Goal: Information Seeking & Learning: Compare options

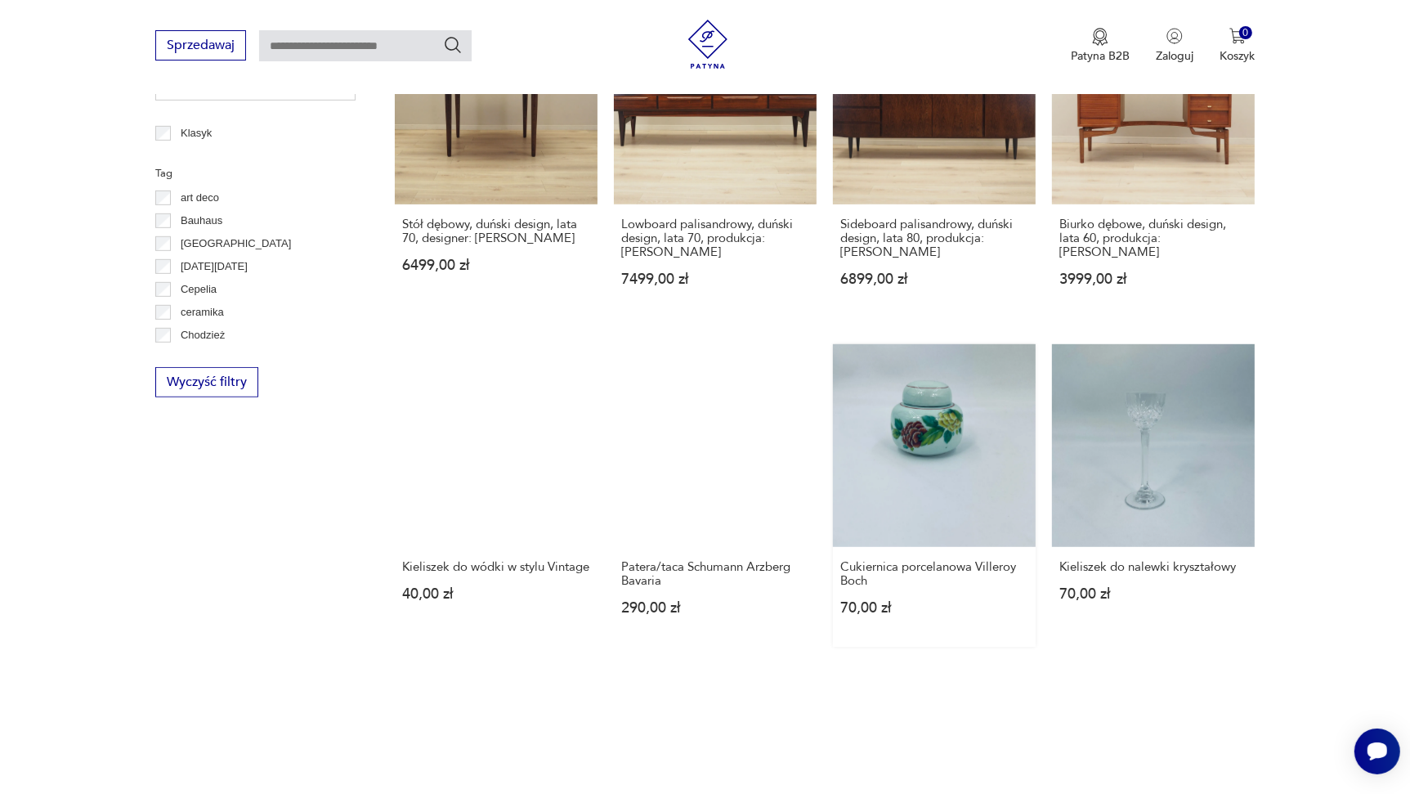
scroll to position [1135, 0]
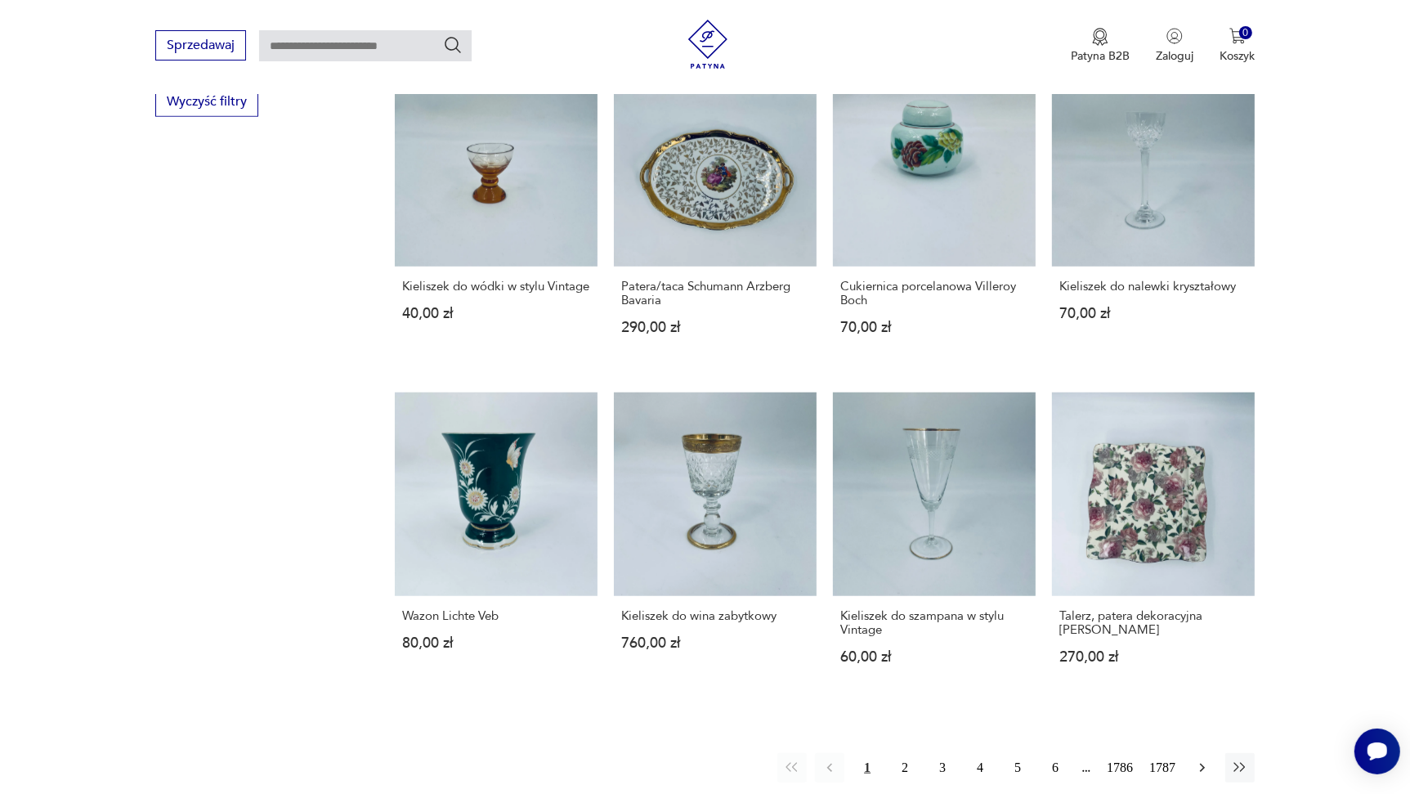
click at [1196, 760] on icon "button" at bounding box center [1203, 768] width 16 height 16
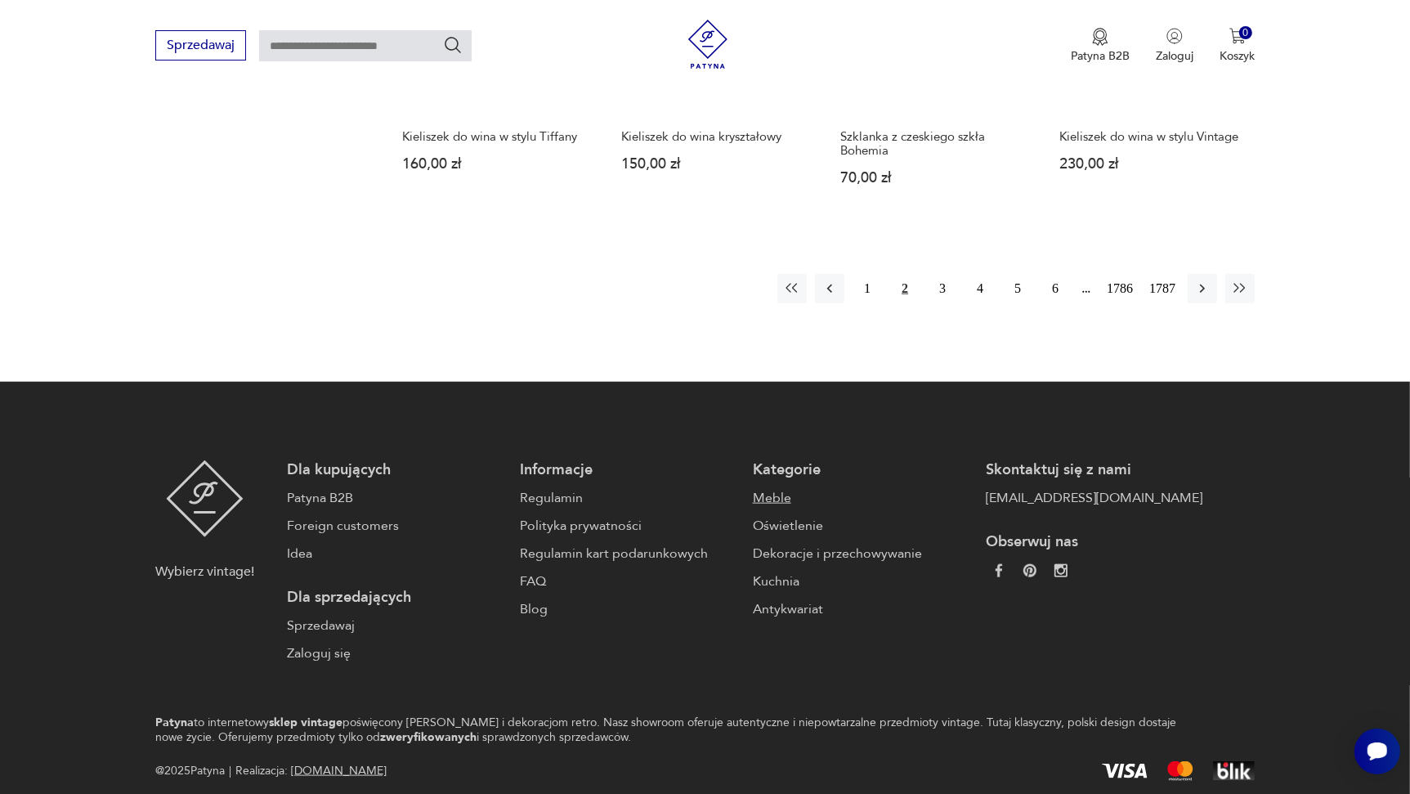
scroll to position [1273, 0]
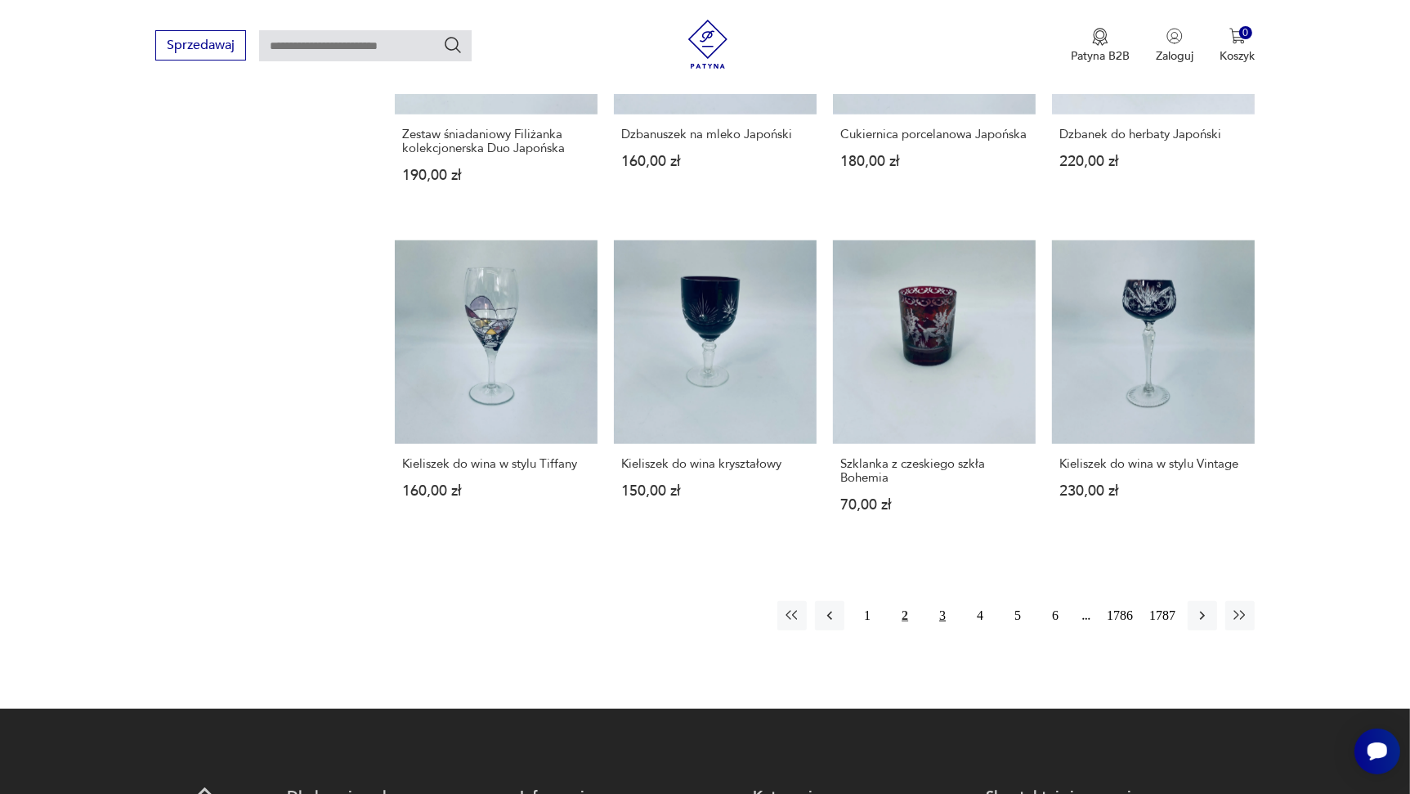
click at [941, 601] on button "3" at bounding box center [942, 615] width 29 height 29
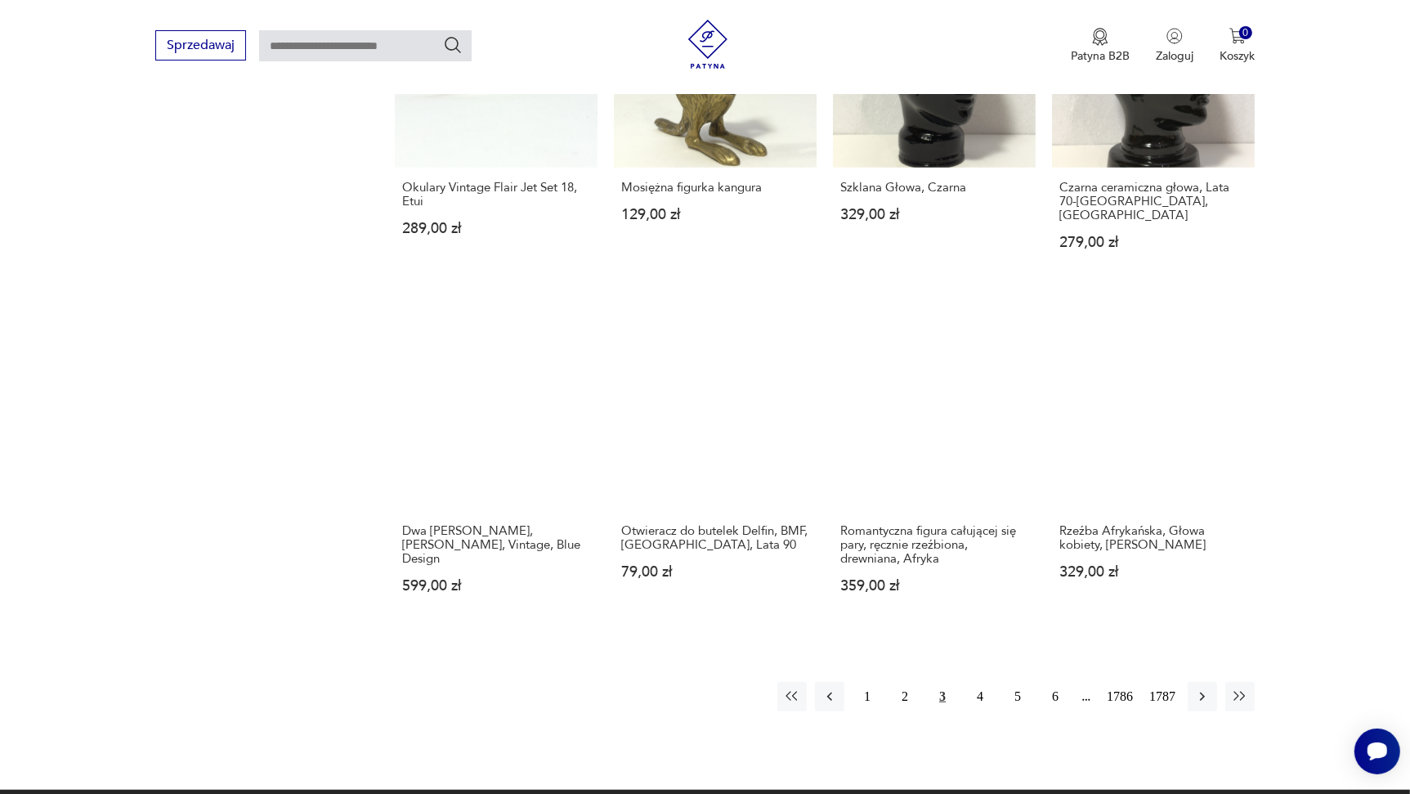
scroll to position [1225, 0]
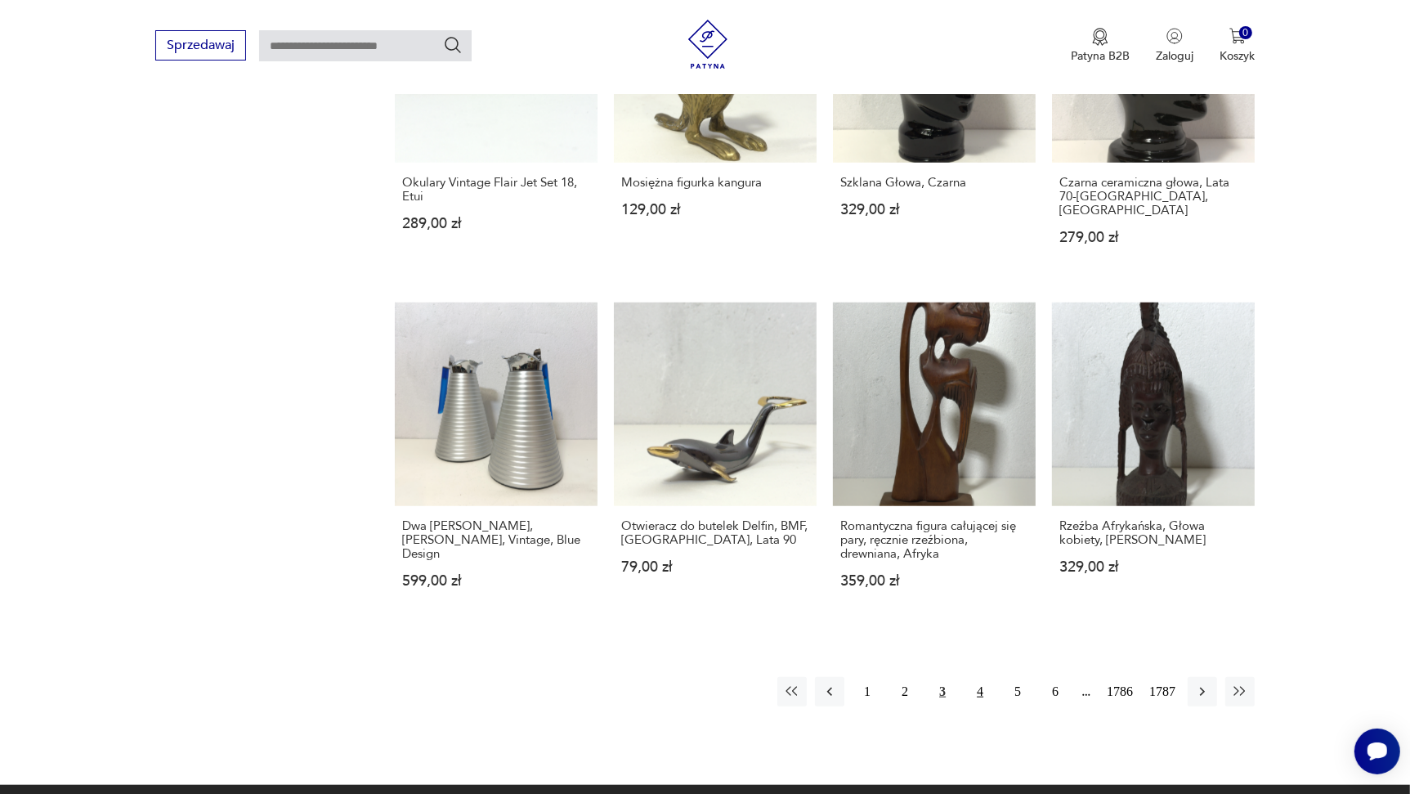
click at [980, 677] on button "4" at bounding box center [980, 691] width 29 height 29
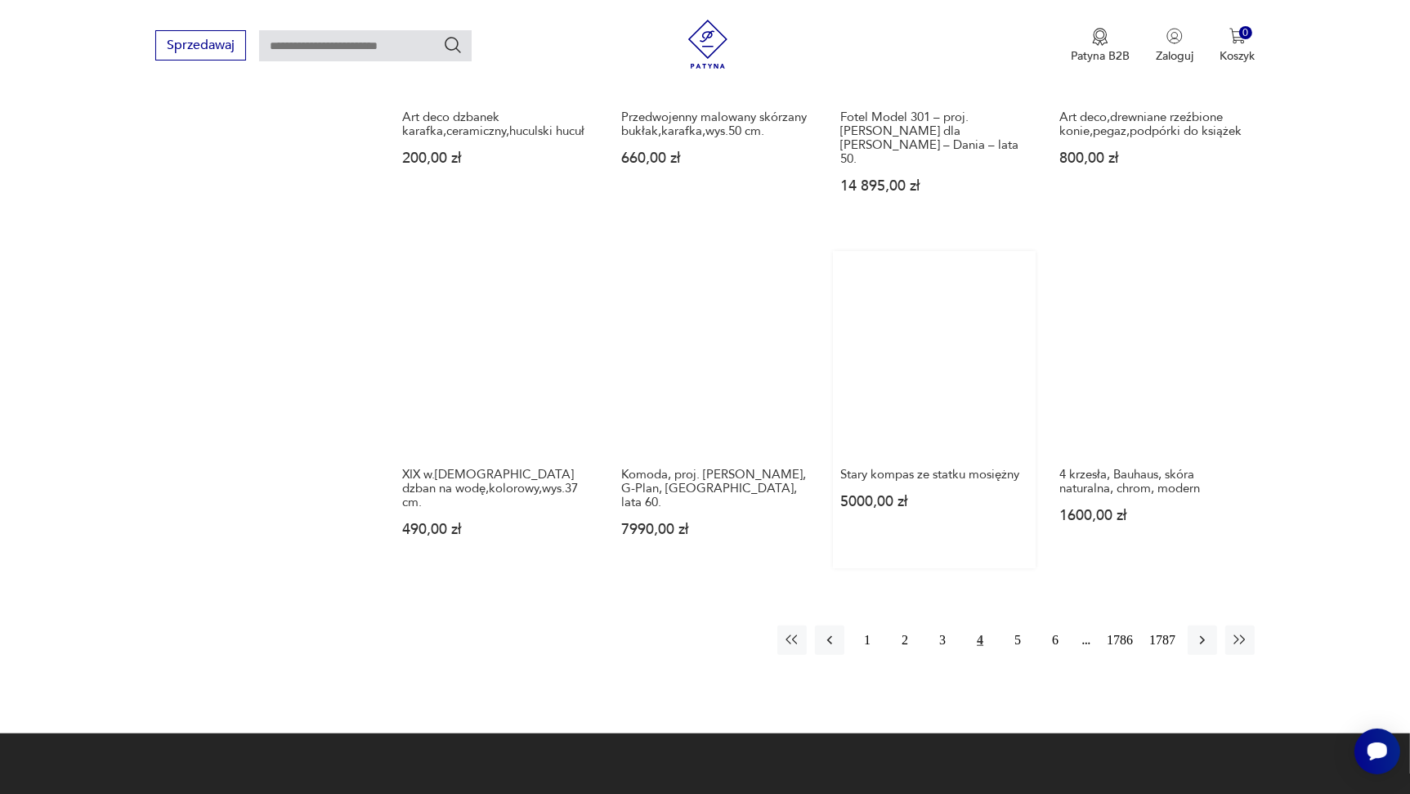
scroll to position [1553, 0]
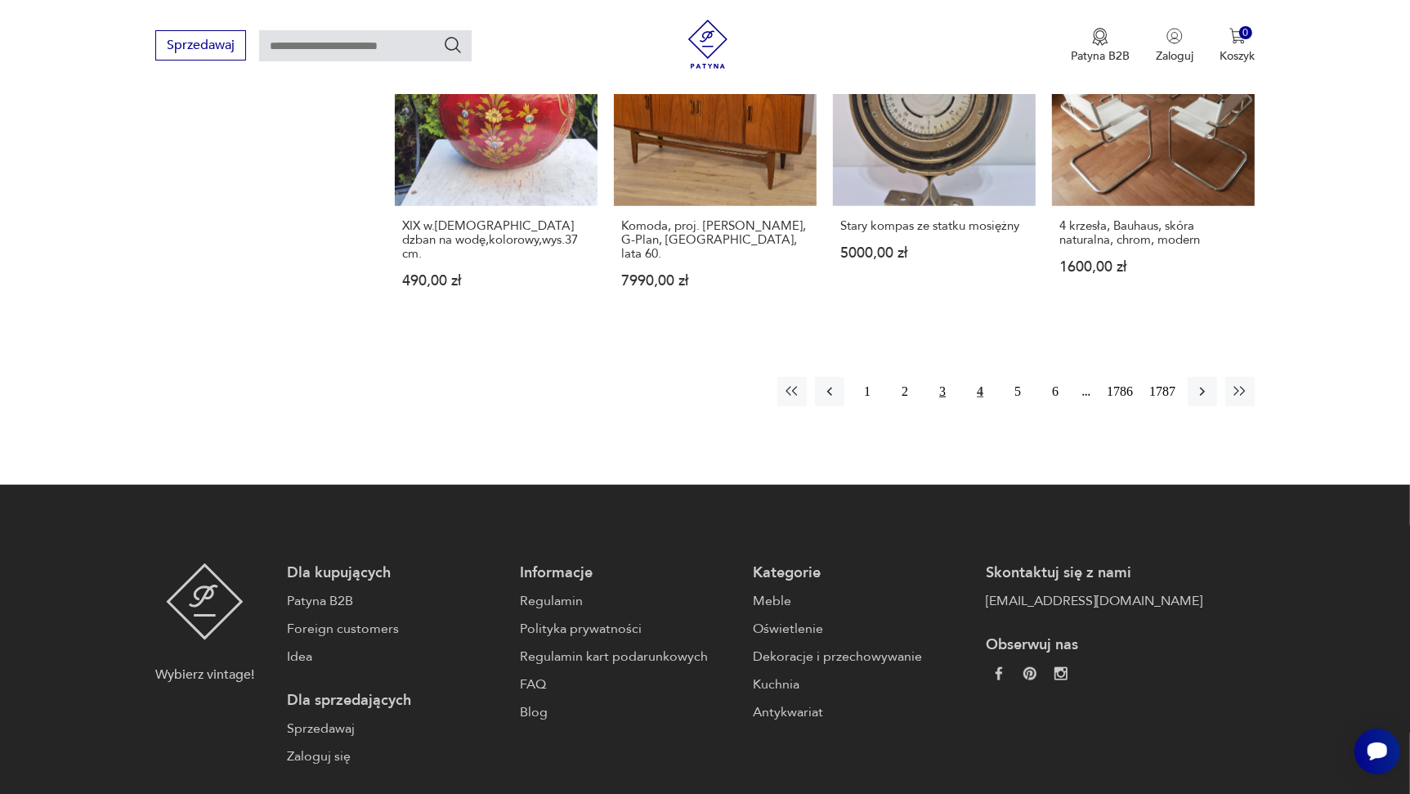
drag, startPoint x: 934, startPoint y: 298, endPoint x: 942, endPoint y: 298, distance: 8.2
click at [935, 377] on button "3" at bounding box center [942, 391] width 29 height 29
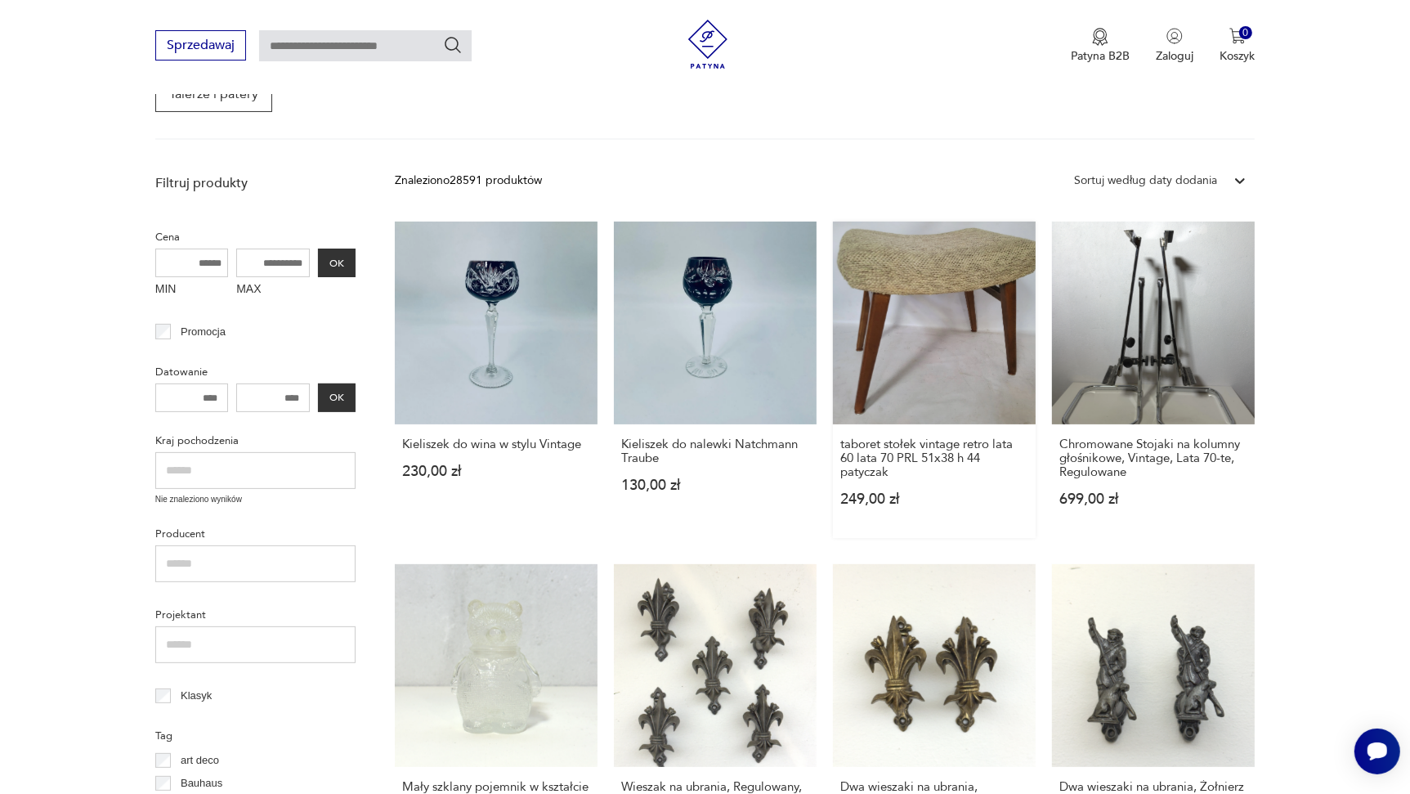
scroll to position [162, 0]
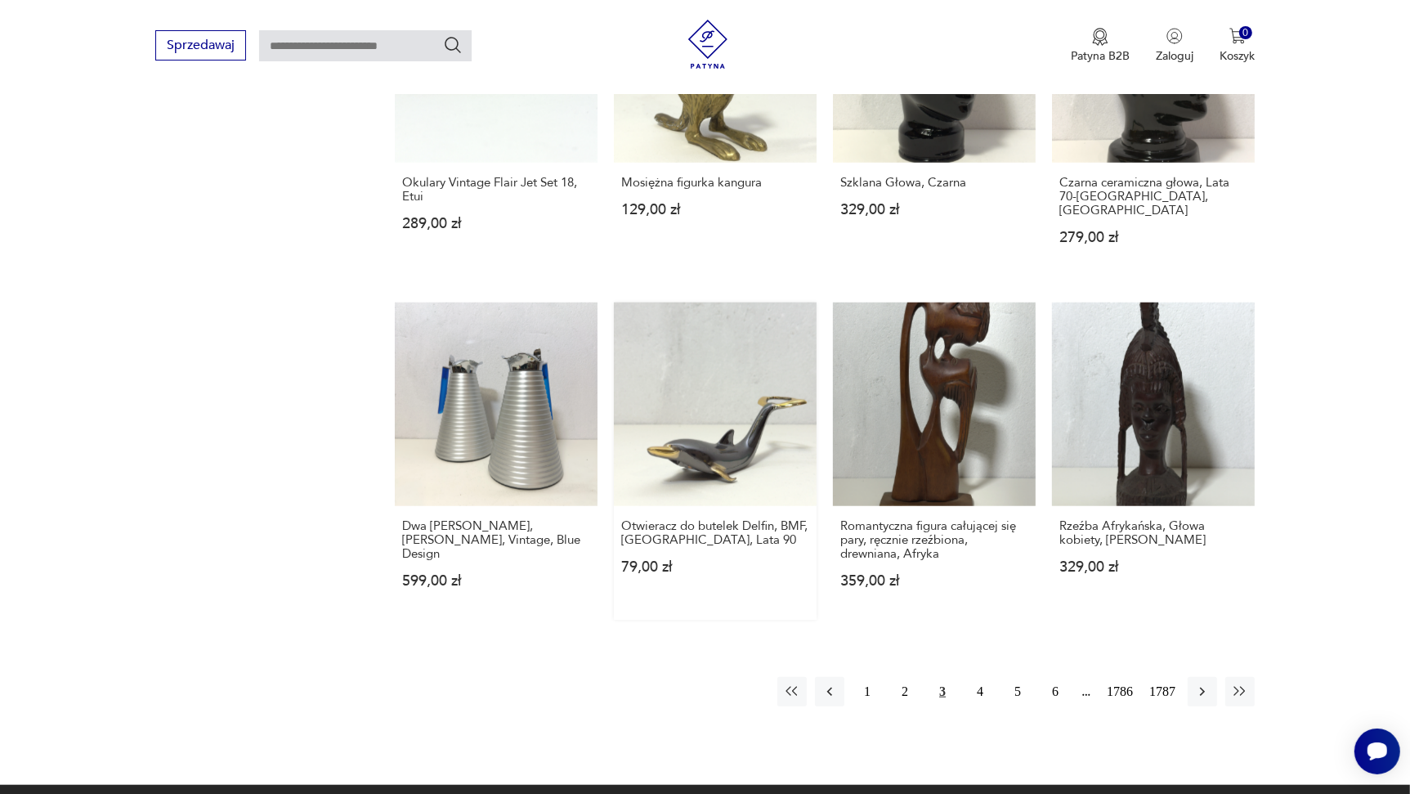
click at [704, 337] on link "Otwieracz do butelek Delfin, BMF, Niemcy, Lata 90 79,00 zł" at bounding box center [715, 461] width 203 height 316
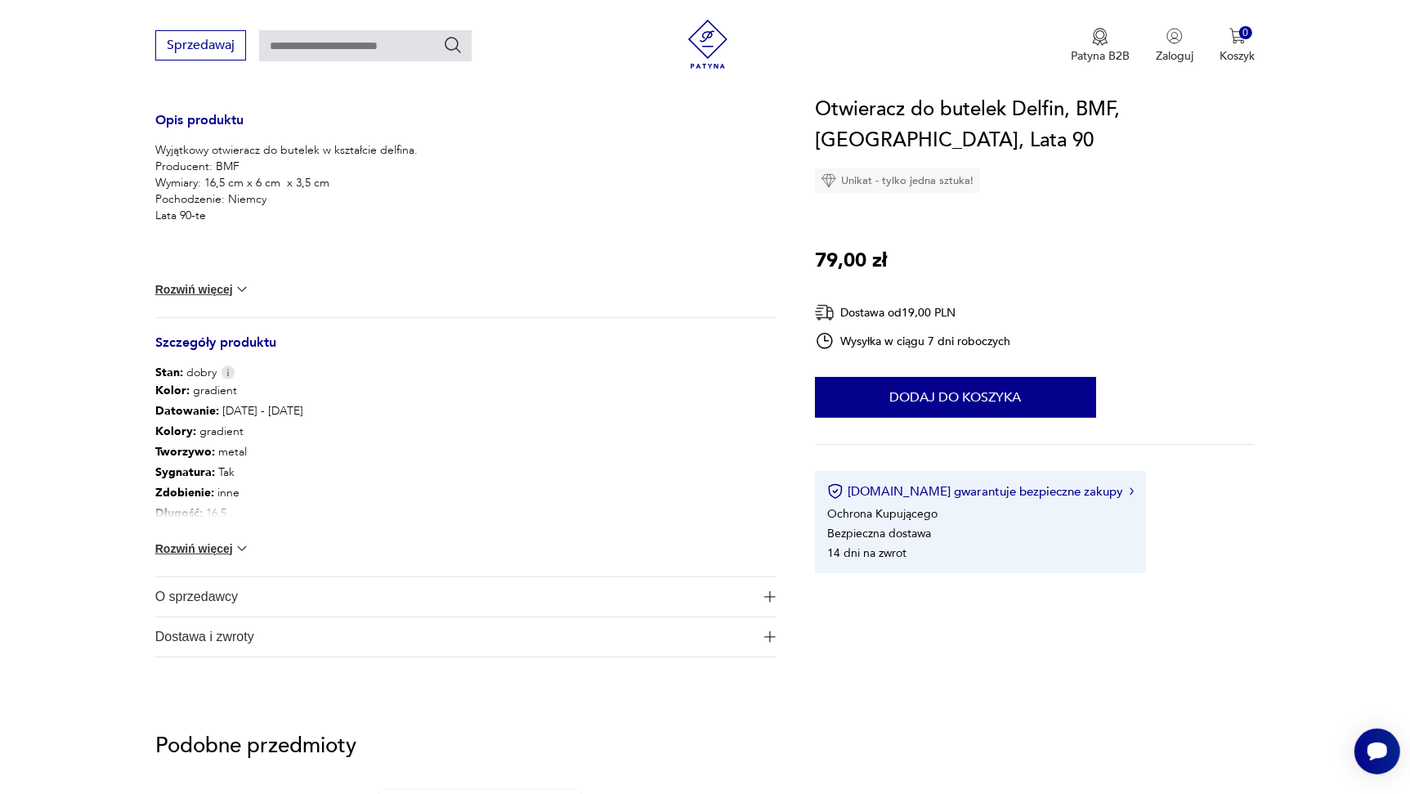
scroll to position [653, 0]
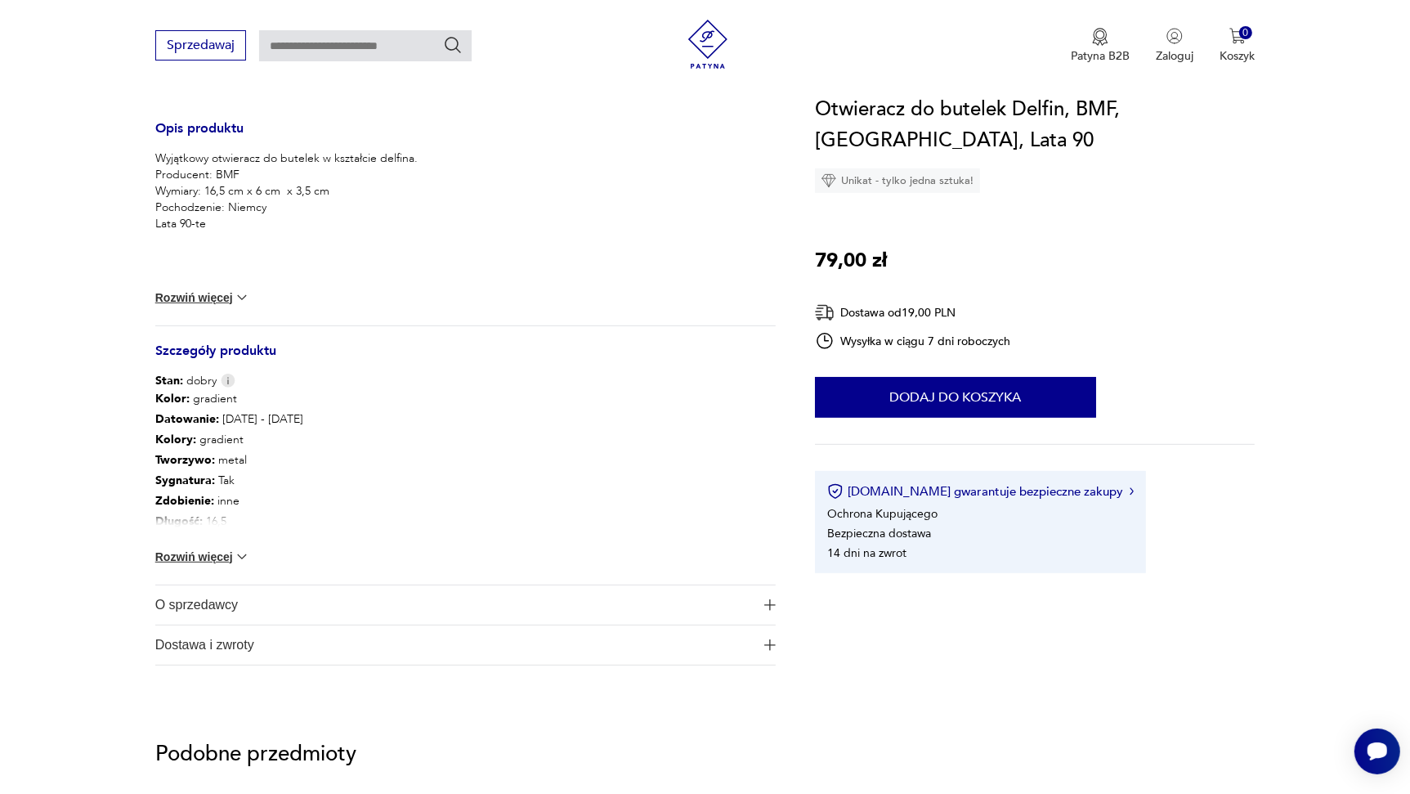
click at [211, 555] on button "Rozwiń więcej" at bounding box center [202, 557] width 95 height 16
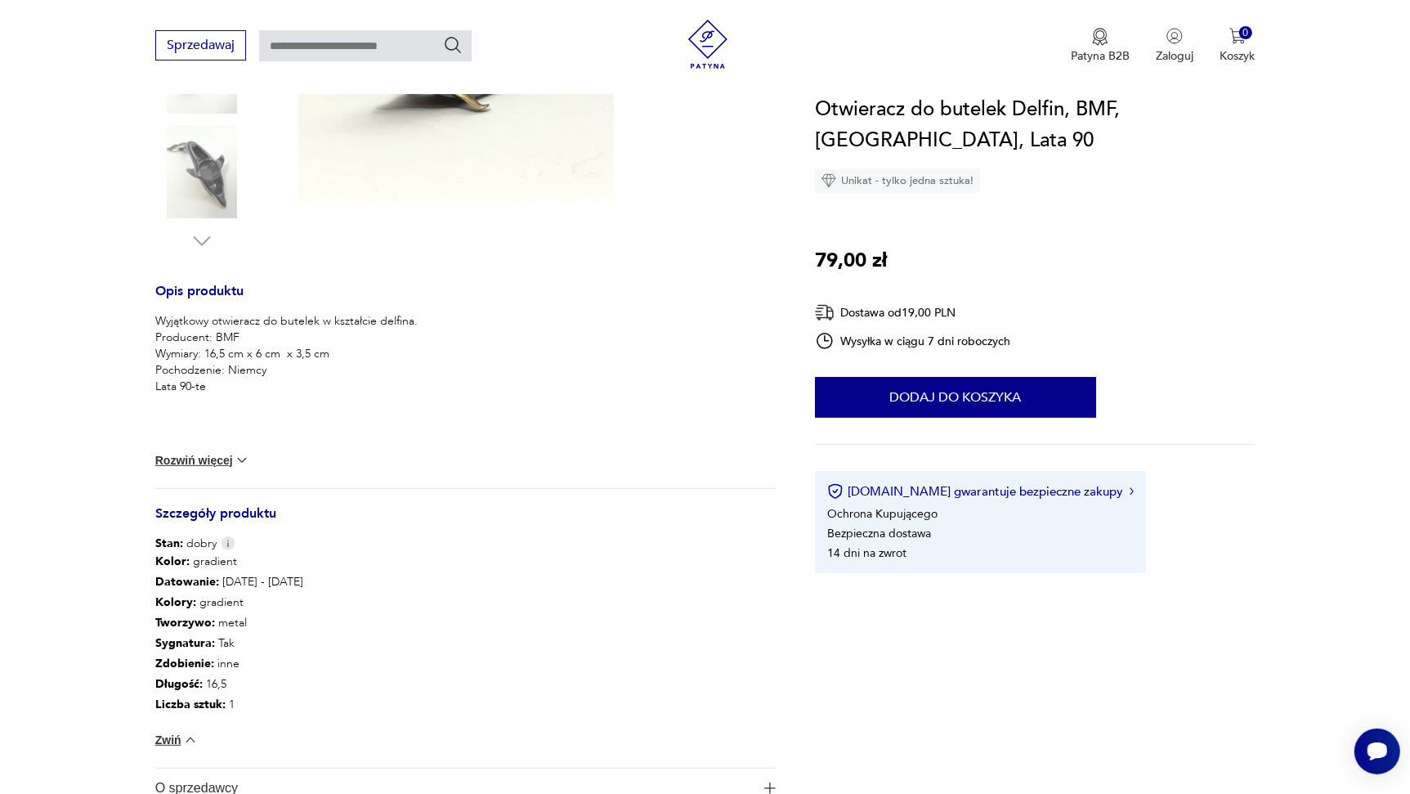
scroll to position [0, 0]
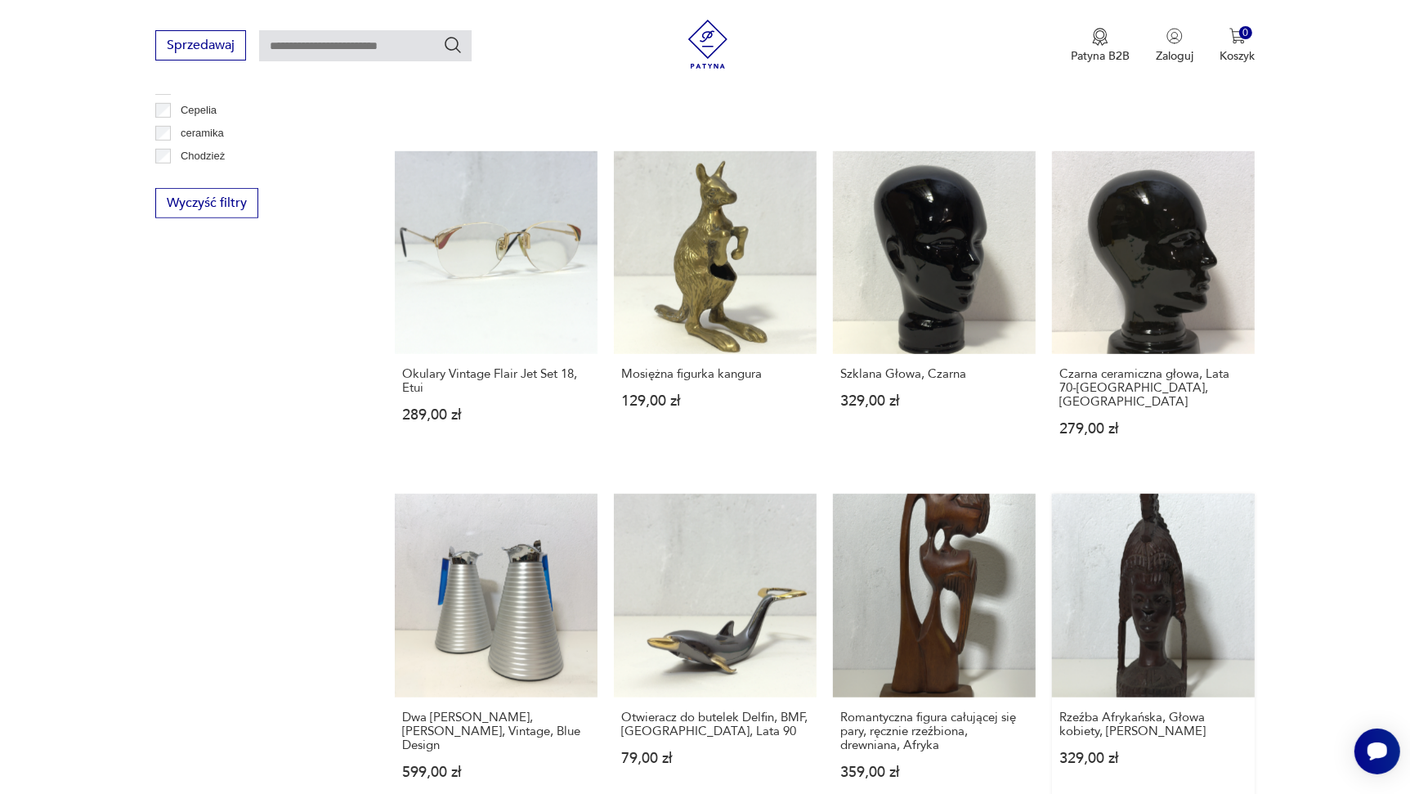
scroll to position [1389, 0]
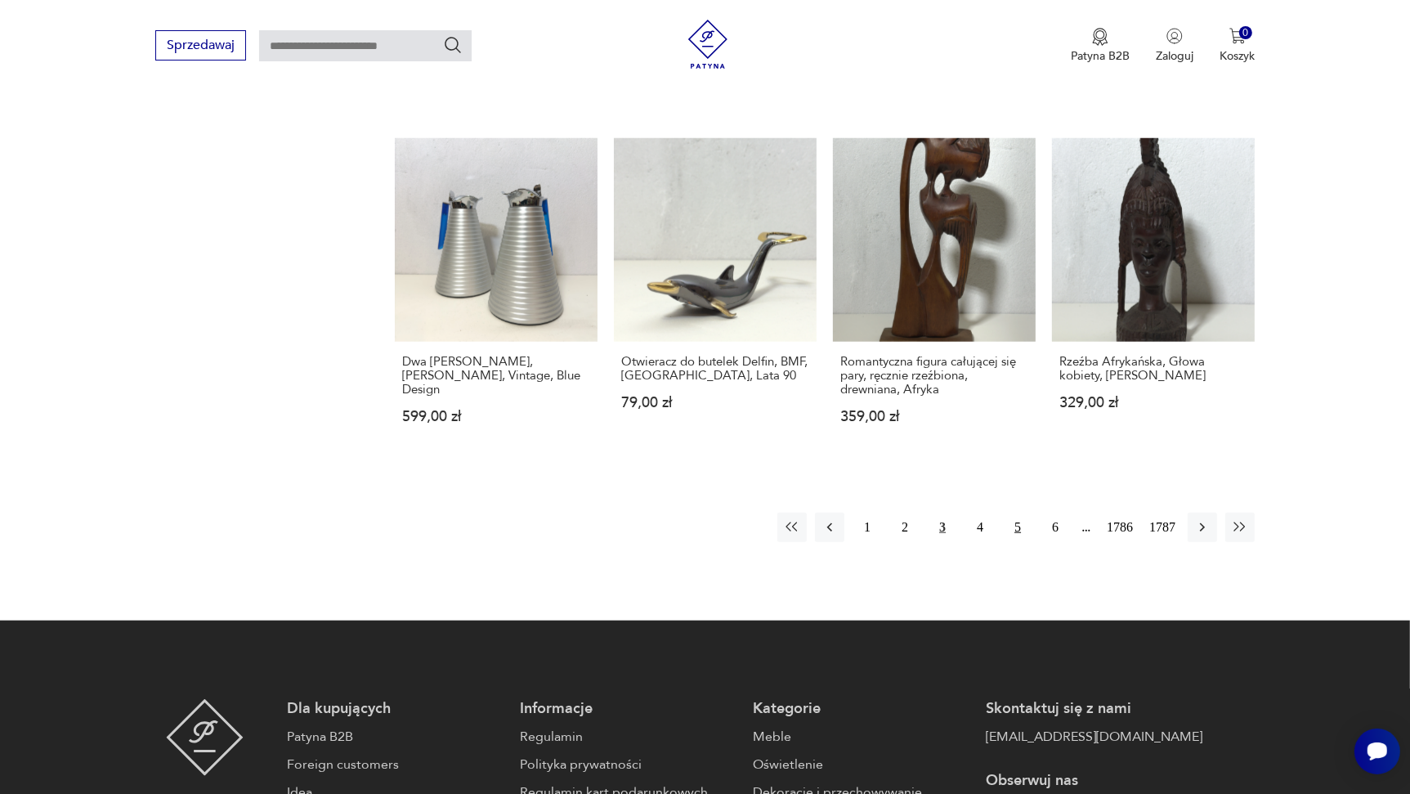
click at [1020, 513] on button "5" at bounding box center [1017, 527] width 29 height 29
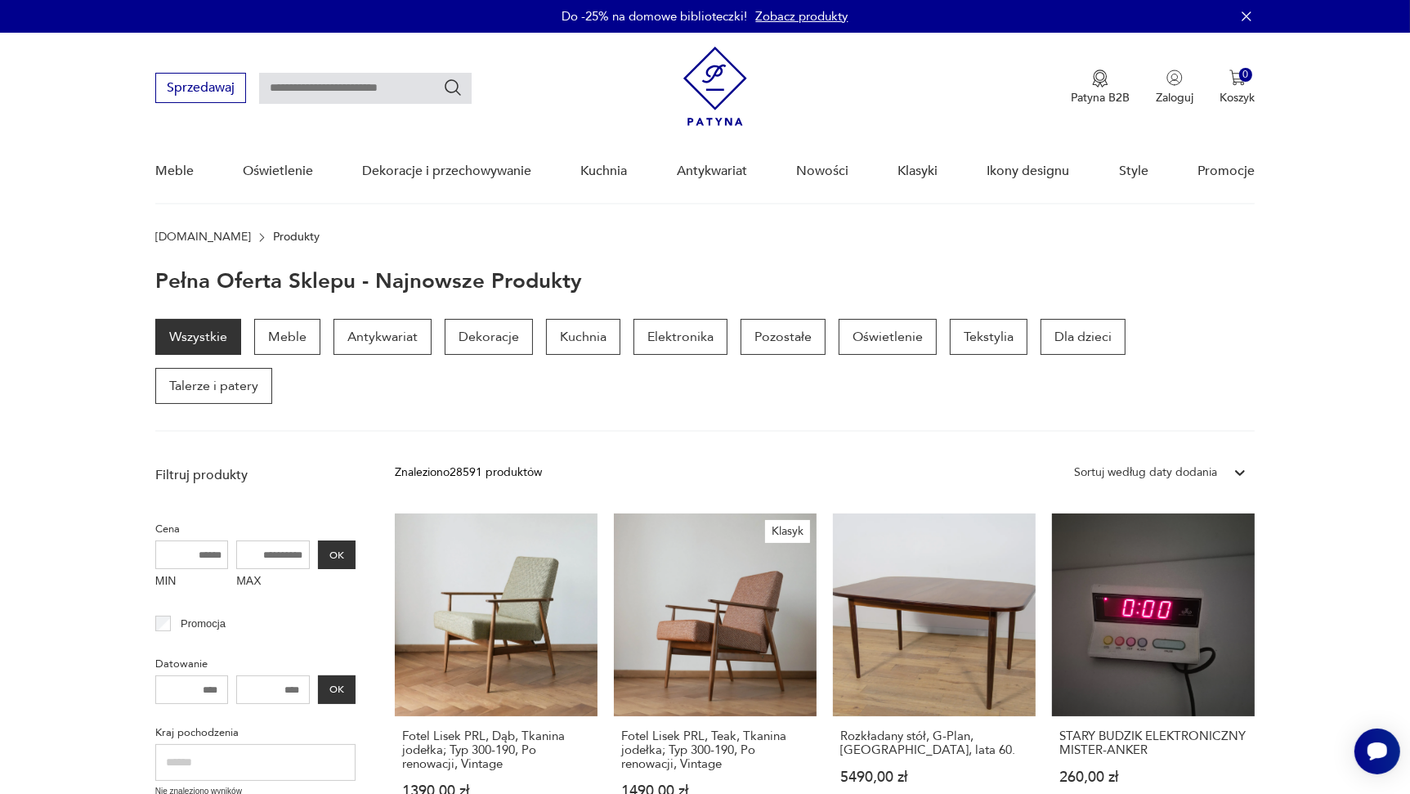
click at [717, 89] on img at bounding box center [716, 86] width 64 height 79
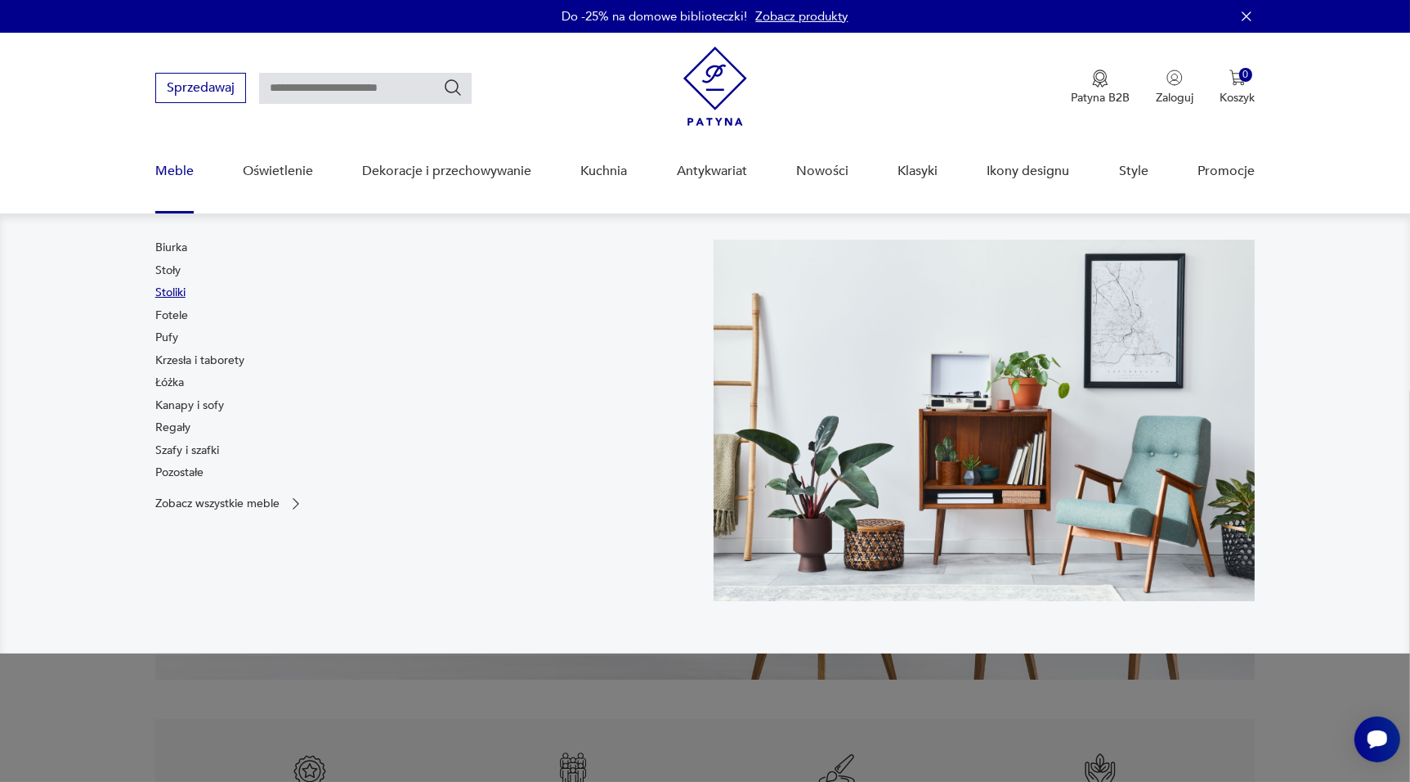
click at [175, 291] on link "Stoliki" at bounding box center [170, 293] width 30 height 16
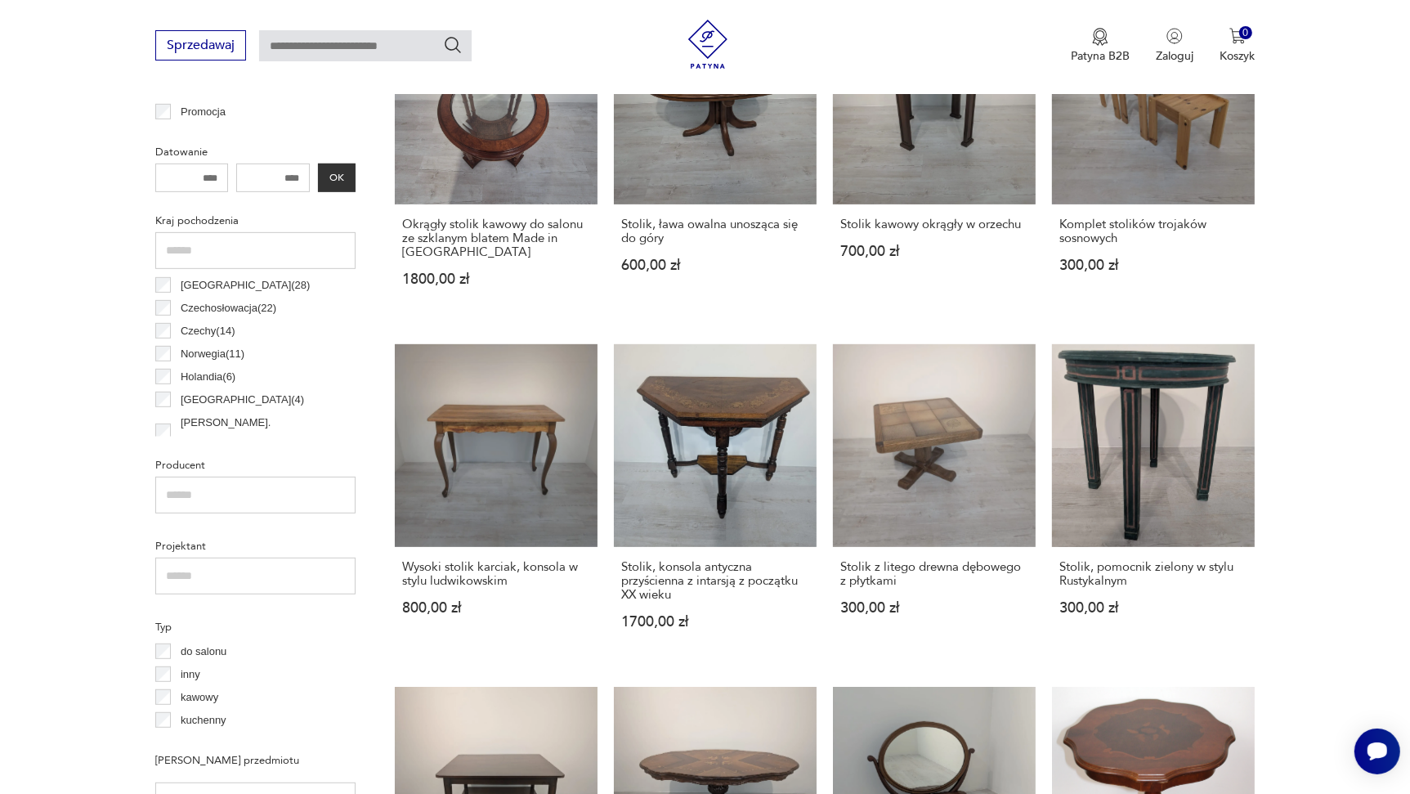
scroll to position [35, 0]
click at [203, 314] on p "Włochy ( 65 )" at bounding box center [208, 318] width 54 height 18
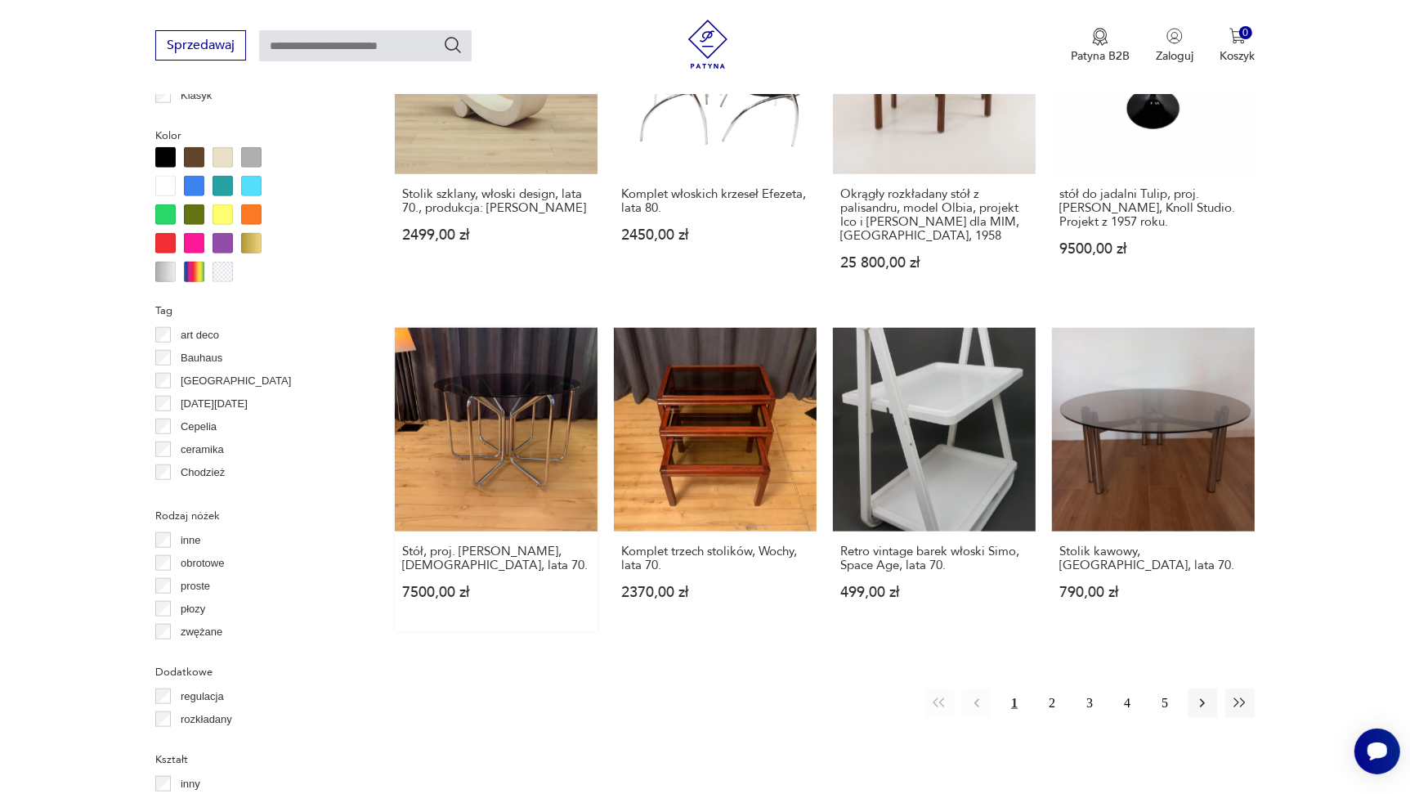
scroll to position [1447, 0]
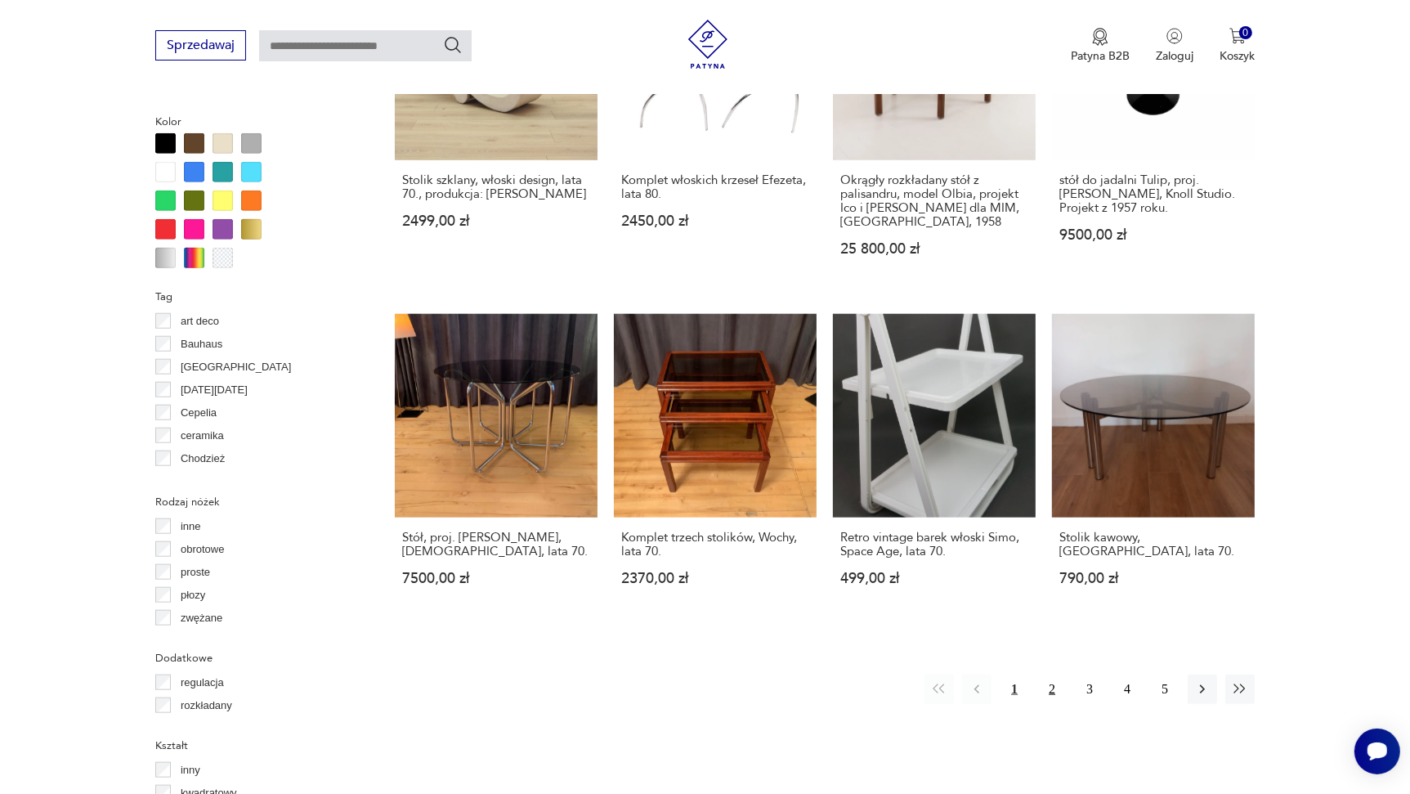
click at [1050, 700] on button "2" at bounding box center [1052, 689] width 29 height 29
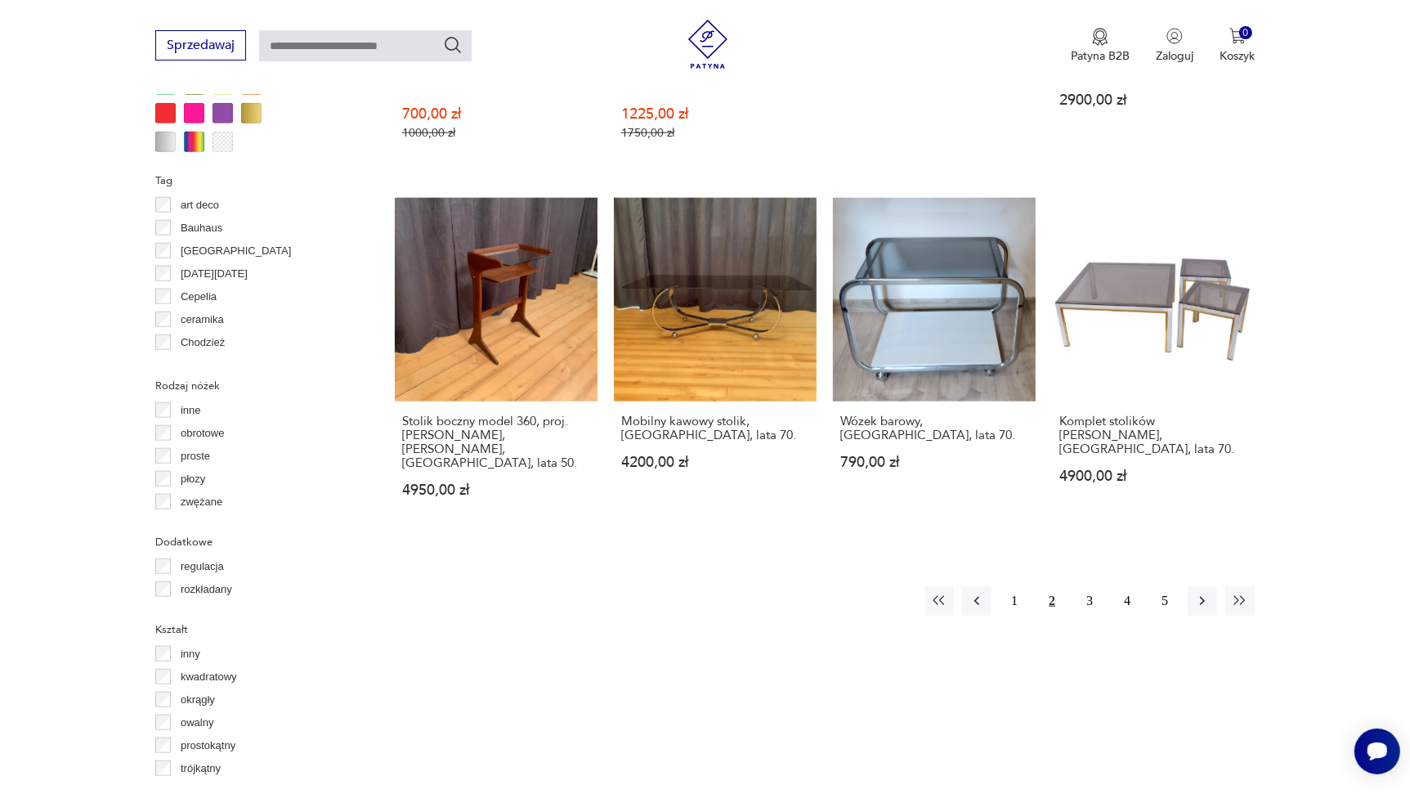
scroll to position [1529, 0]
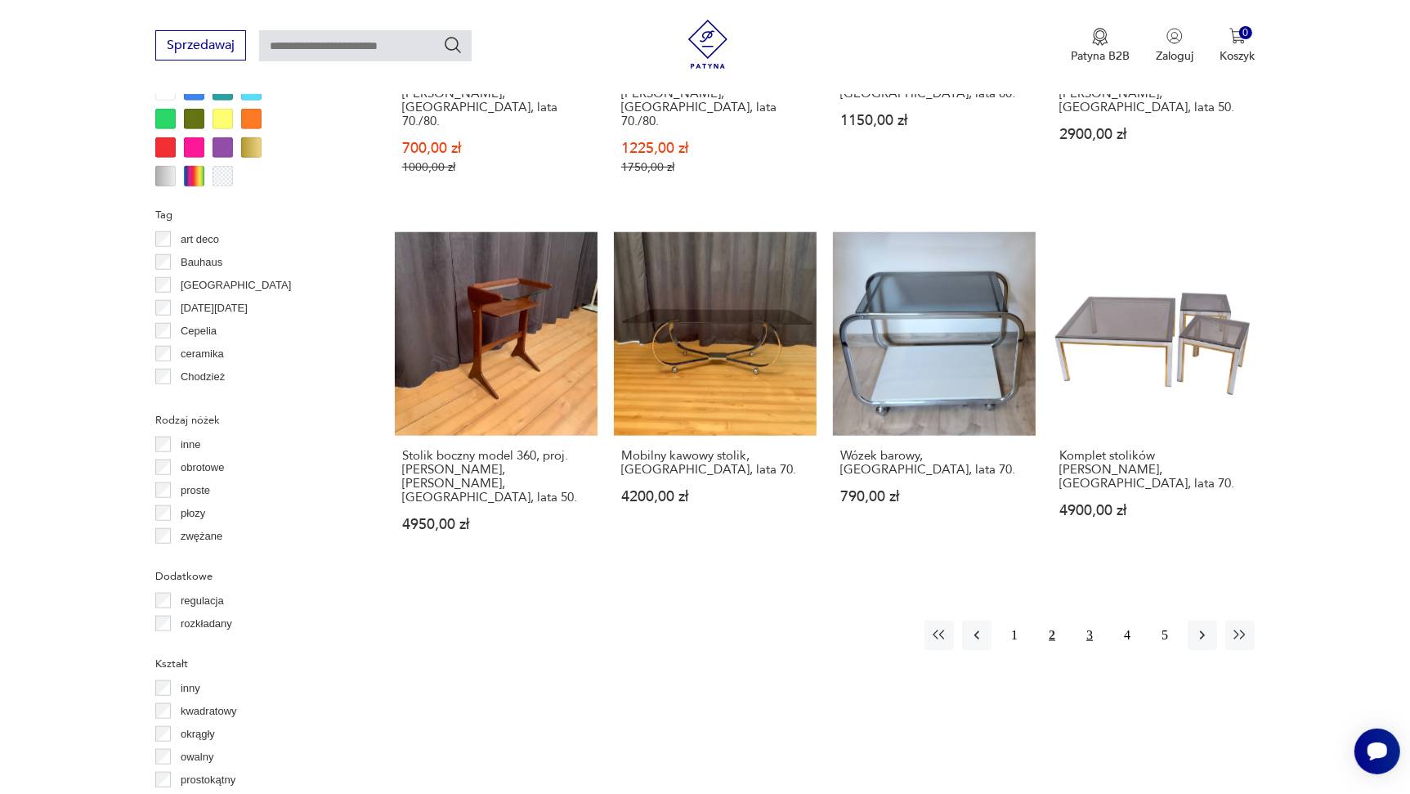
click at [1091, 621] on button "3" at bounding box center [1089, 635] width 29 height 29
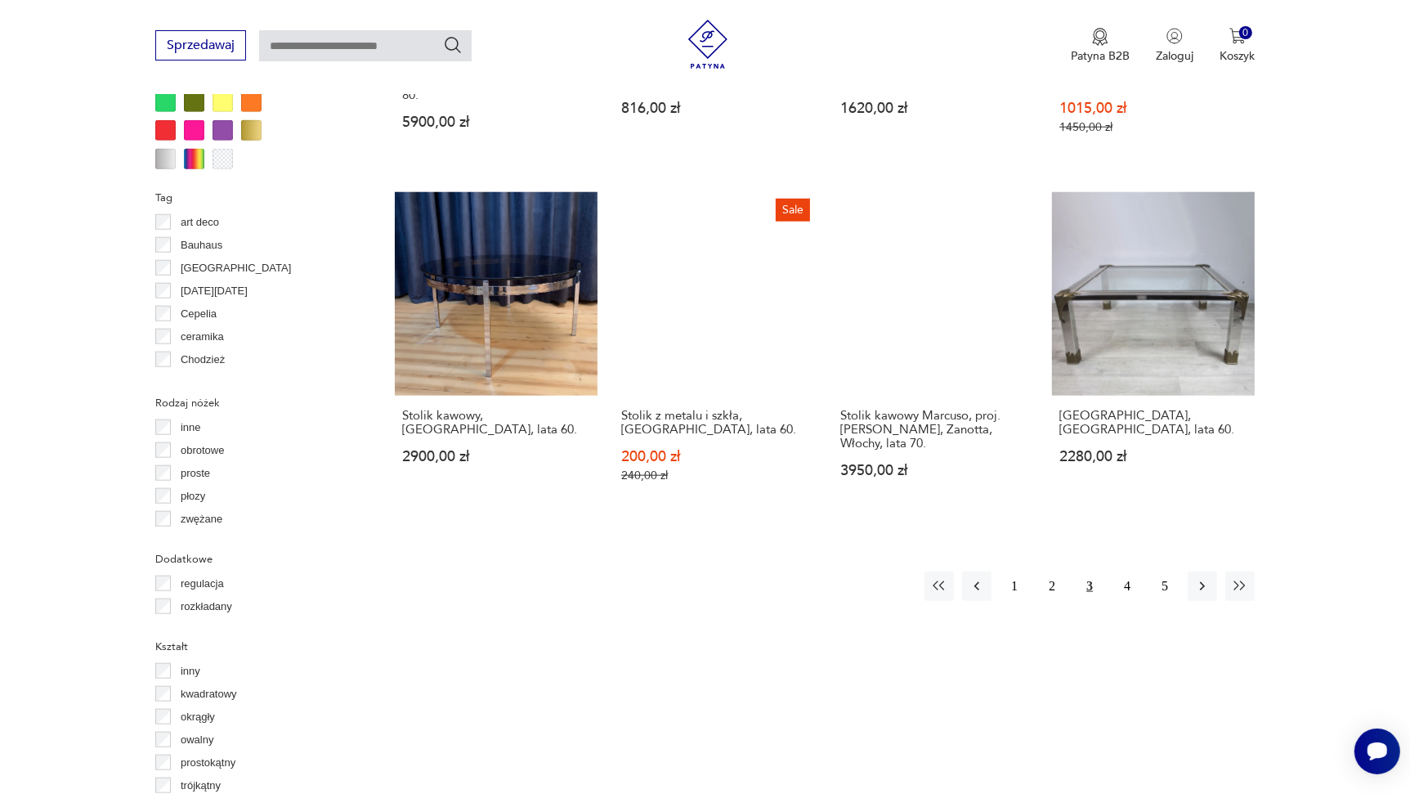
scroll to position [1692, 0]
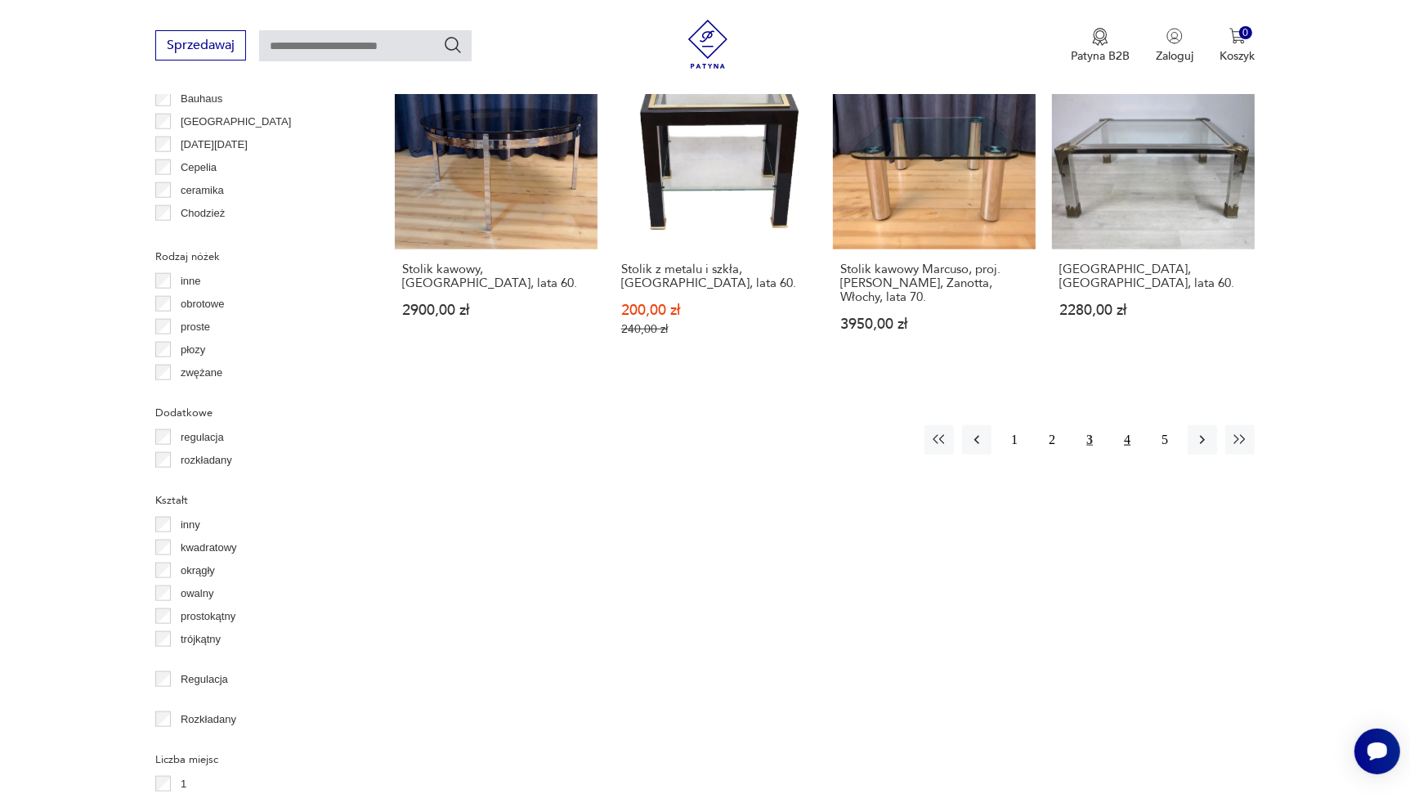
click at [1127, 425] on button "4" at bounding box center [1127, 439] width 29 height 29
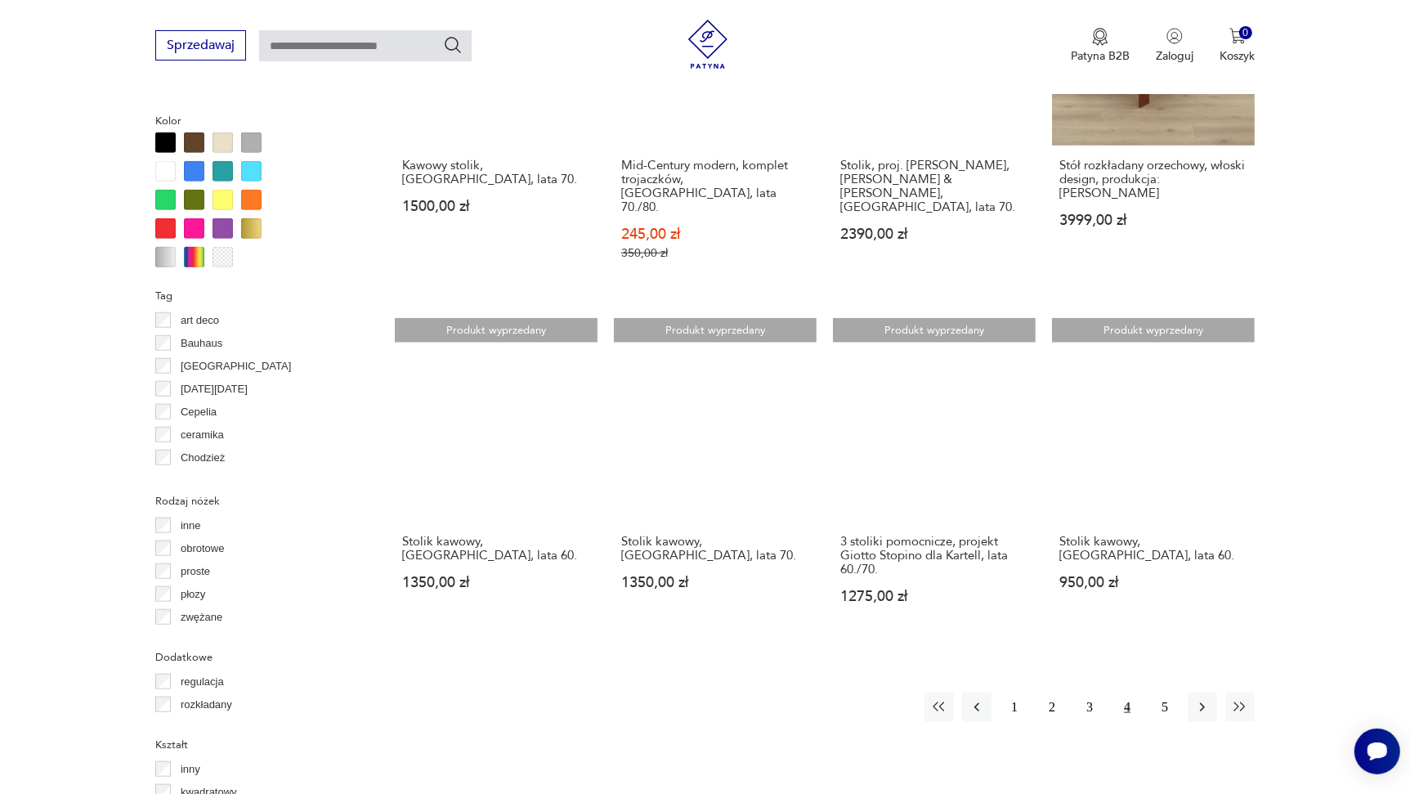
scroll to position [1447, 0]
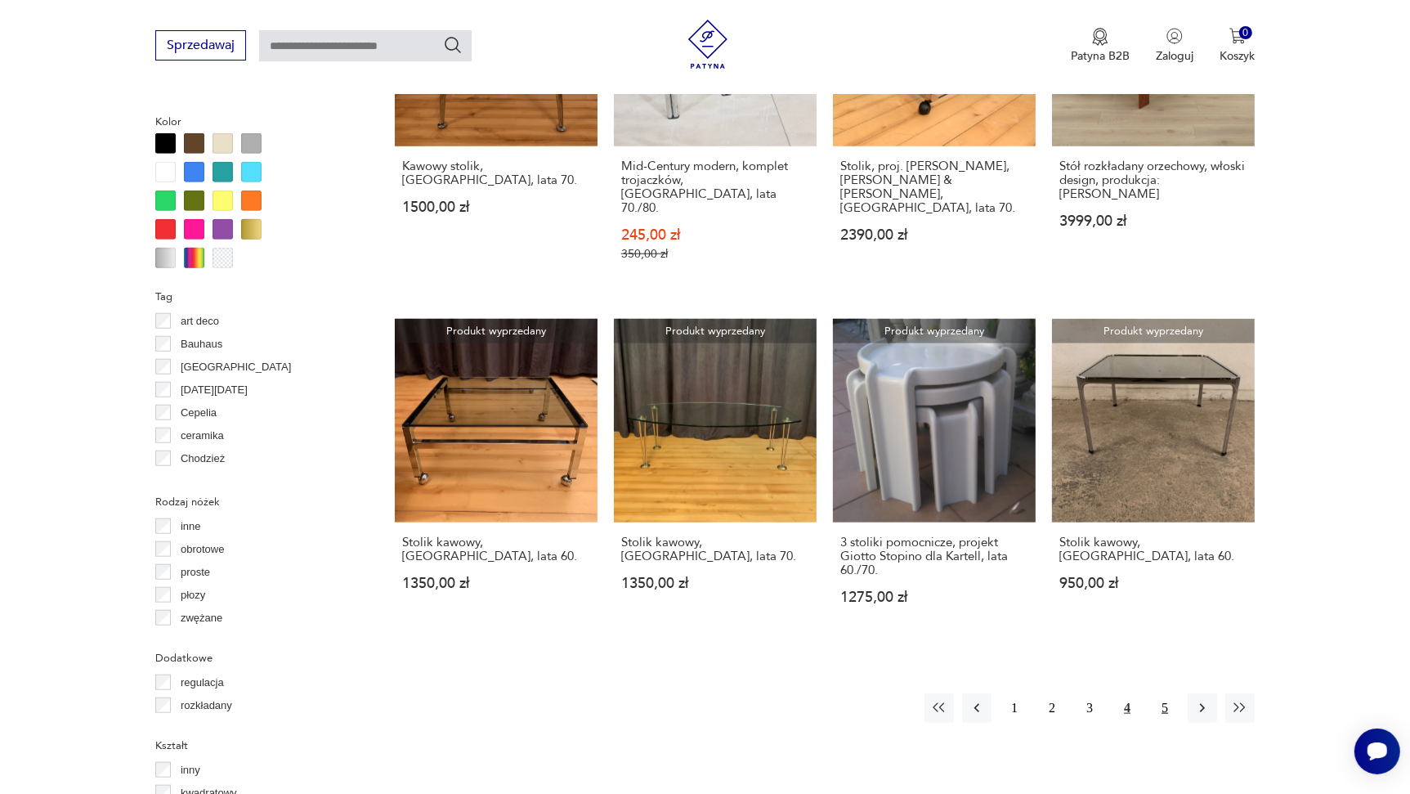
click at [1159, 693] on button "5" at bounding box center [1164, 707] width 29 height 29
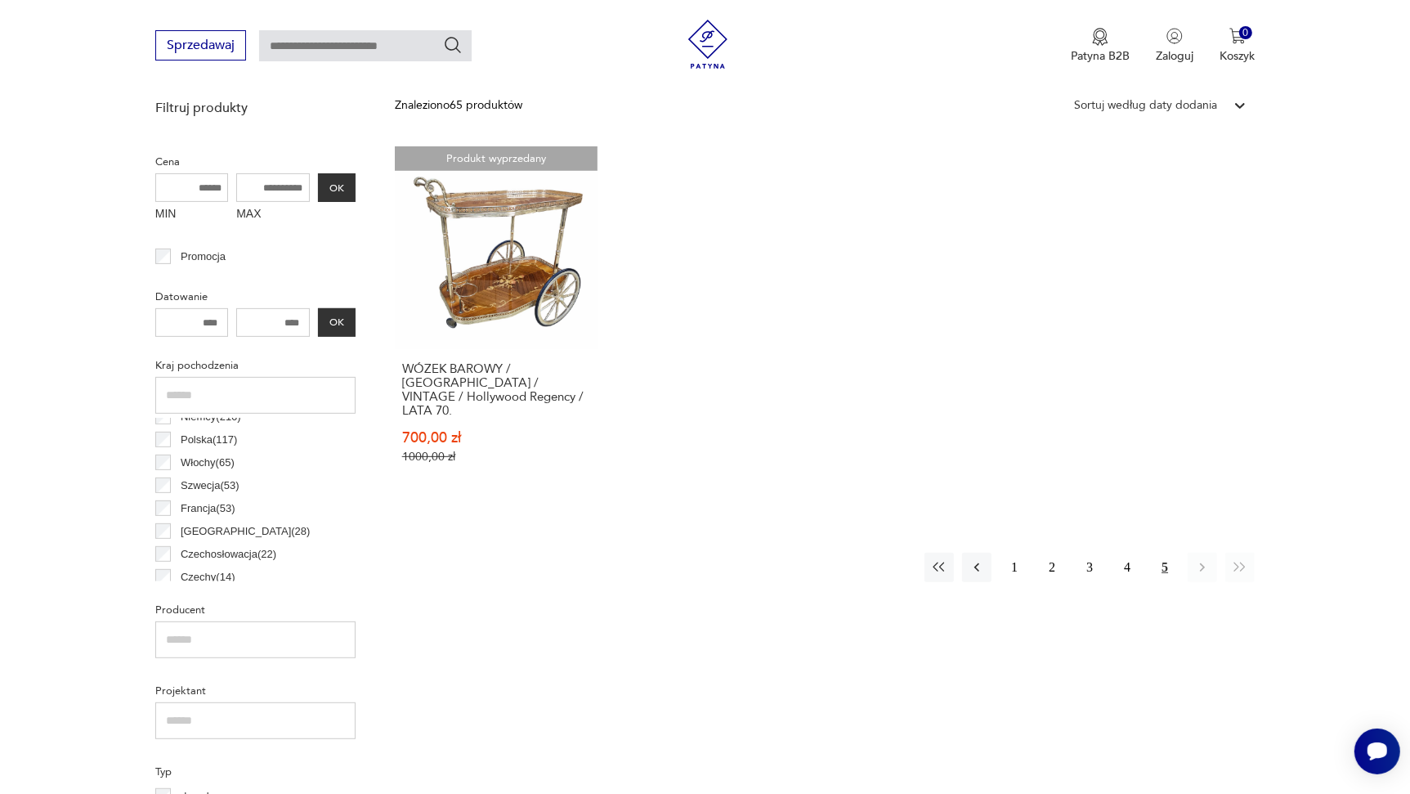
scroll to position [548, 0]
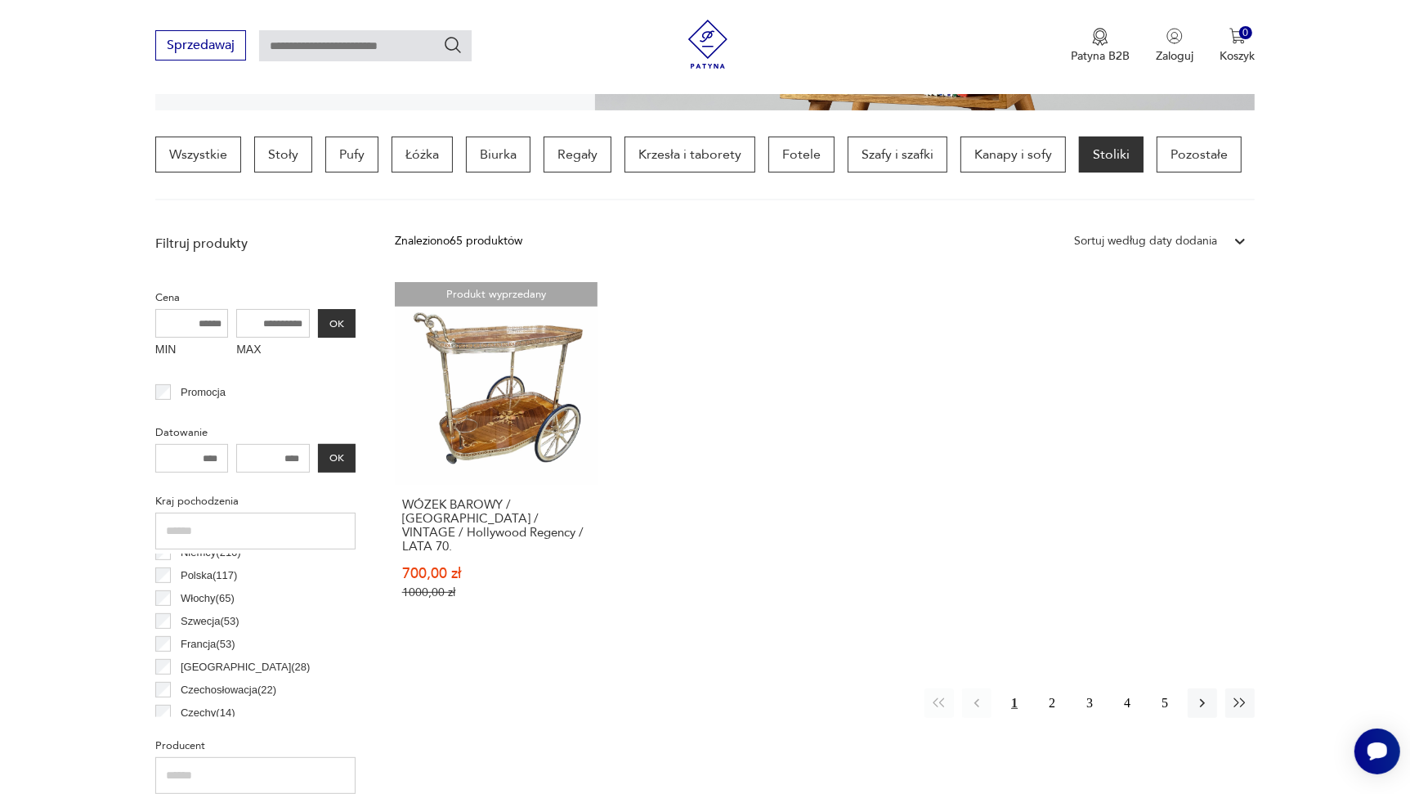
scroll to position [384, 0]
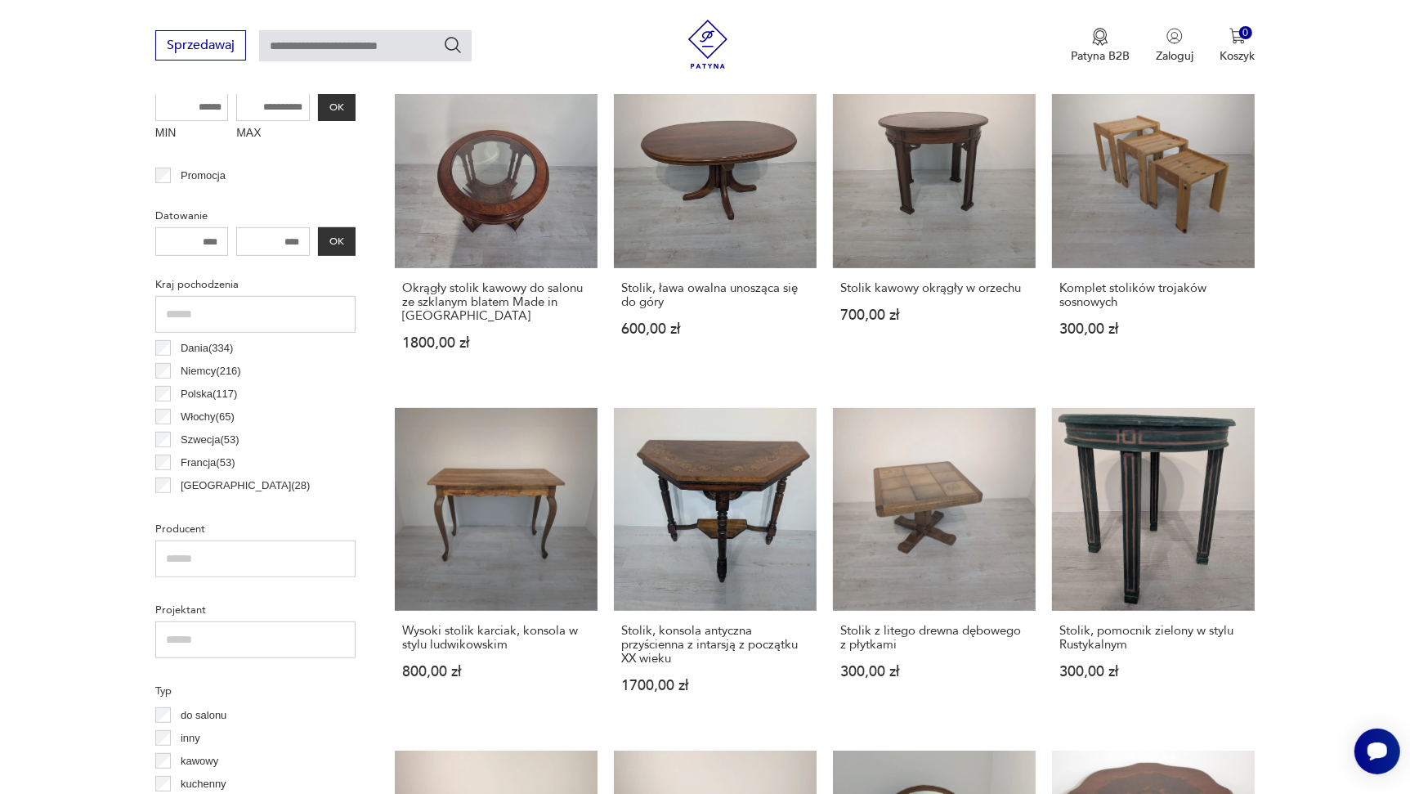
scroll to position [630, 0]
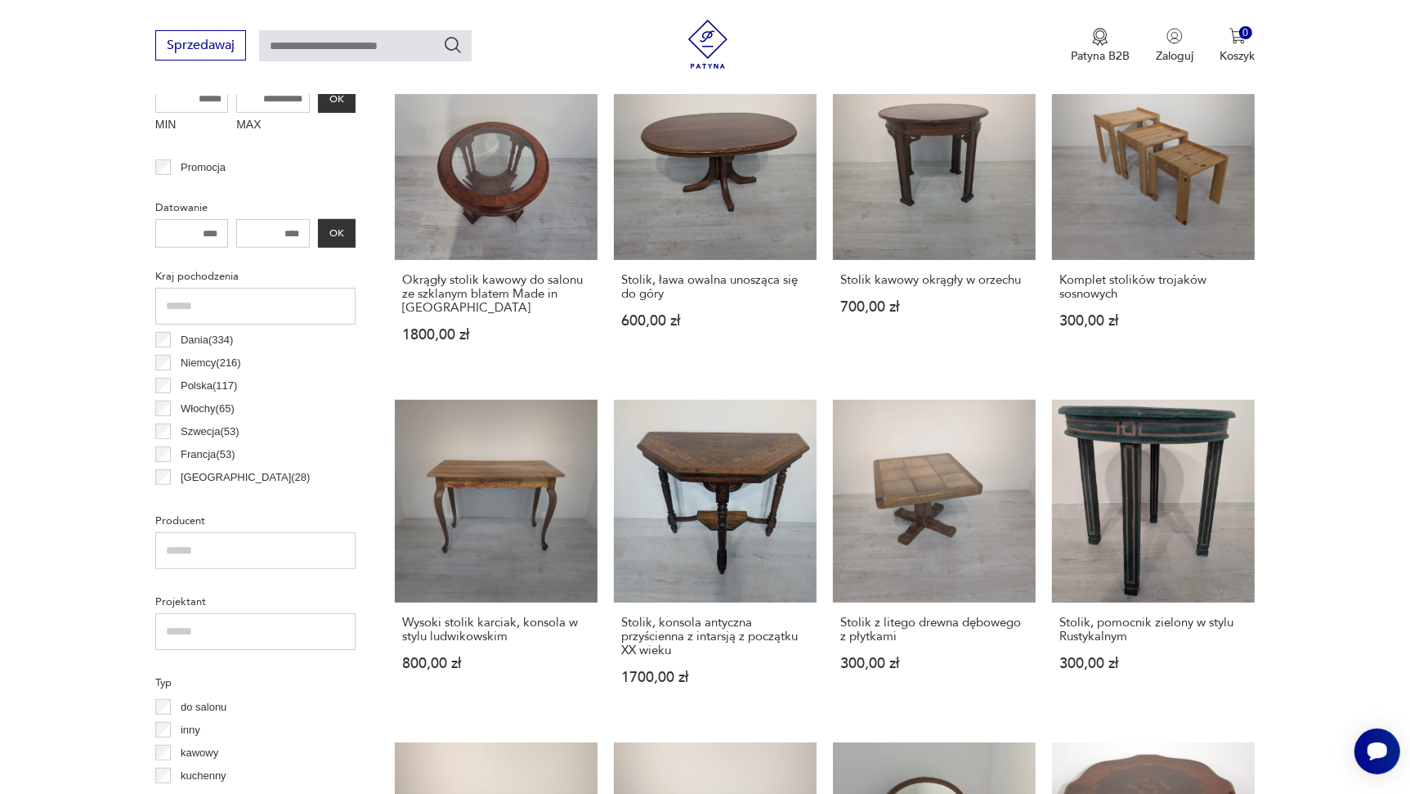
click at [221, 232] on input "number" at bounding box center [192, 233] width 74 height 29
type input "****"
click at [299, 226] on input "number" at bounding box center [273, 233] width 74 height 29
type input "*"
click at [336, 226] on button "OK" at bounding box center [337, 233] width 38 height 29
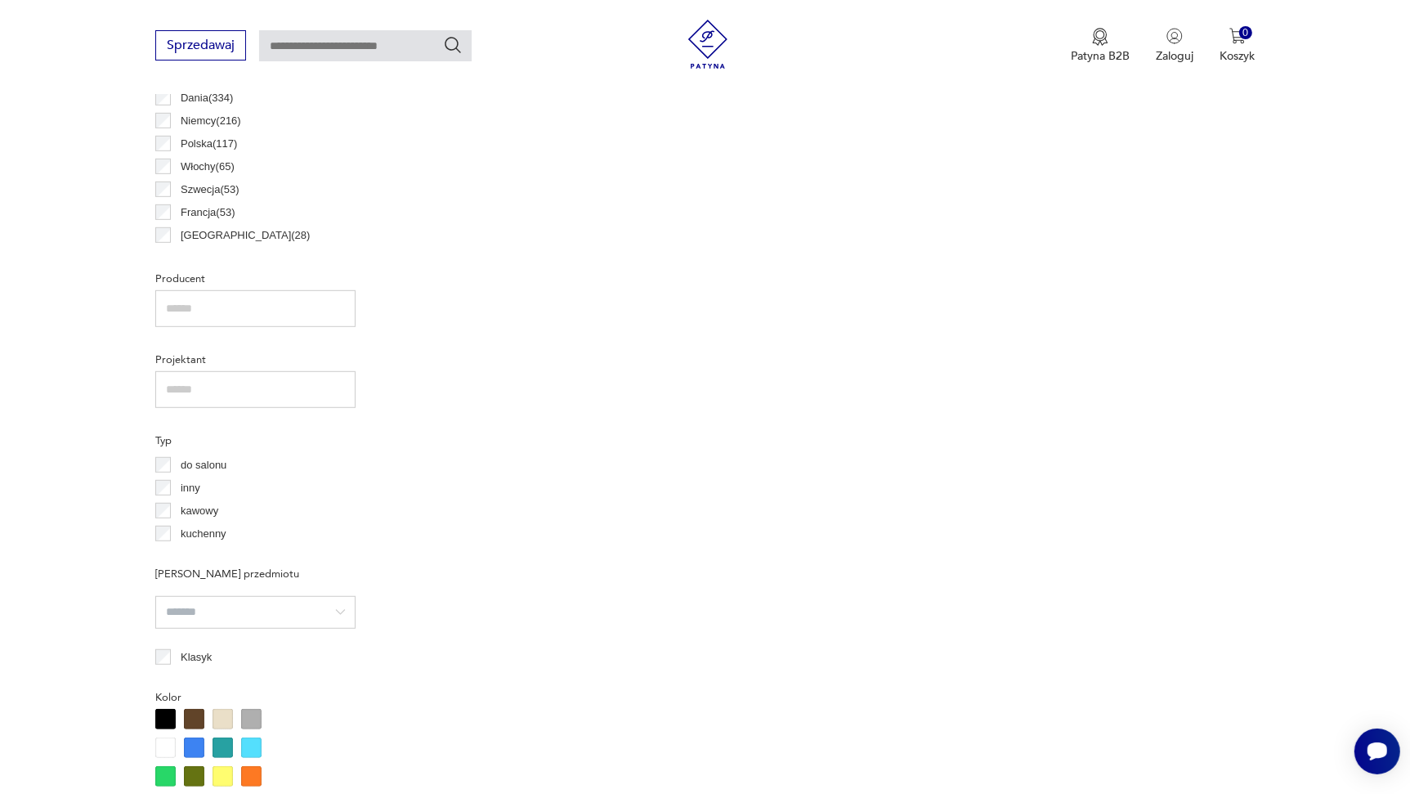
scroll to position [303, 0]
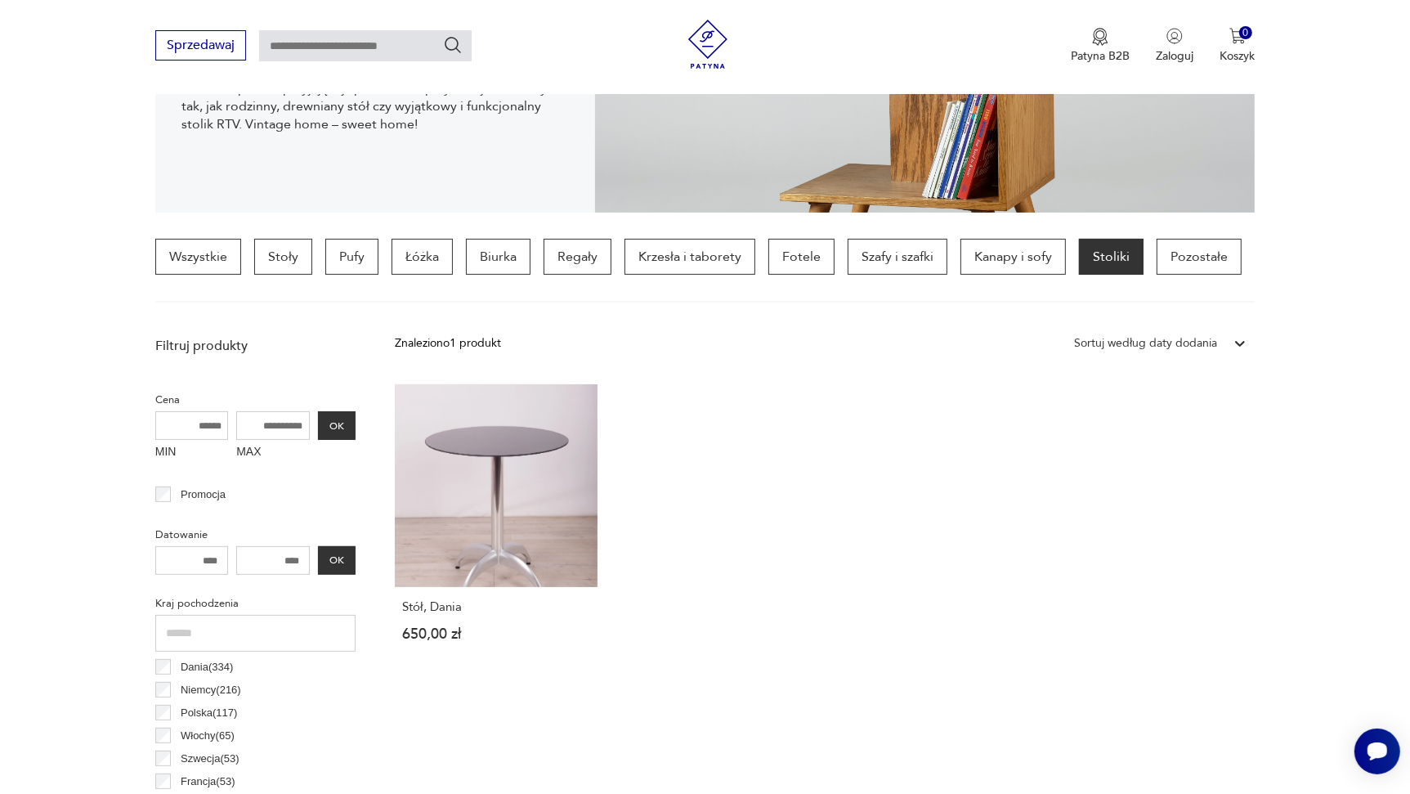
click at [283, 558] on input "****" at bounding box center [273, 560] width 74 height 29
click at [302, 558] on input "****" at bounding box center [273, 560] width 74 height 29
type input "*"
click at [333, 554] on button "OK" at bounding box center [337, 560] width 38 height 29
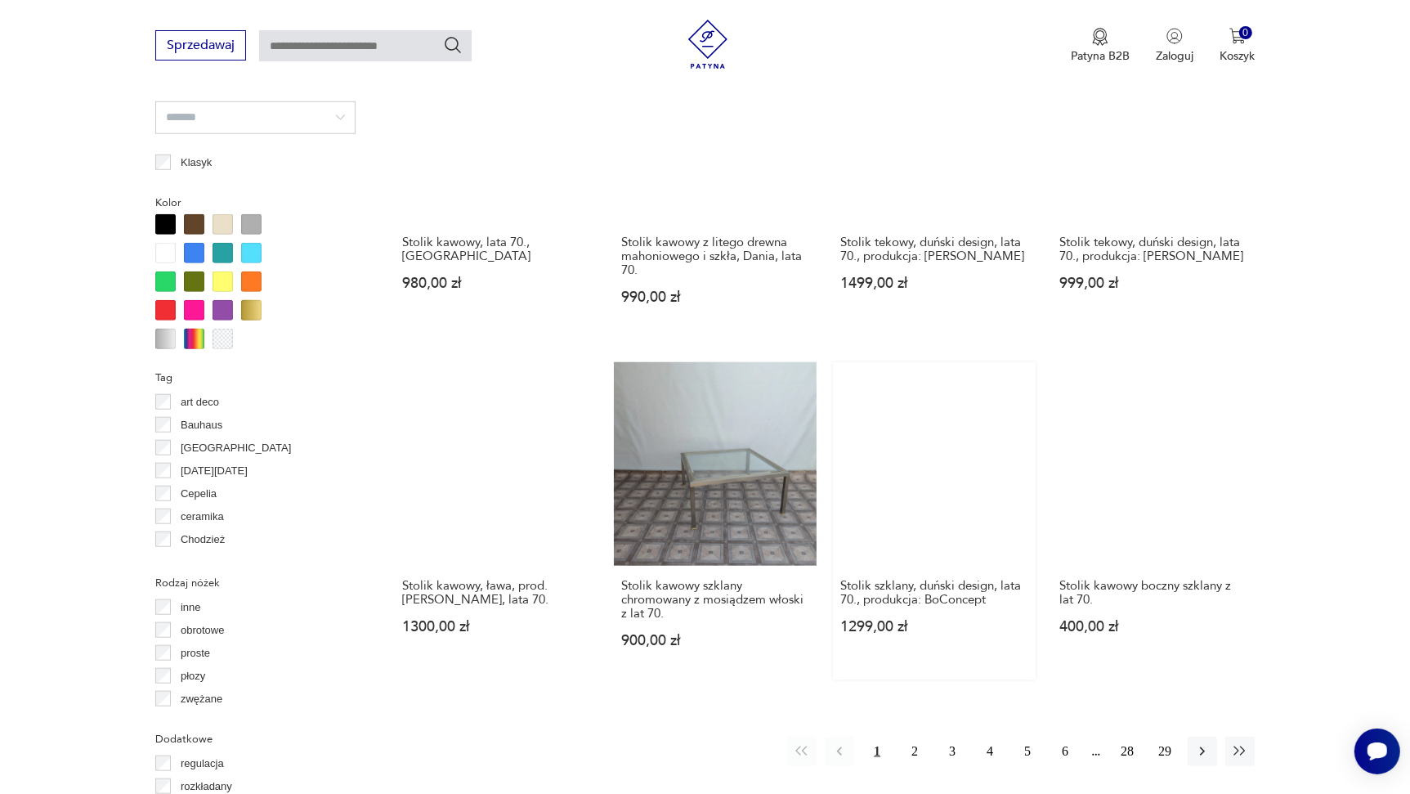
scroll to position [1365, 0]
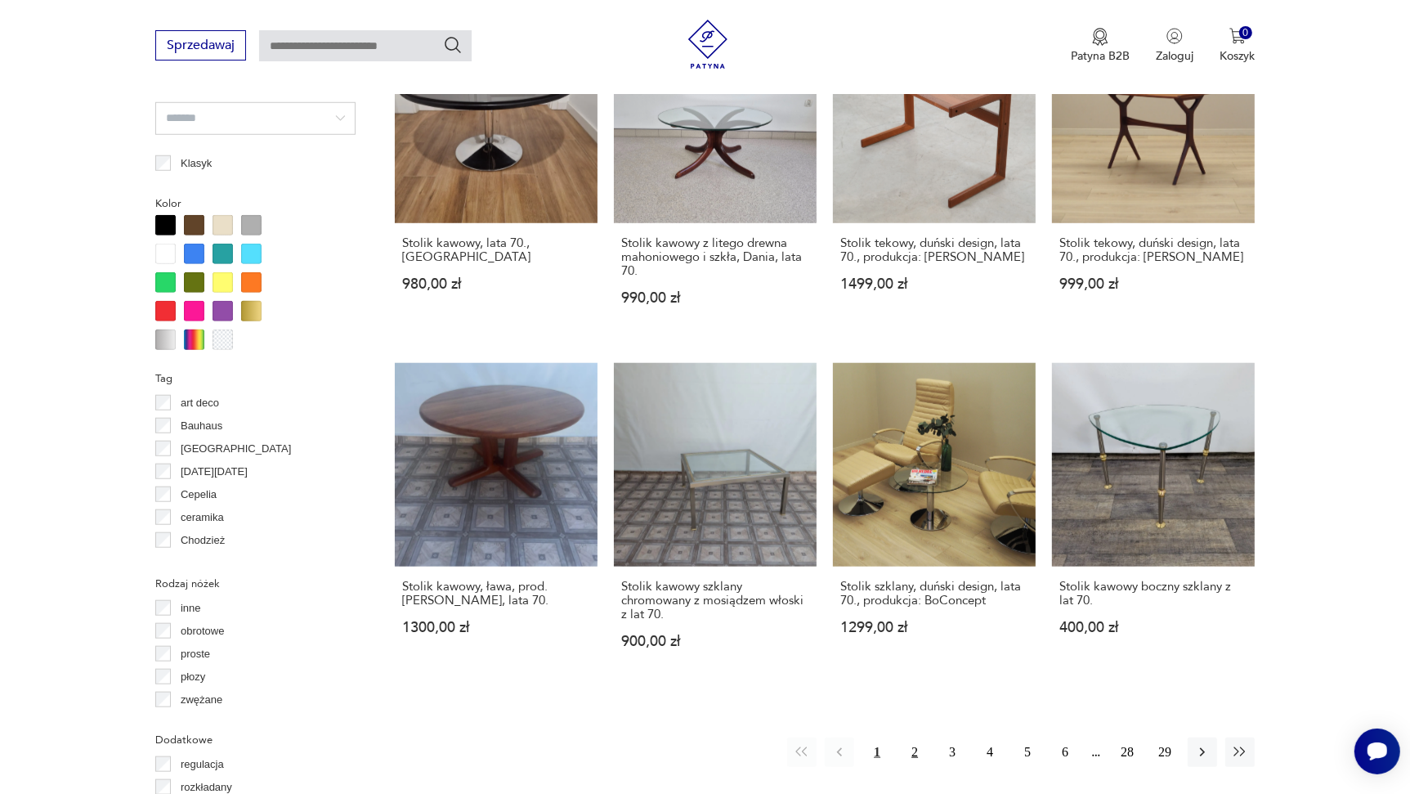
click at [913, 749] on button "2" at bounding box center [914, 751] width 29 height 29
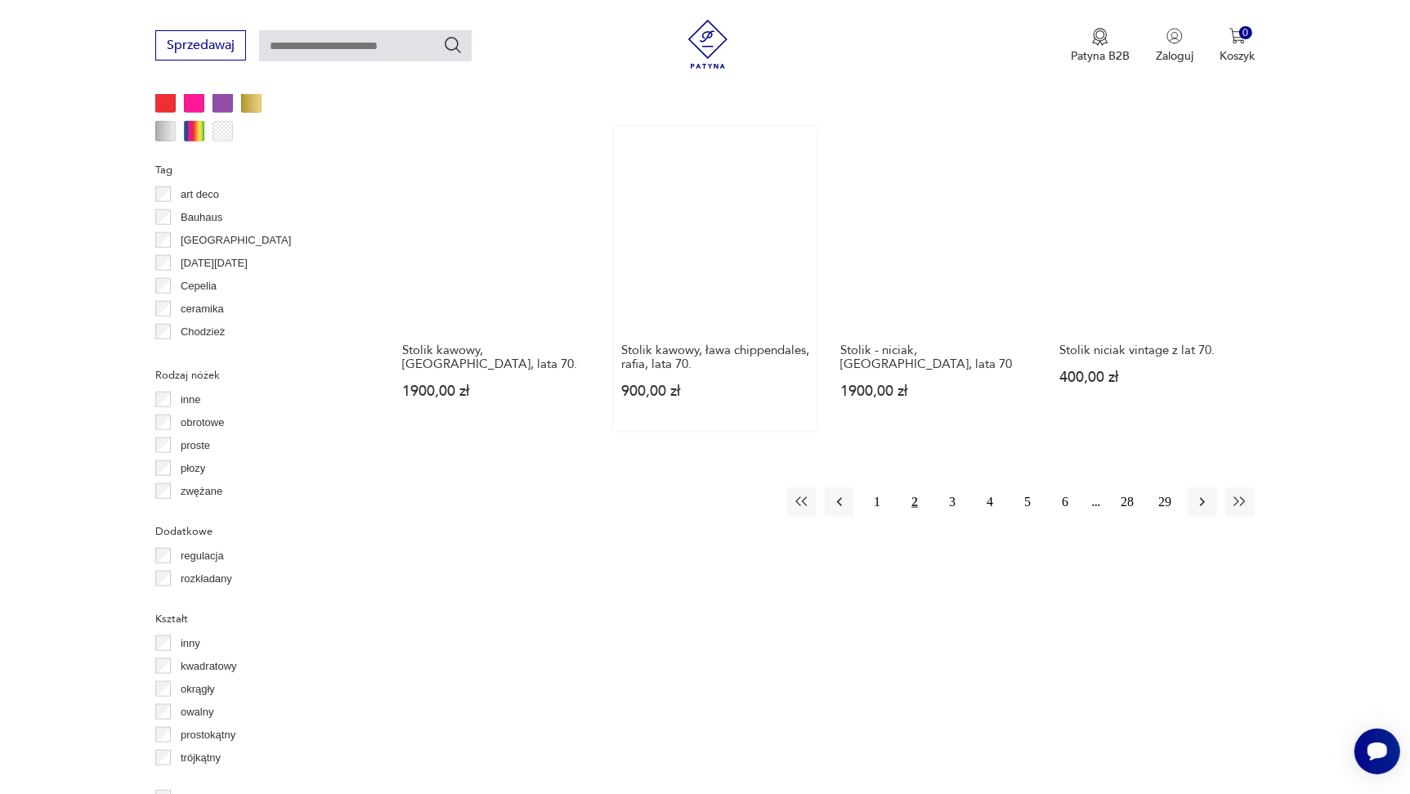
scroll to position [1611, 0]
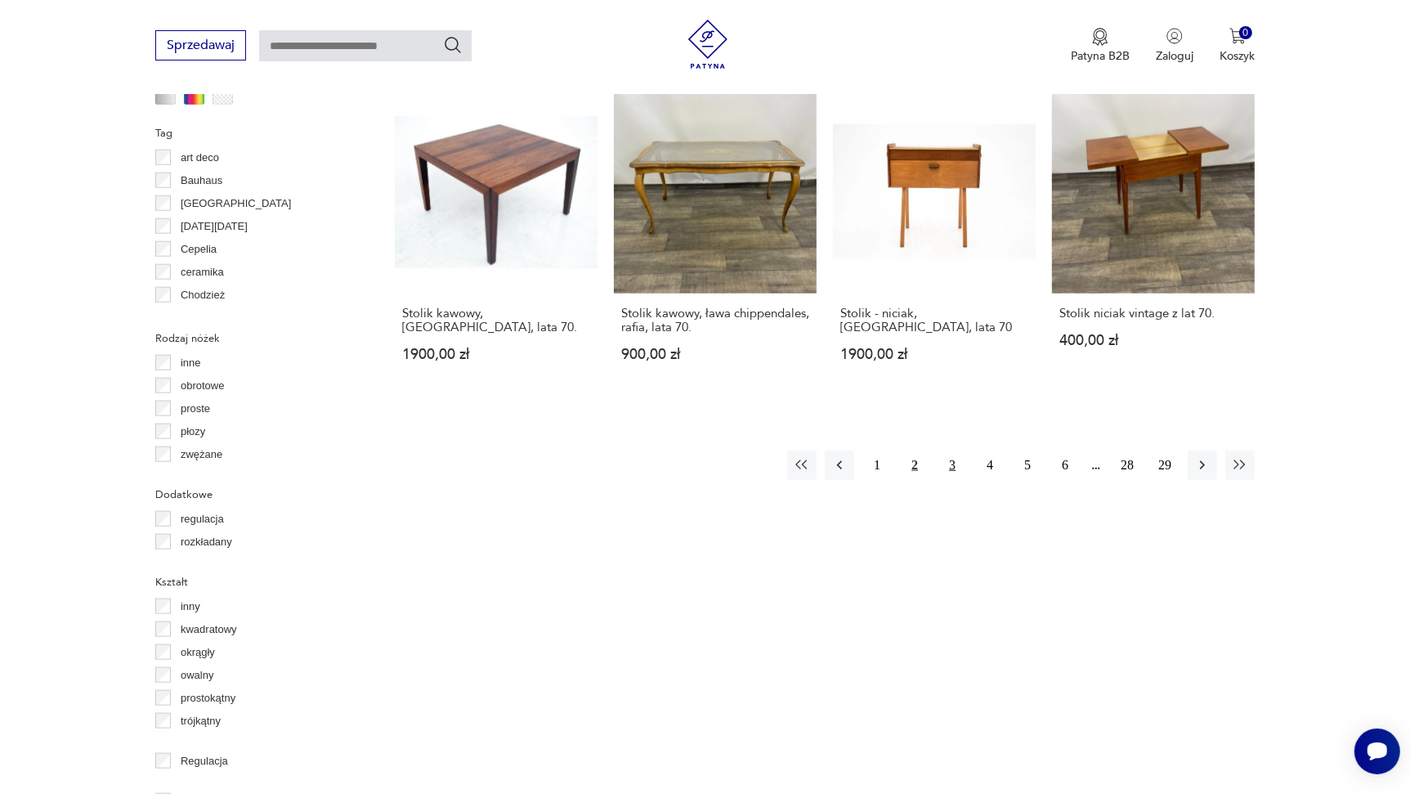
click at [952, 460] on button "3" at bounding box center [952, 465] width 29 height 29
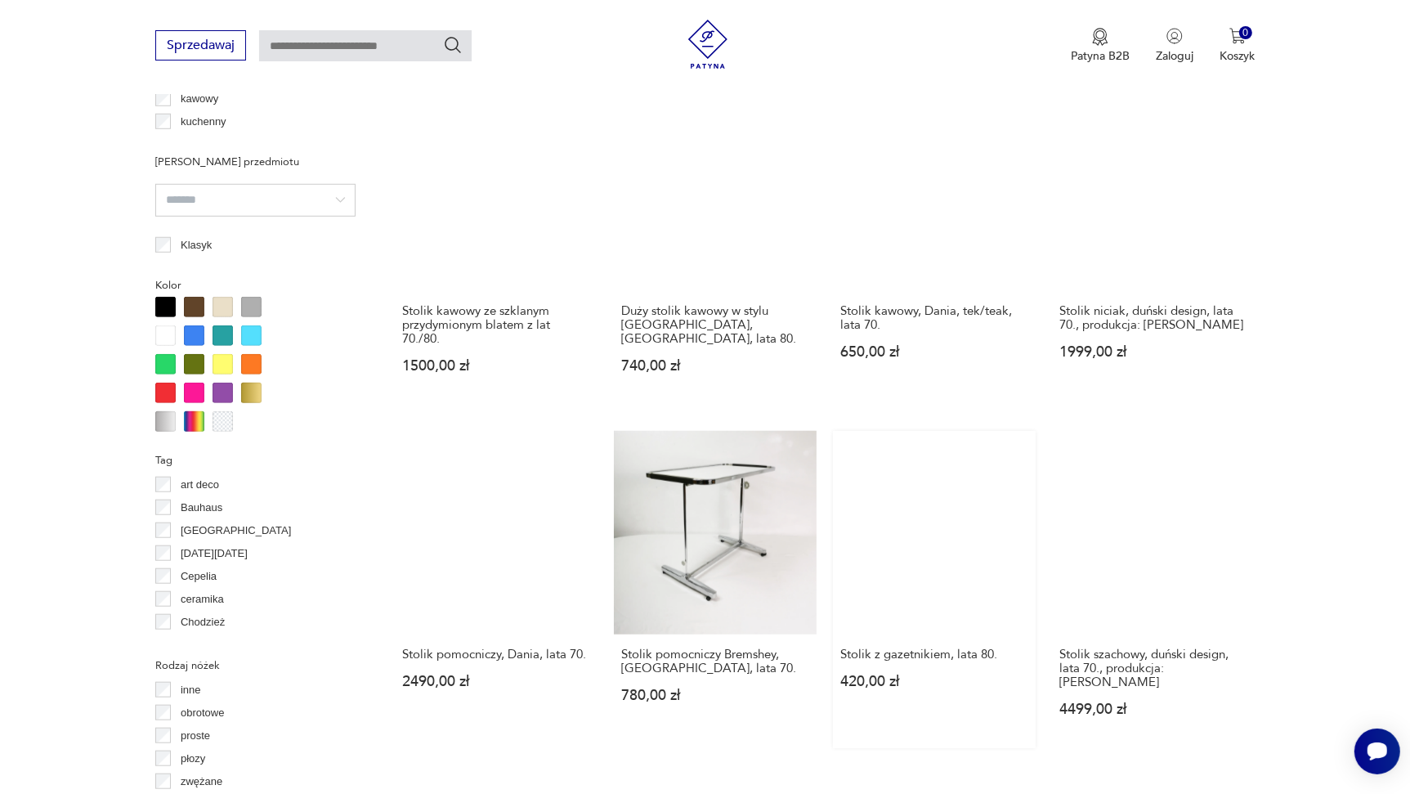
scroll to position [1365, 0]
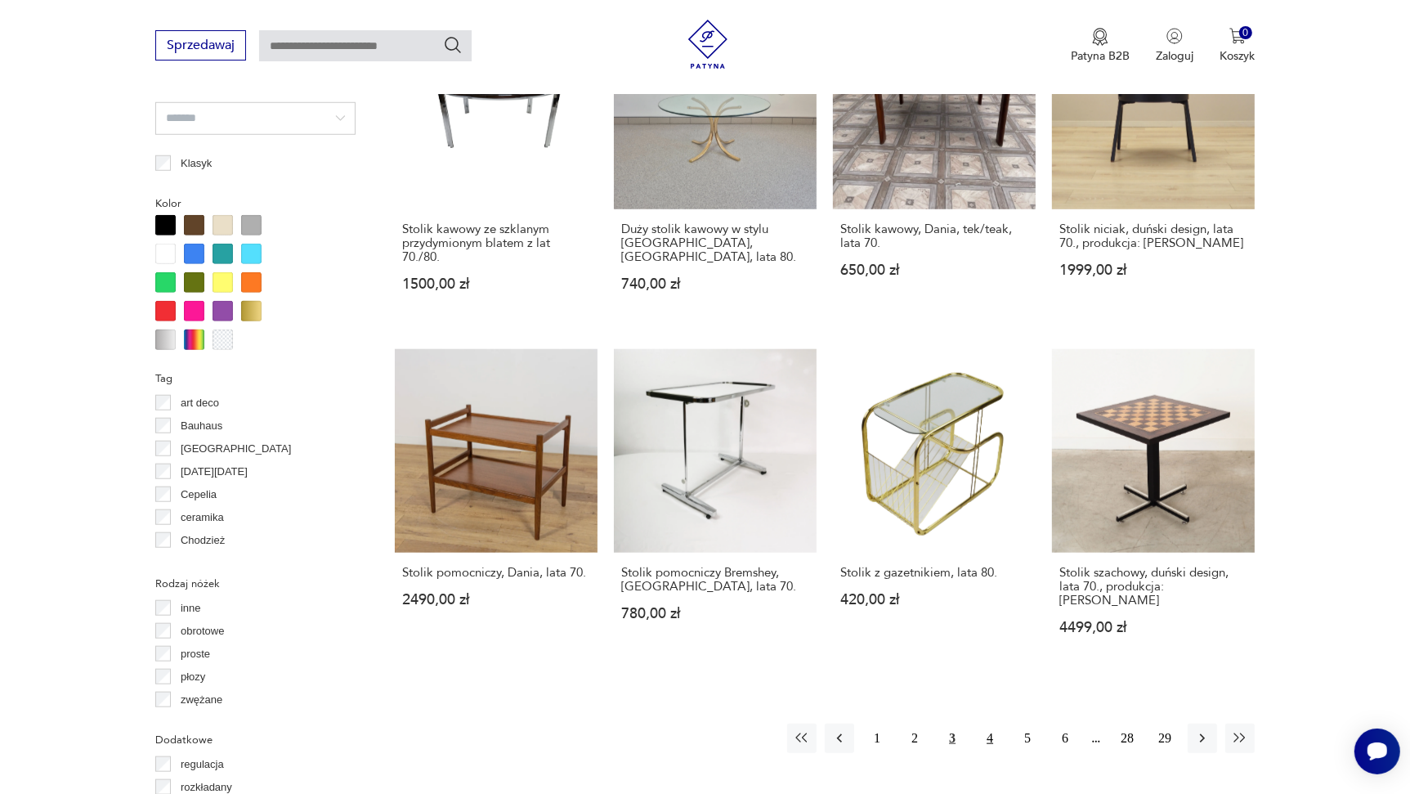
click at [989, 724] on button "4" at bounding box center [989, 738] width 29 height 29
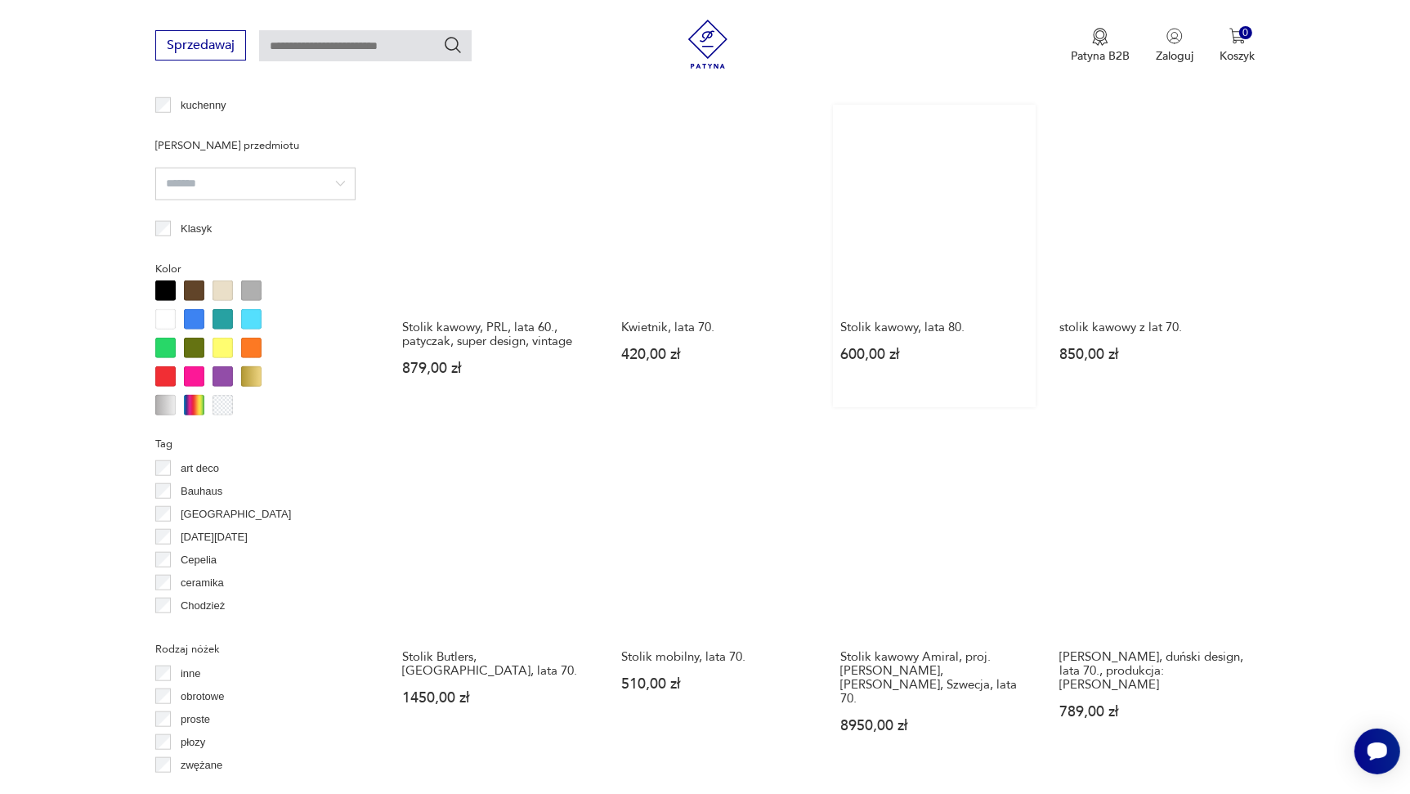
scroll to position [1529, 0]
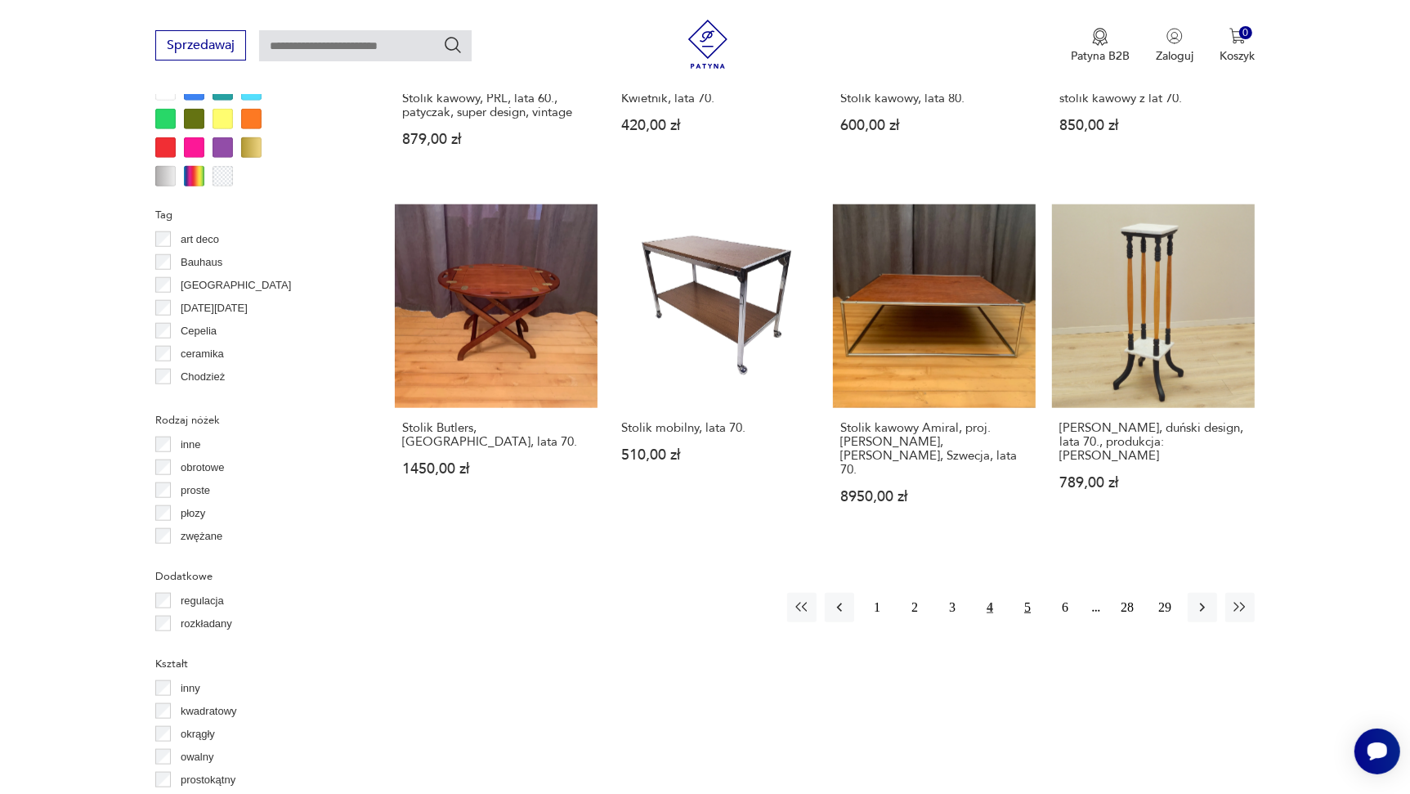
click at [1030, 593] on button "5" at bounding box center [1027, 607] width 29 height 29
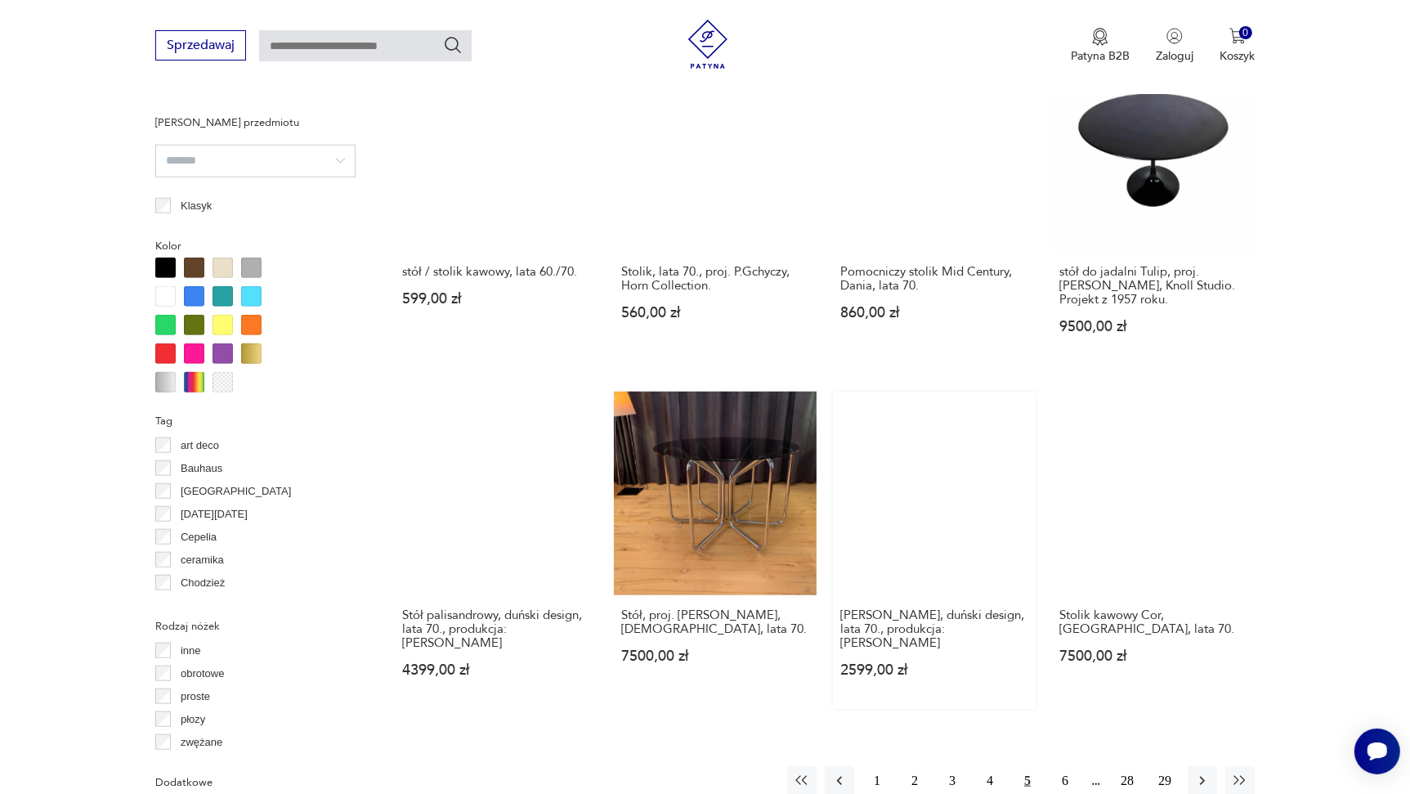
scroll to position [1529, 0]
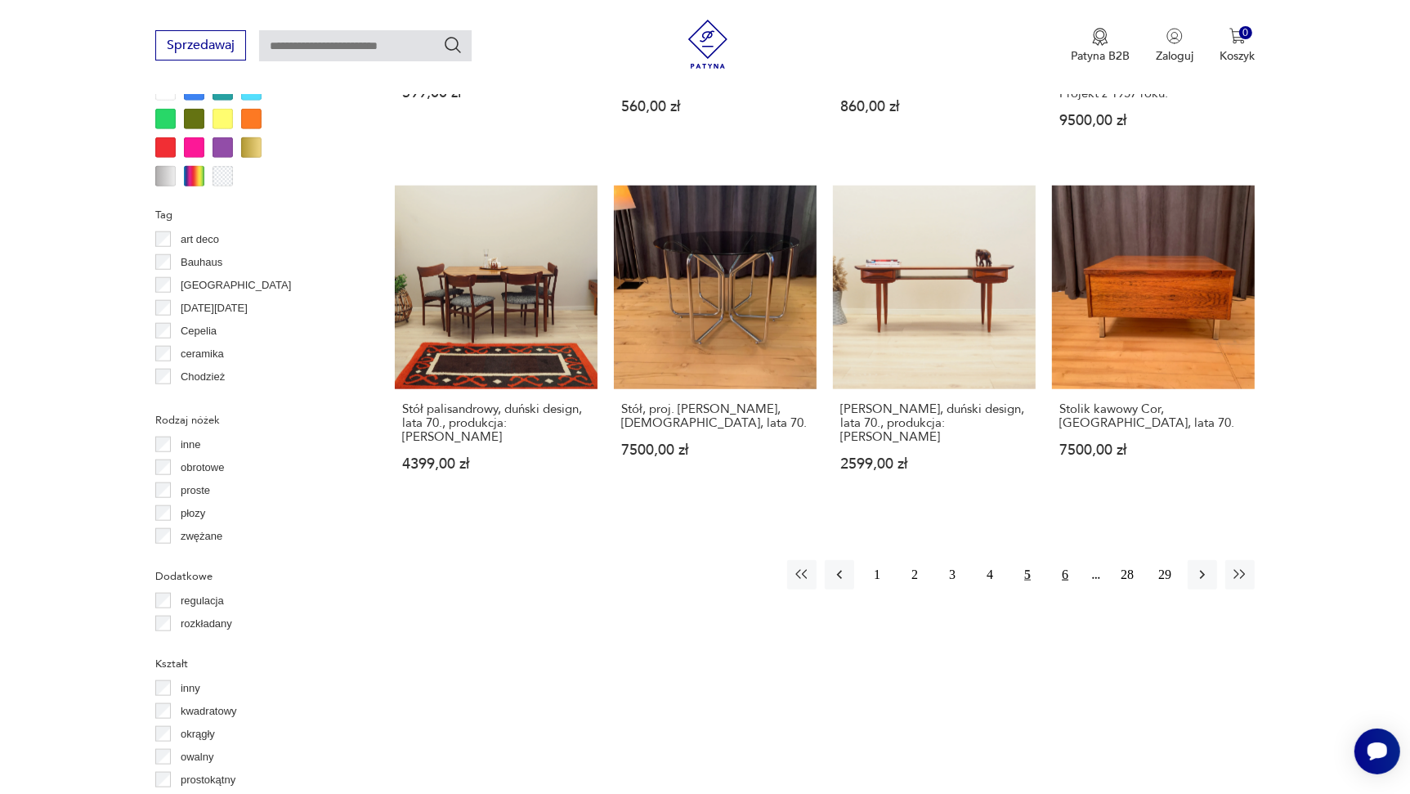
click at [1065, 560] on button "6" at bounding box center [1065, 574] width 29 height 29
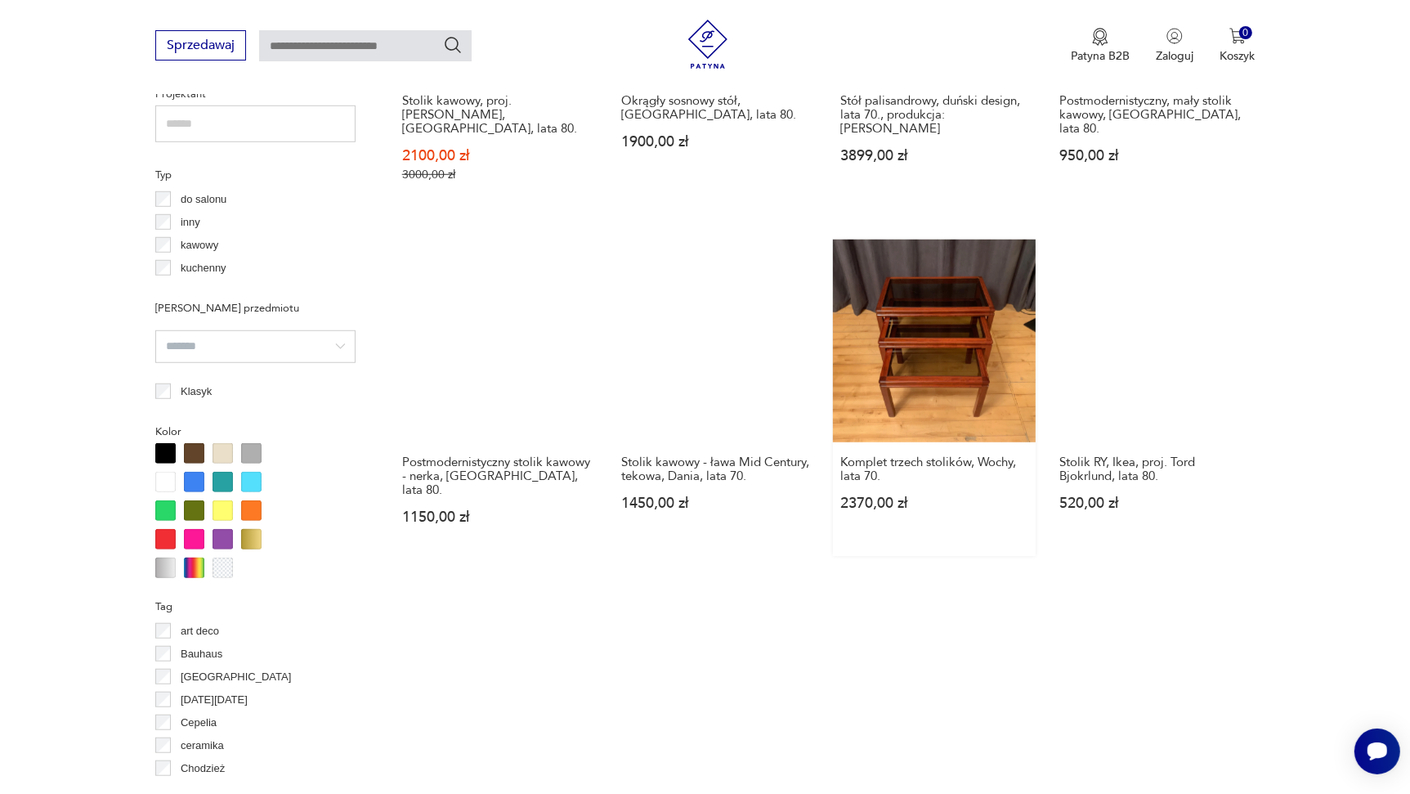
scroll to position [1365, 0]
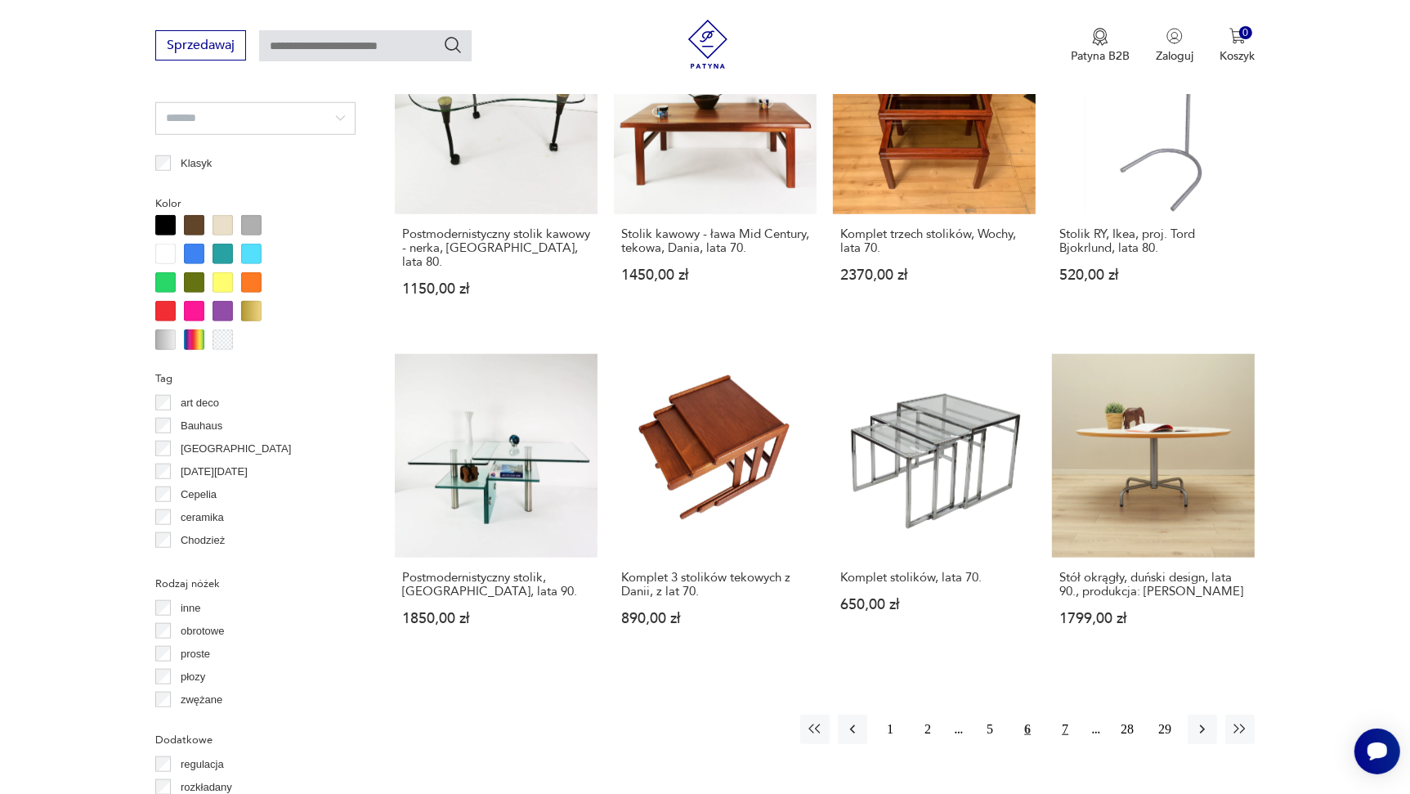
click at [1065, 715] on button "7" at bounding box center [1065, 729] width 29 height 29
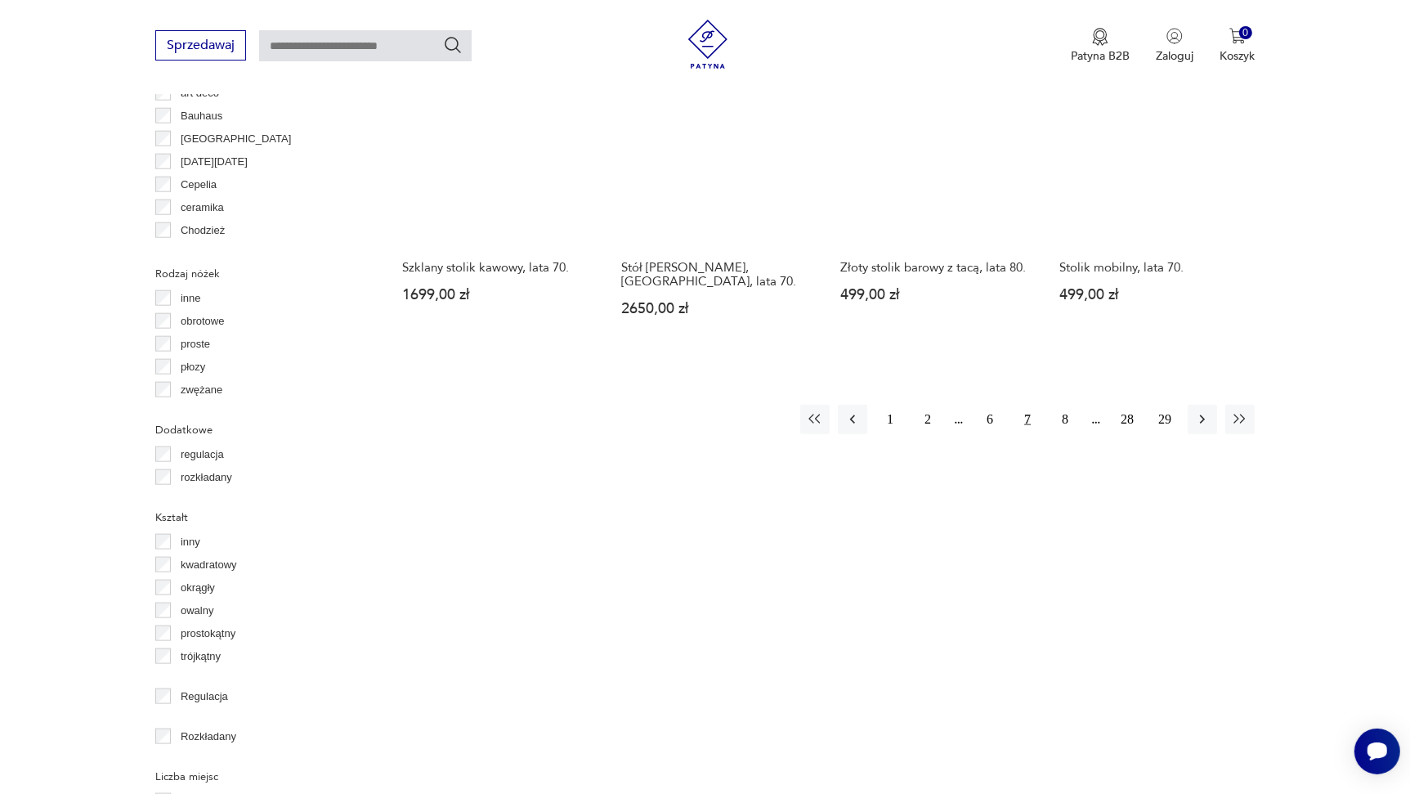
scroll to position [1692, 0]
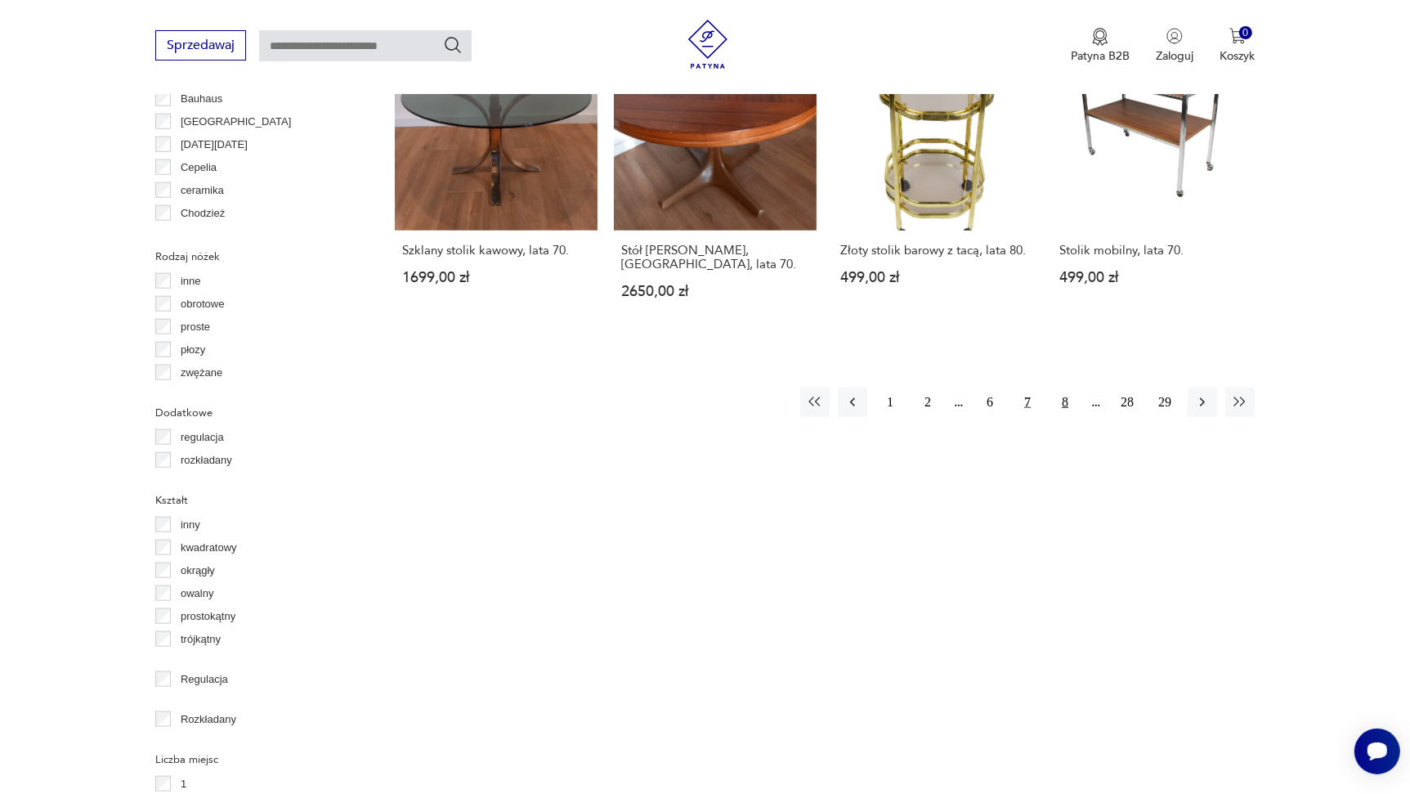
click at [1066, 388] on button "8" at bounding box center [1065, 402] width 29 height 29
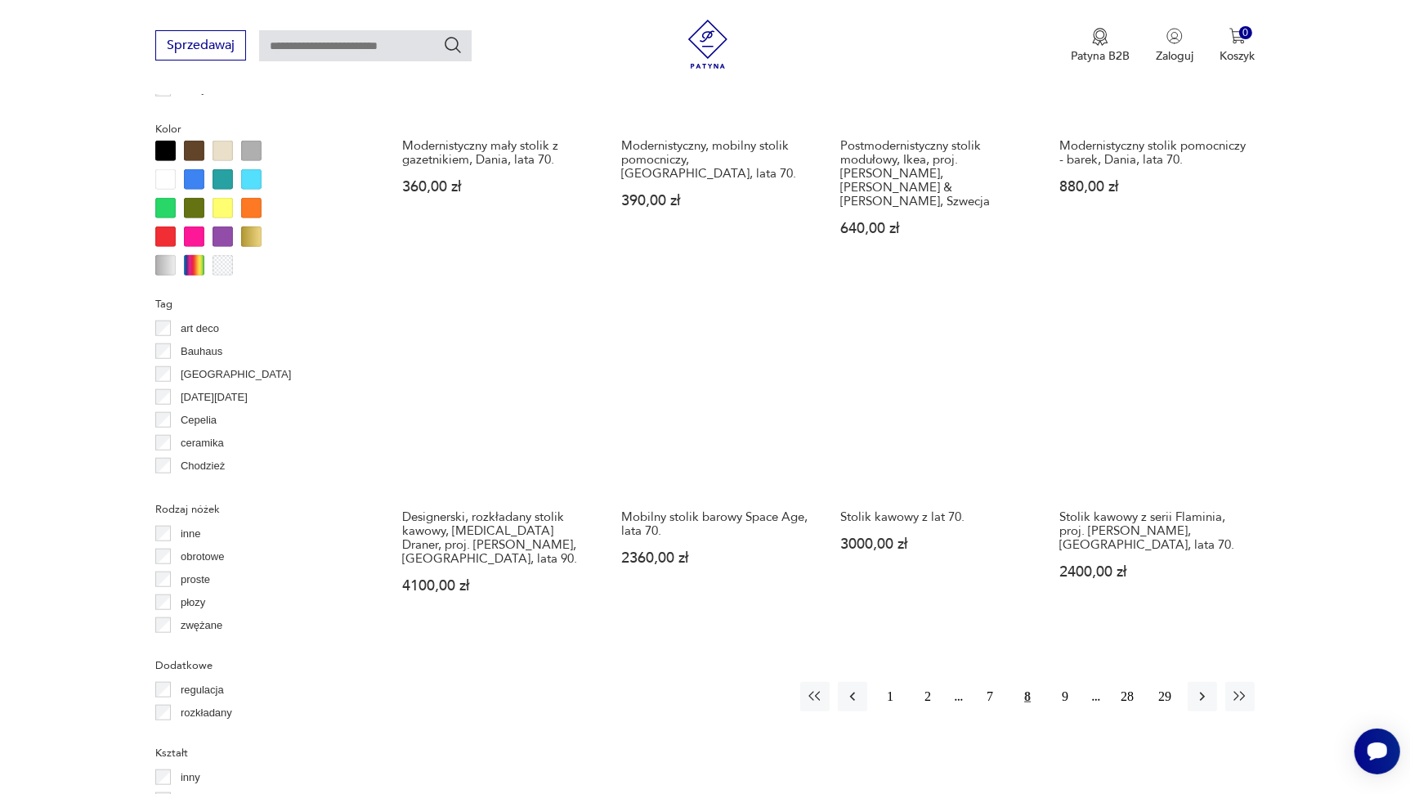
scroll to position [1447, 0]
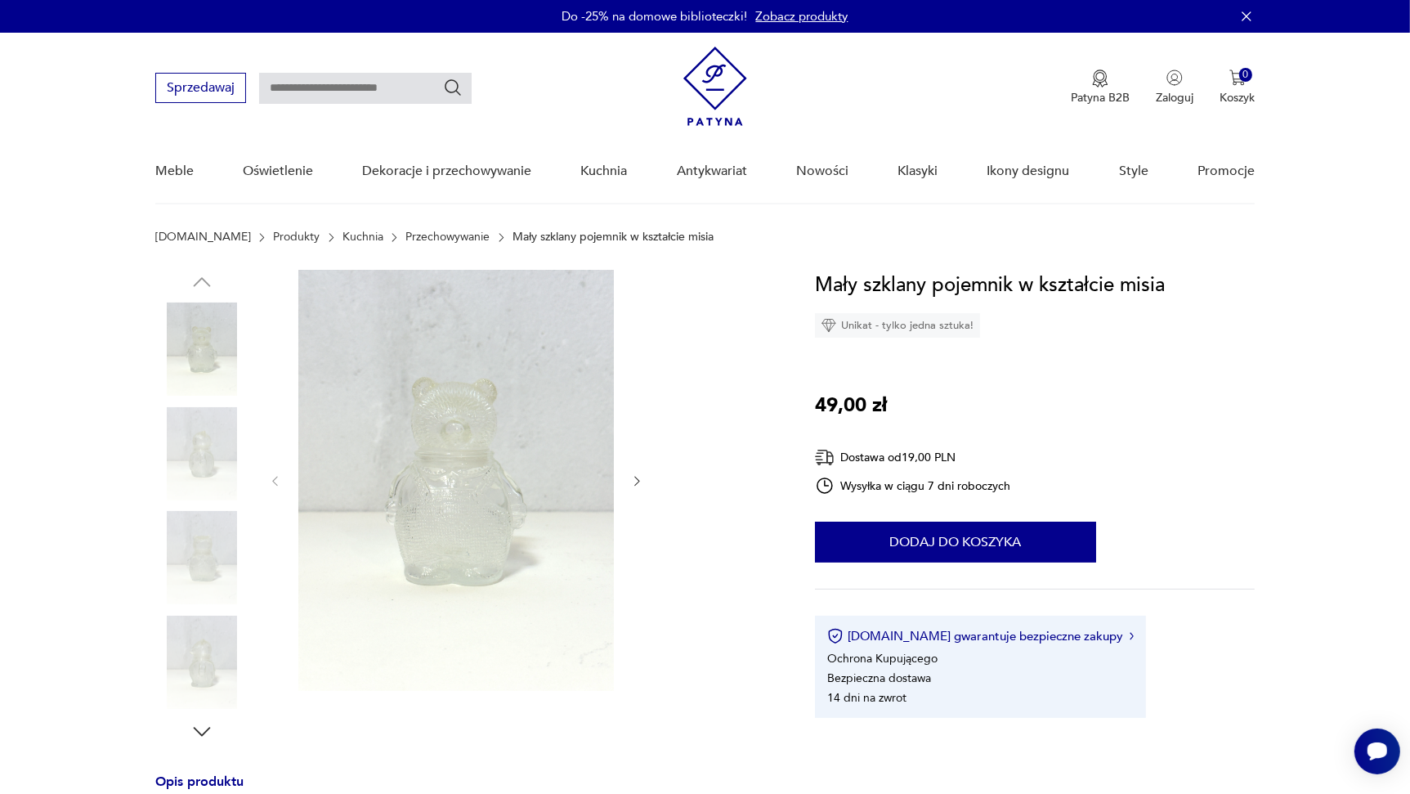
click at [633, 477] on icon "button" at bounding box center [637, 481] width 14 height 14
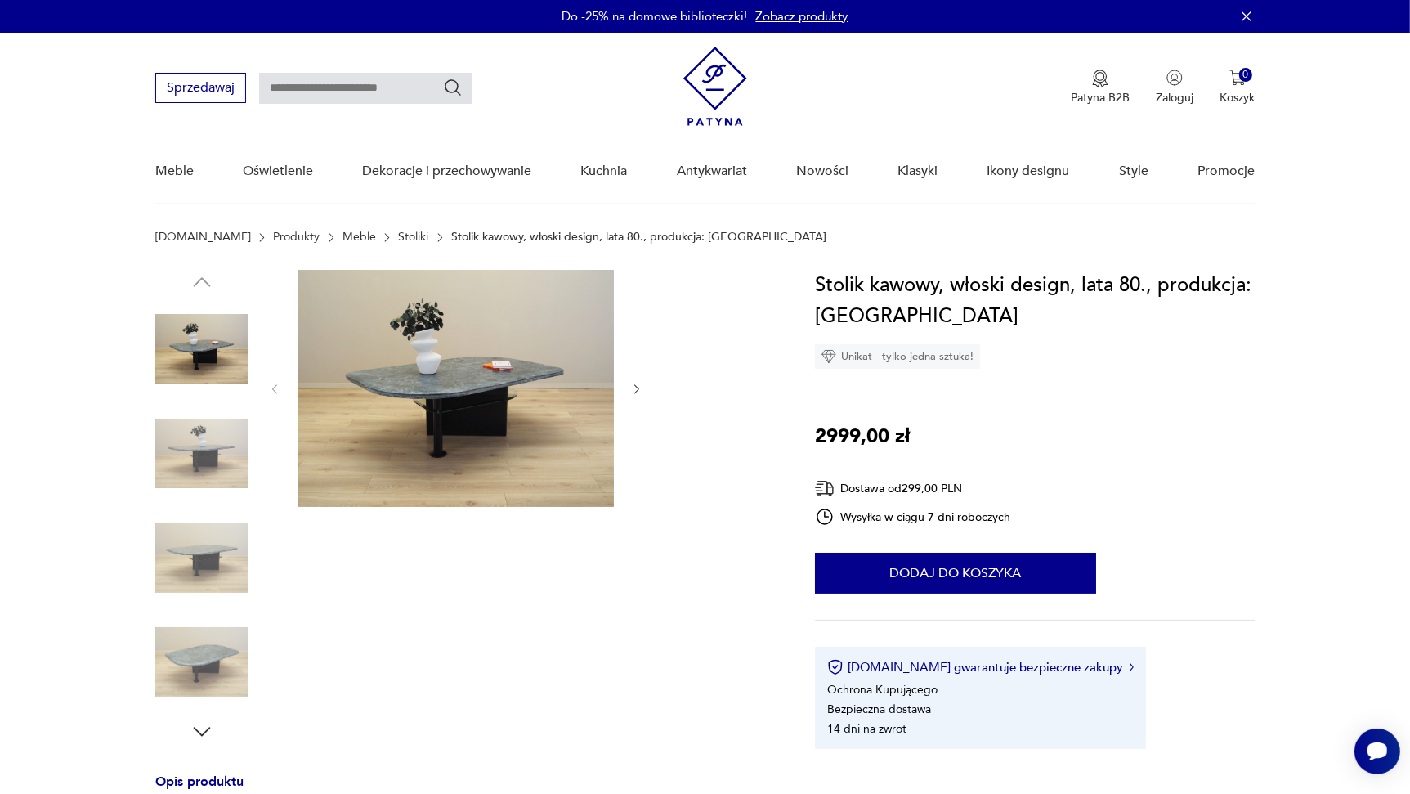
click at [444, 404] on img at bounding box center [456, 388] width 316 height 237
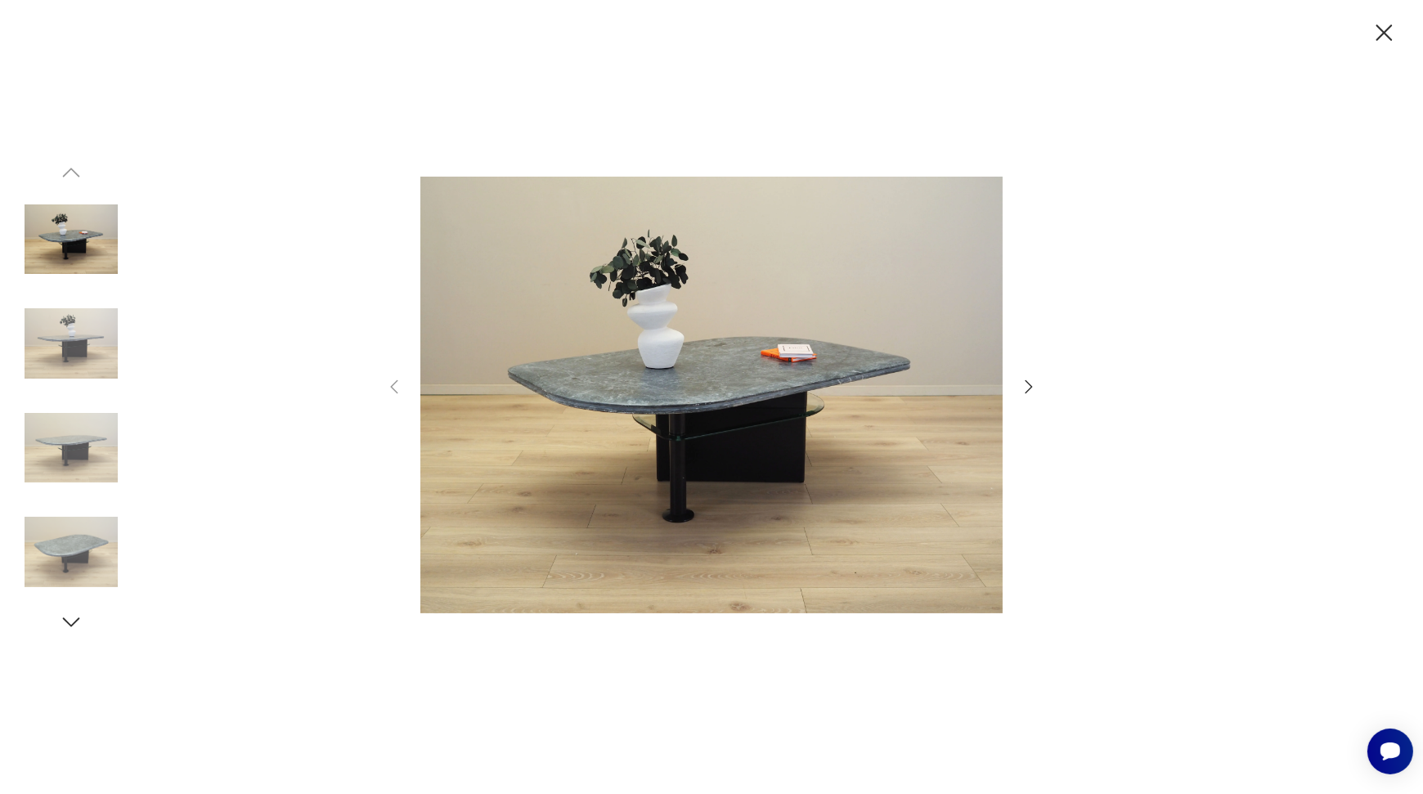
click at [1024, 382] on icon "button" at bounding box center [1029, 387] width 20 height 20
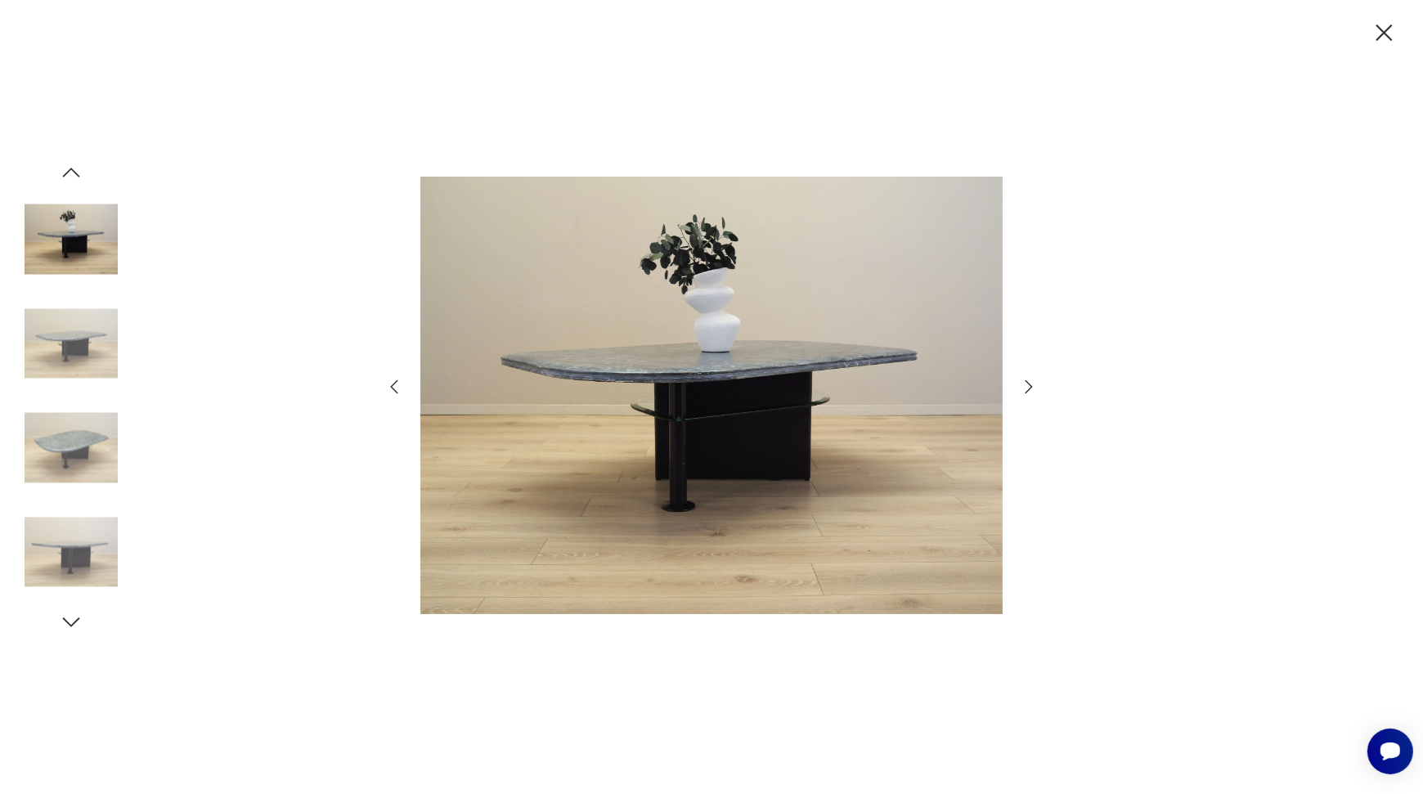
click at [1024, 382] on icon "button" at bounding box center [1029, 387] width 20 height 20
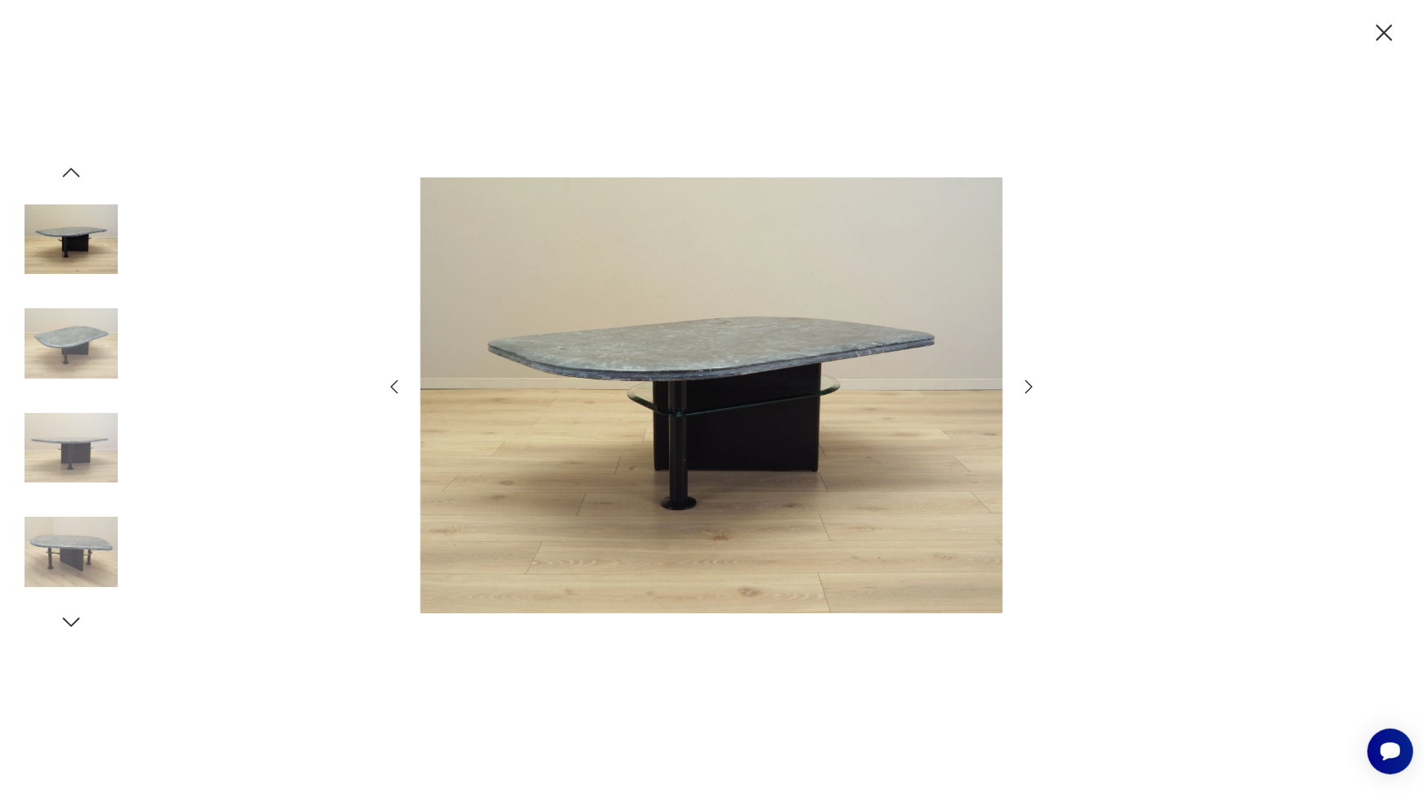
click at [1025, 381] on icon "button" at bounding box center [1028, 386] width 7 height 13
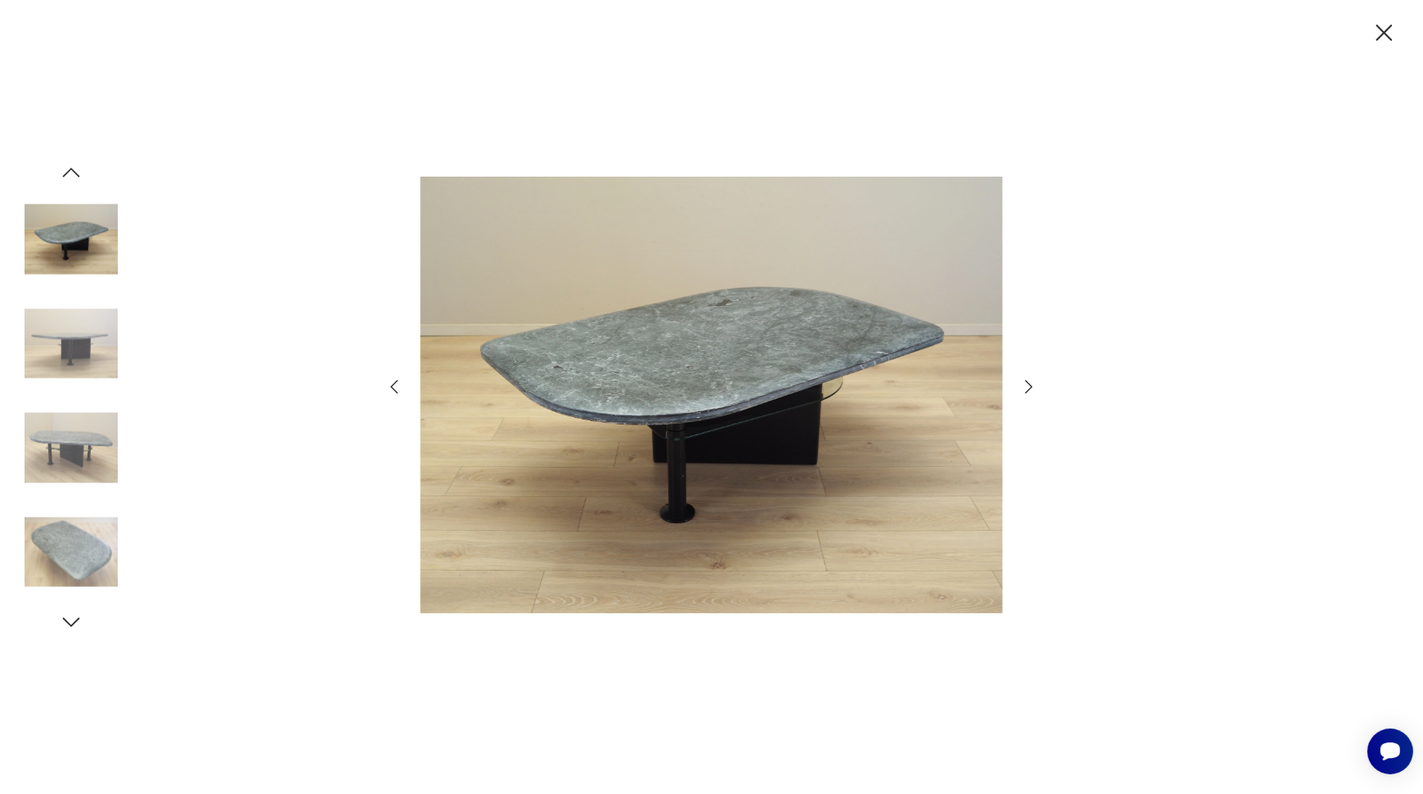
click at [1025, 381] on icon "button" at bounding box center [1028, 386] width 7 height 13
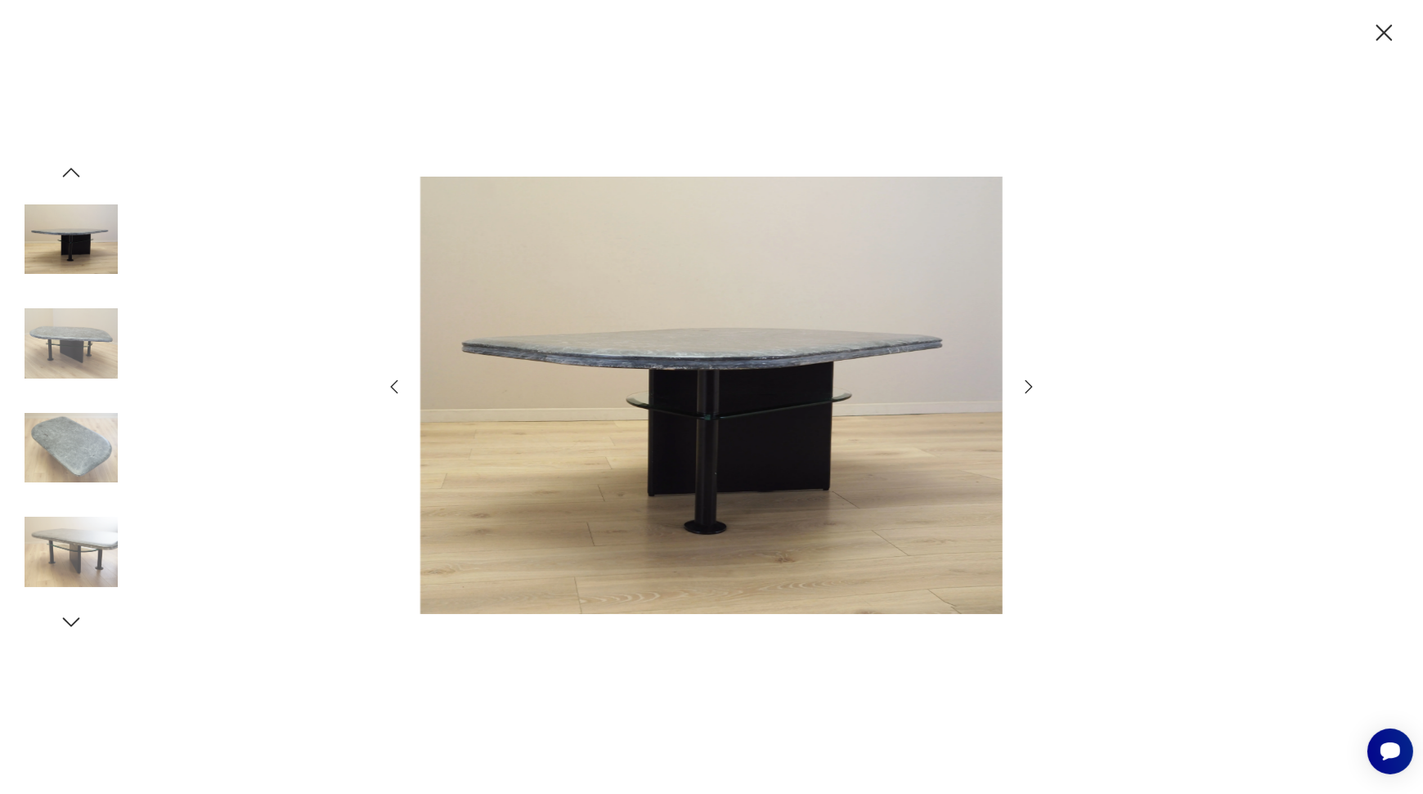
click at [1025, 381] on icon "button" at bounding box center [1028, 386] width 7 height 13
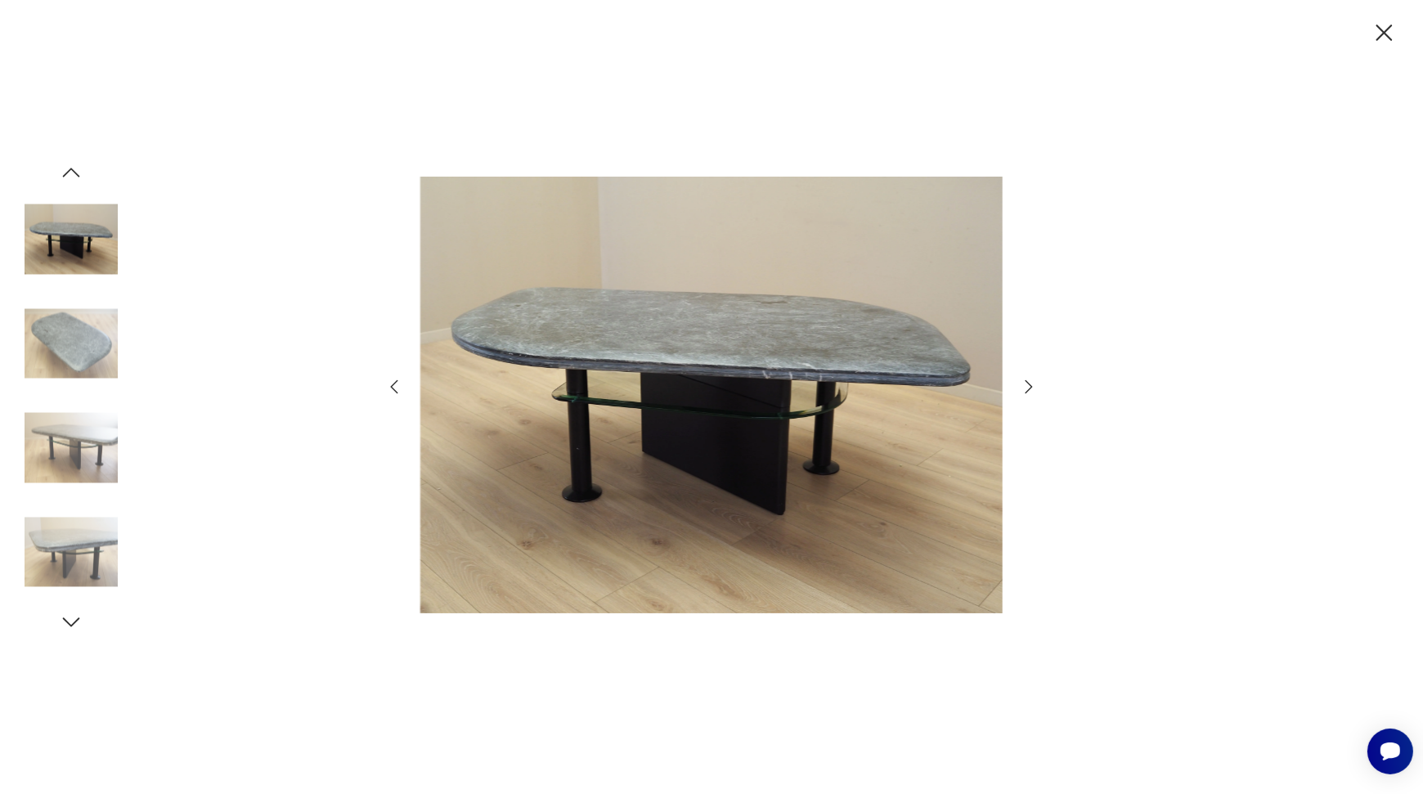
click at [1382, 34] on icon "button" at bounding box center [1384, 33] width 16 height 16
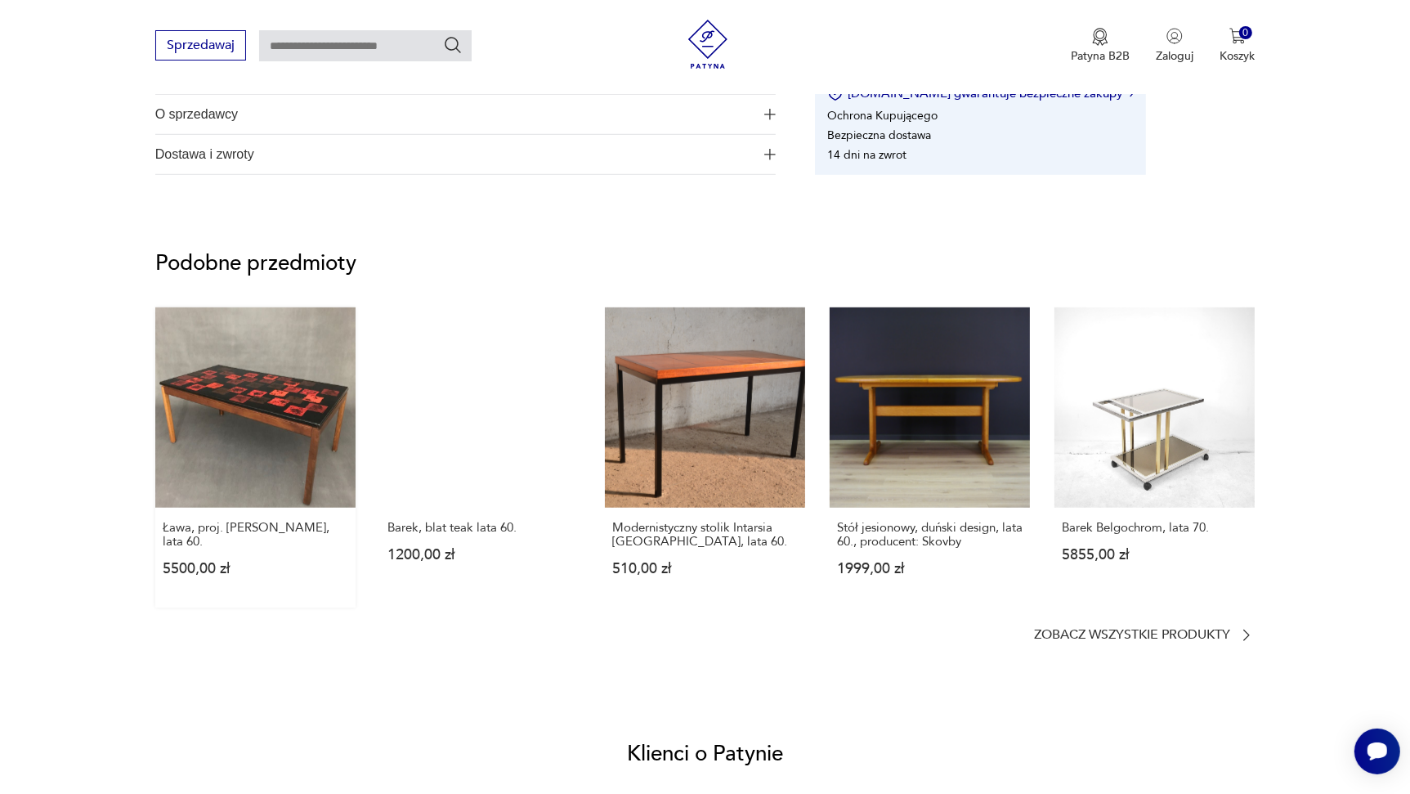
scroll to position [491, 0]
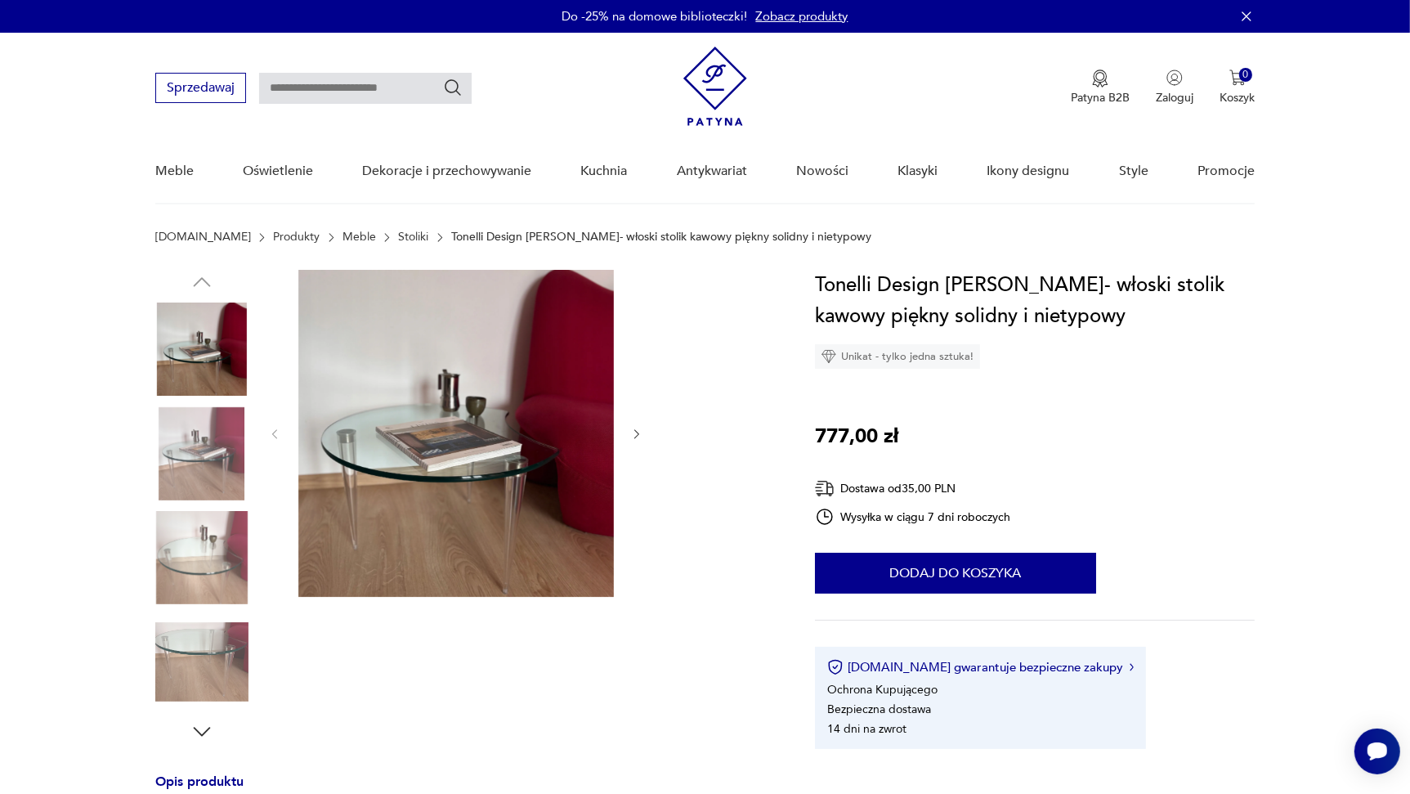
click at [434, 419] on img at bounding box center [456, 433] width 316 height 327
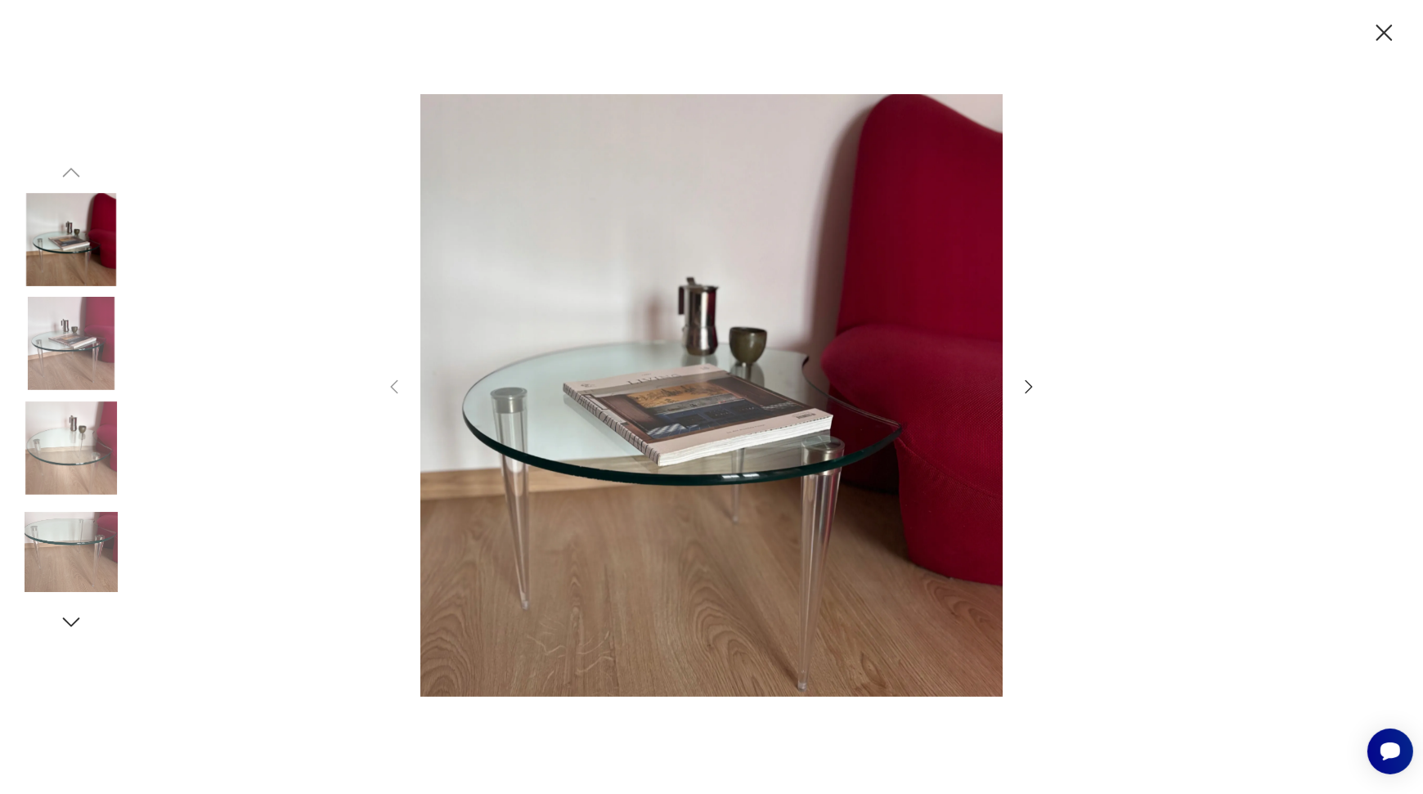
click at [1031, 392] on icon "button" at bounding box center [1029, 387] width 20 height 20
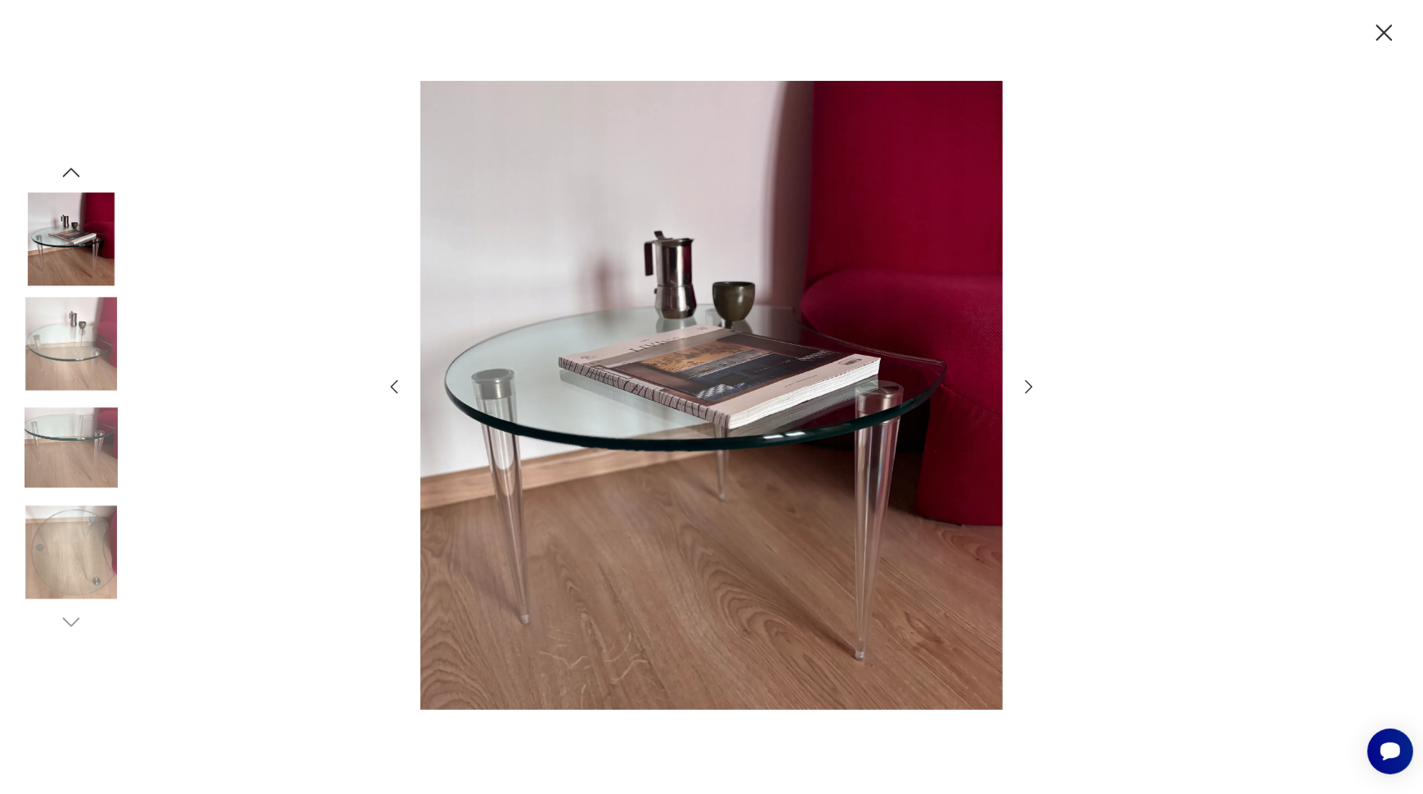
click at [1031, 392] on icon "button" at bounding box center [1029, 387] width 20 height 20
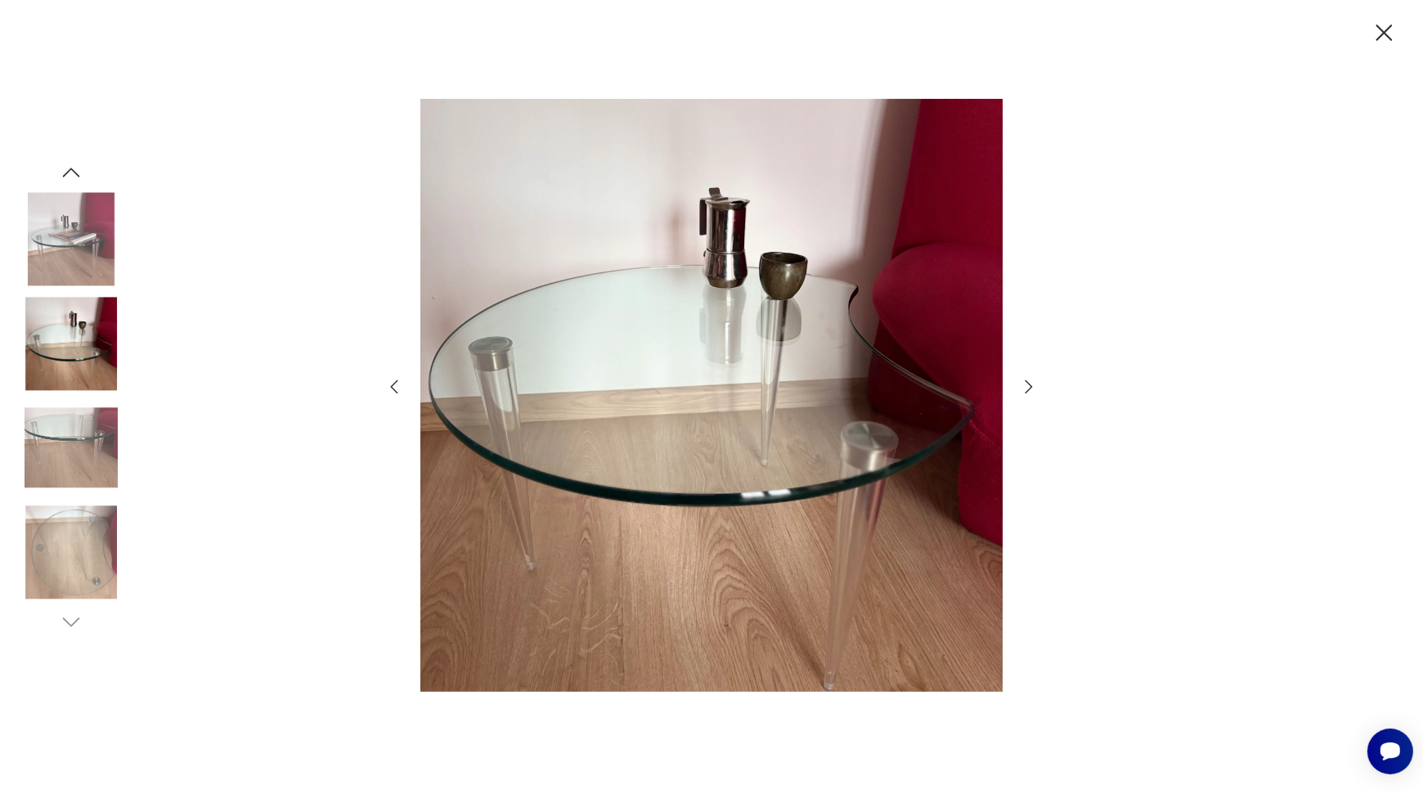
click at [1031, 392] on icon "button" at bounding box center [1029, 387] width 20 height 20
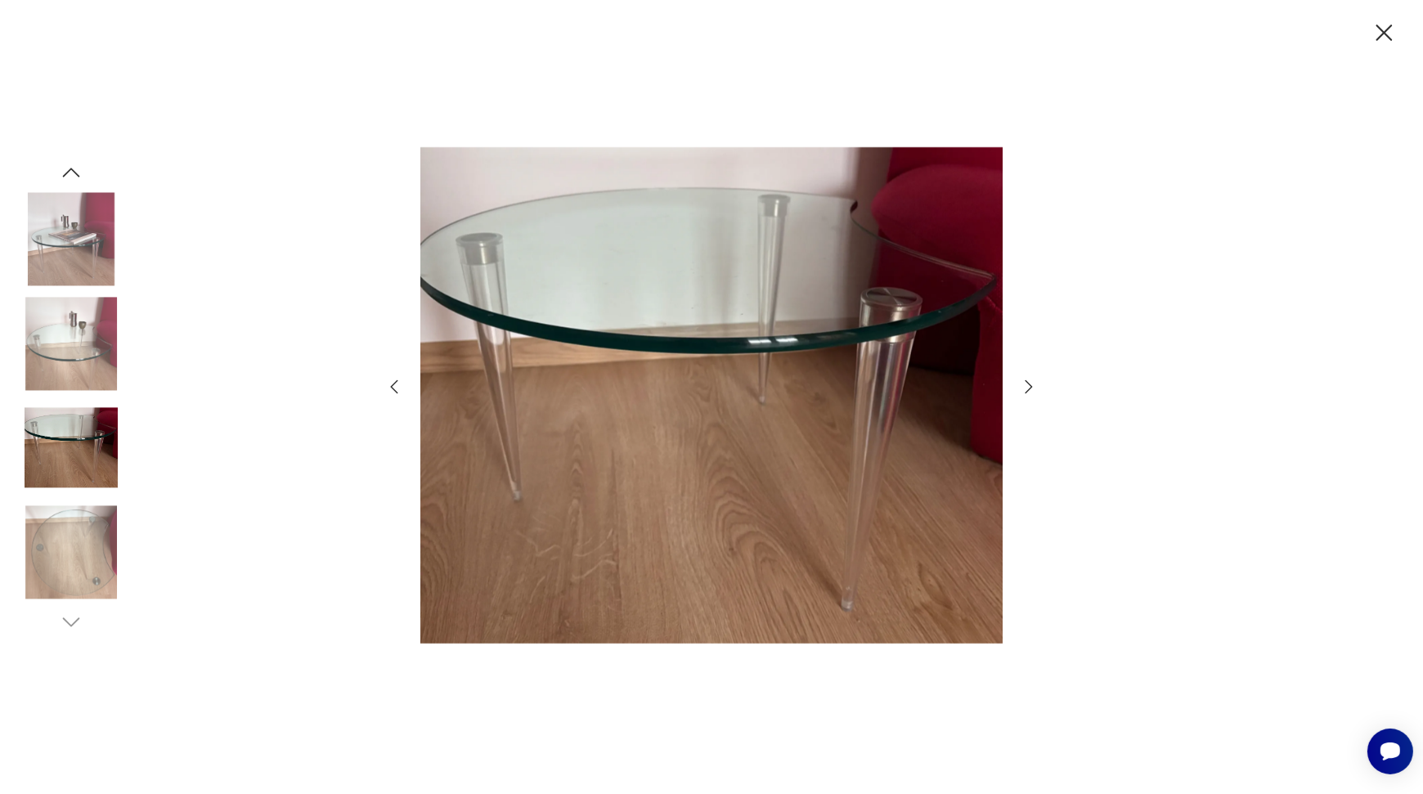
click at [1031, 392] on icon "button" at bounding box center [1029, 387] width 20 height 20
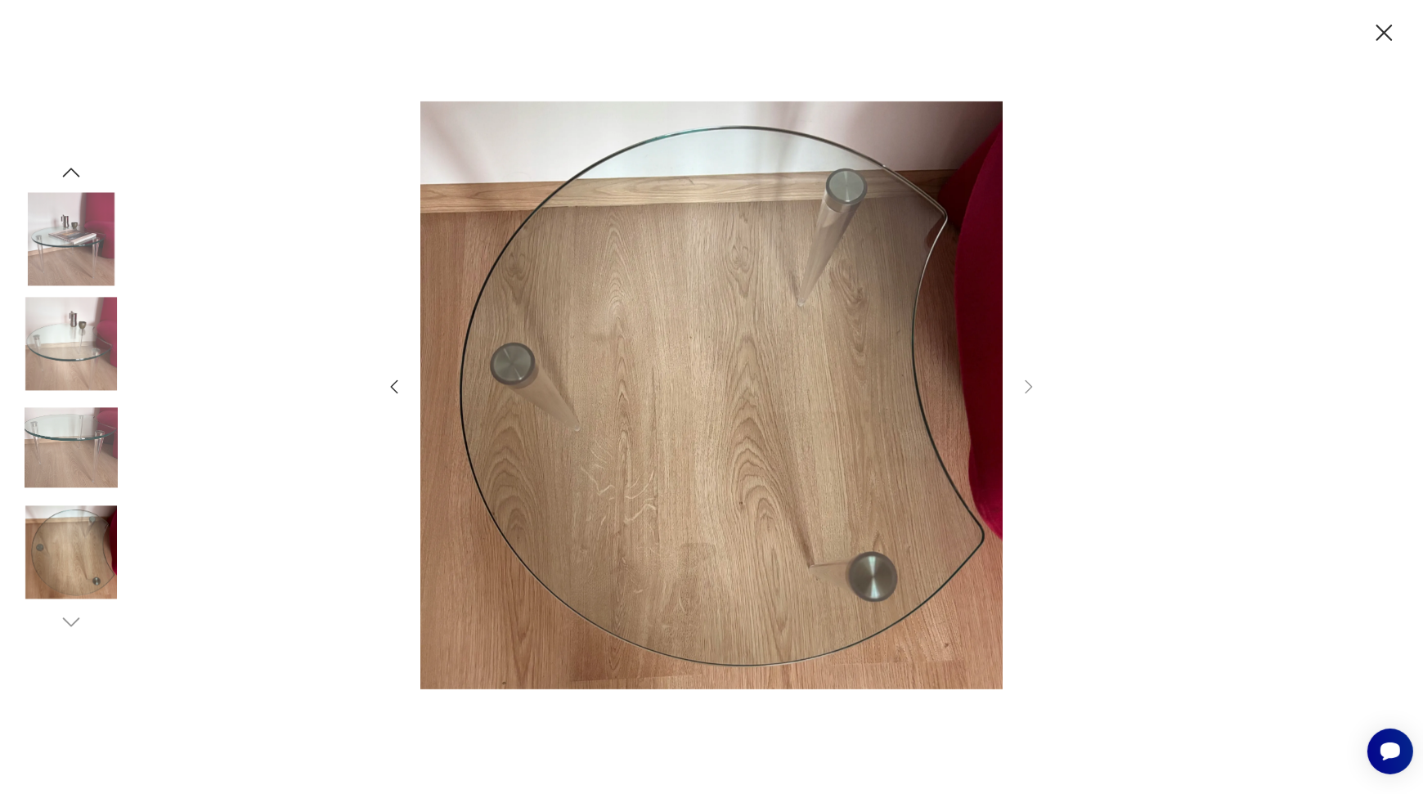
click at [1386, 33] on icon "button" at bounding box center [1384, 33] width 29 height 29
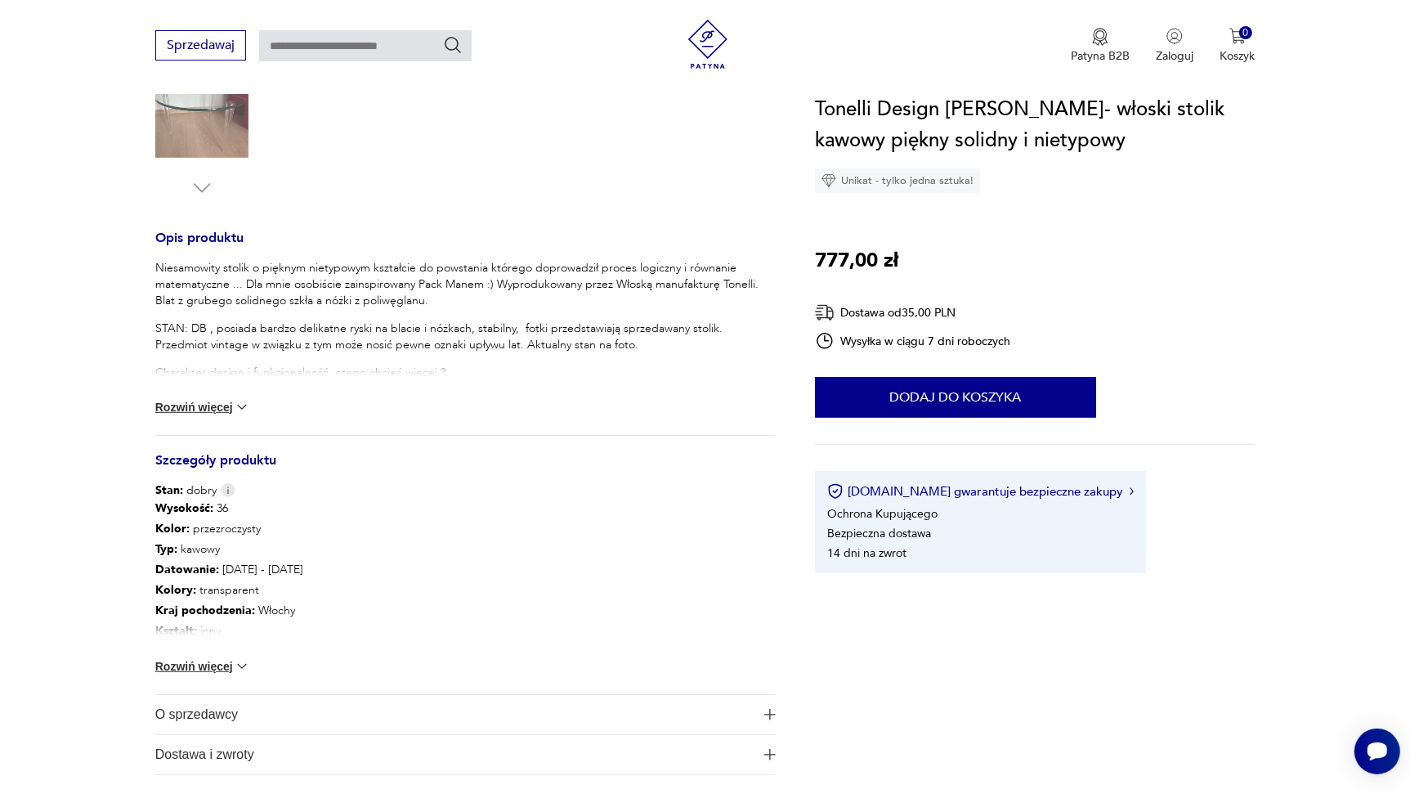
scroll to position [572, 0]
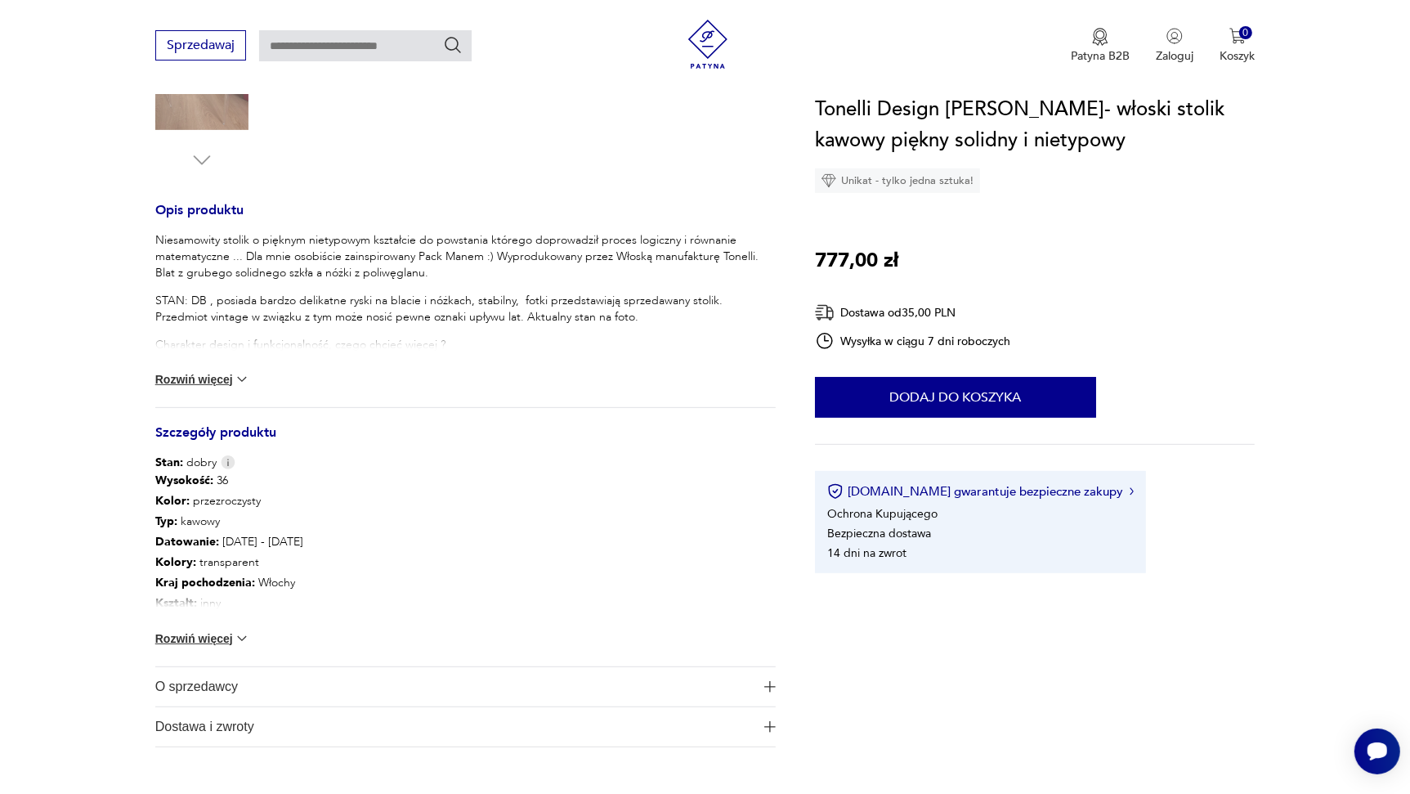
click at [240, 637] on img at bounding box center [242, 638] width 16 height 16
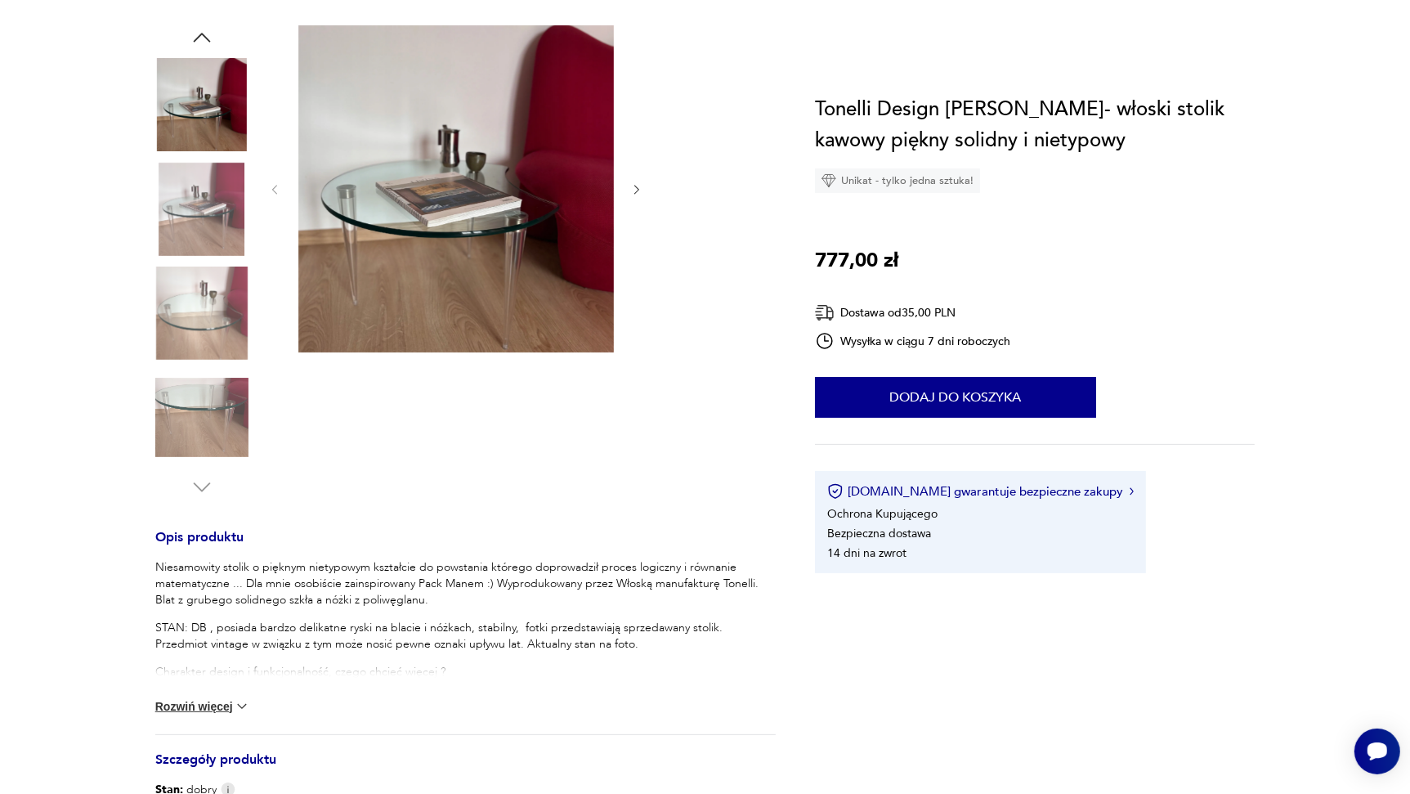
scroll to position [0, 0]
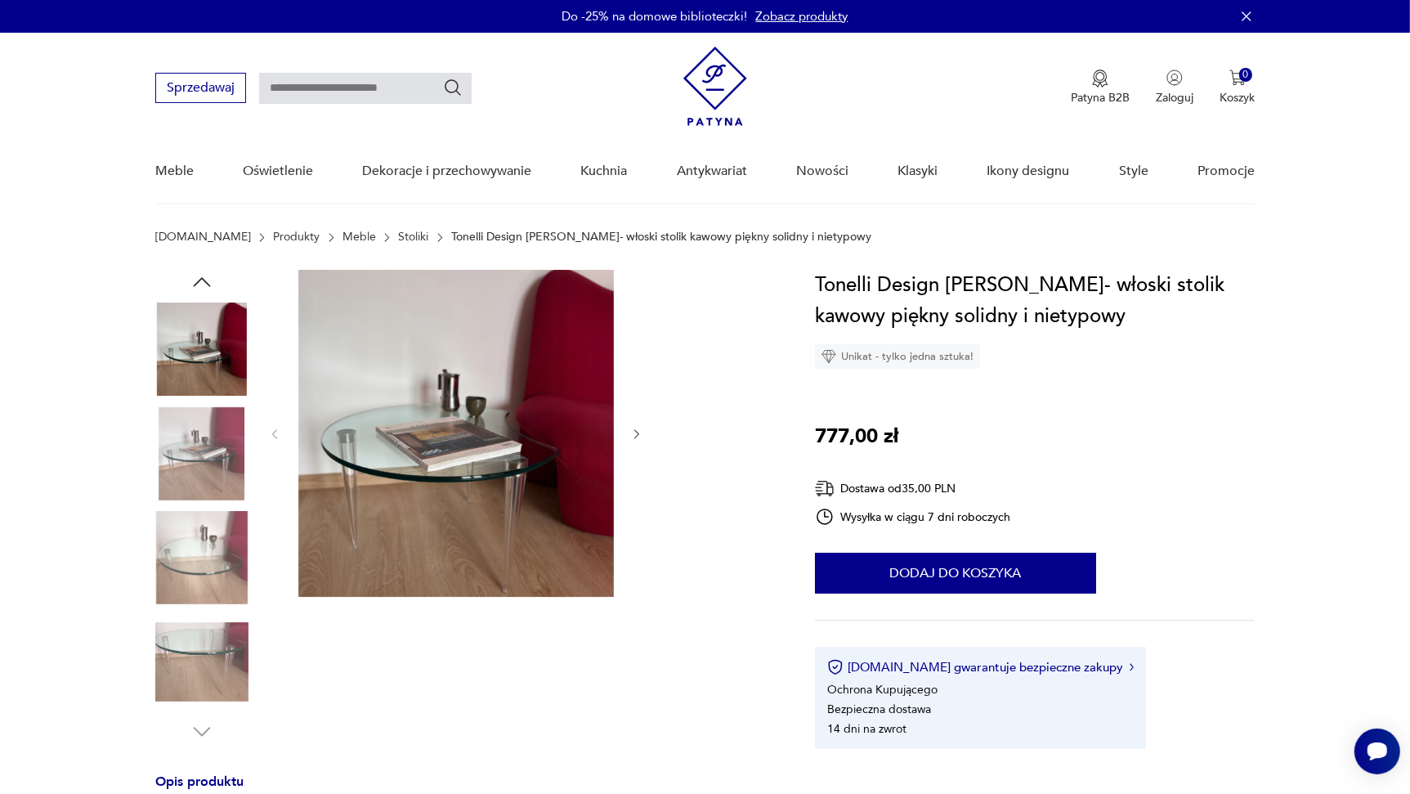
click at [467, 419] on img at bounding box center [456, 433] width 316 height 327
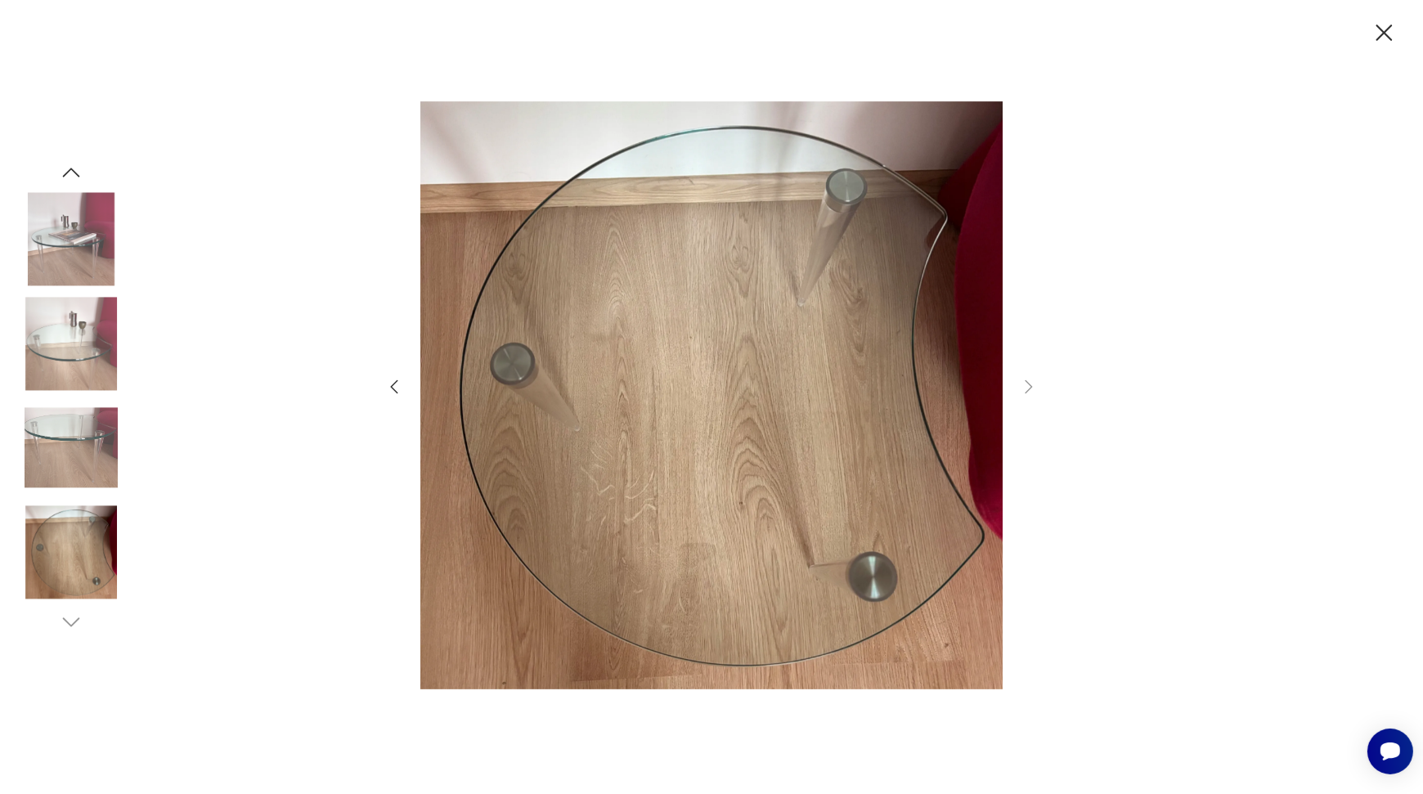
click at [1383, 43] on icon "button" at bounding box center [1384, 33] width 29 height 29
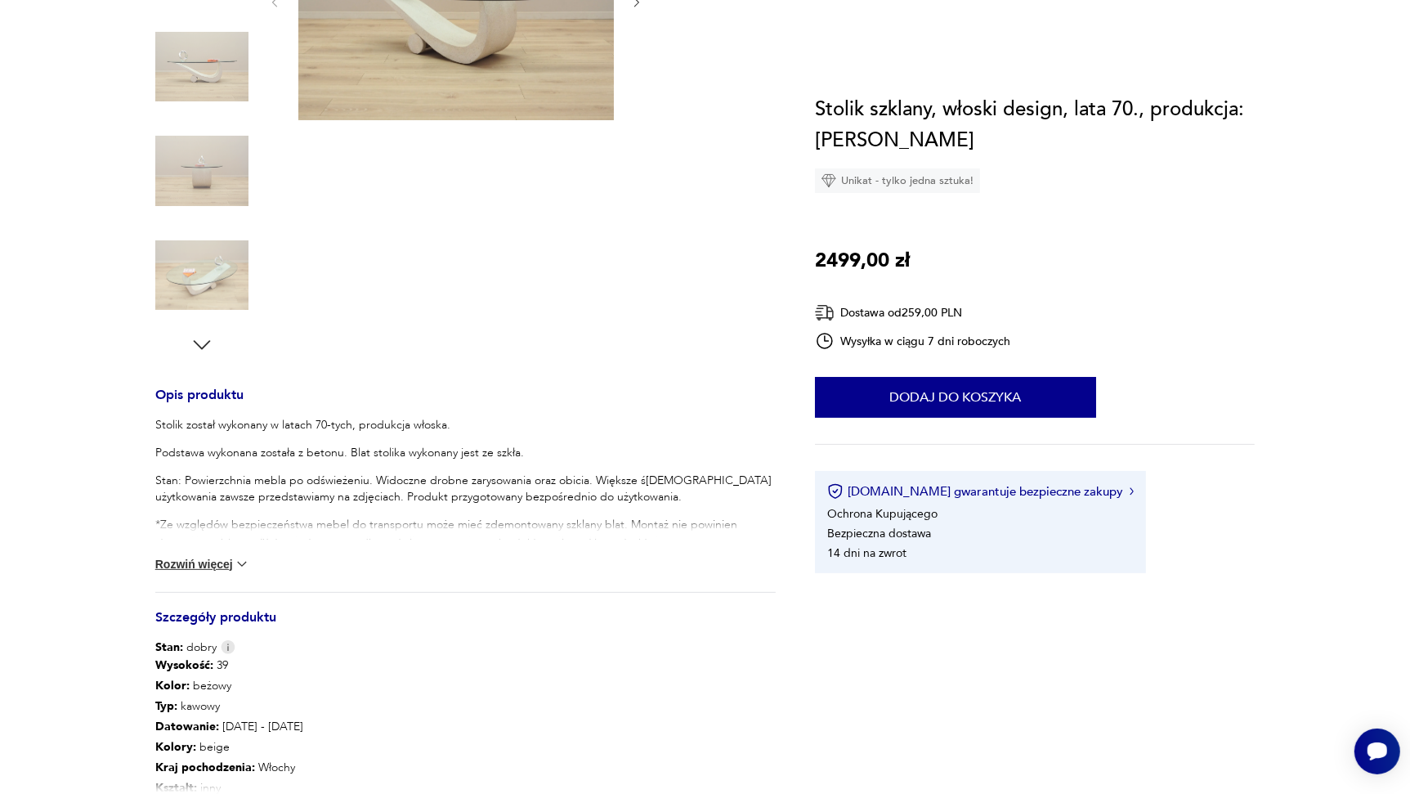
scroll to position [572, 0]
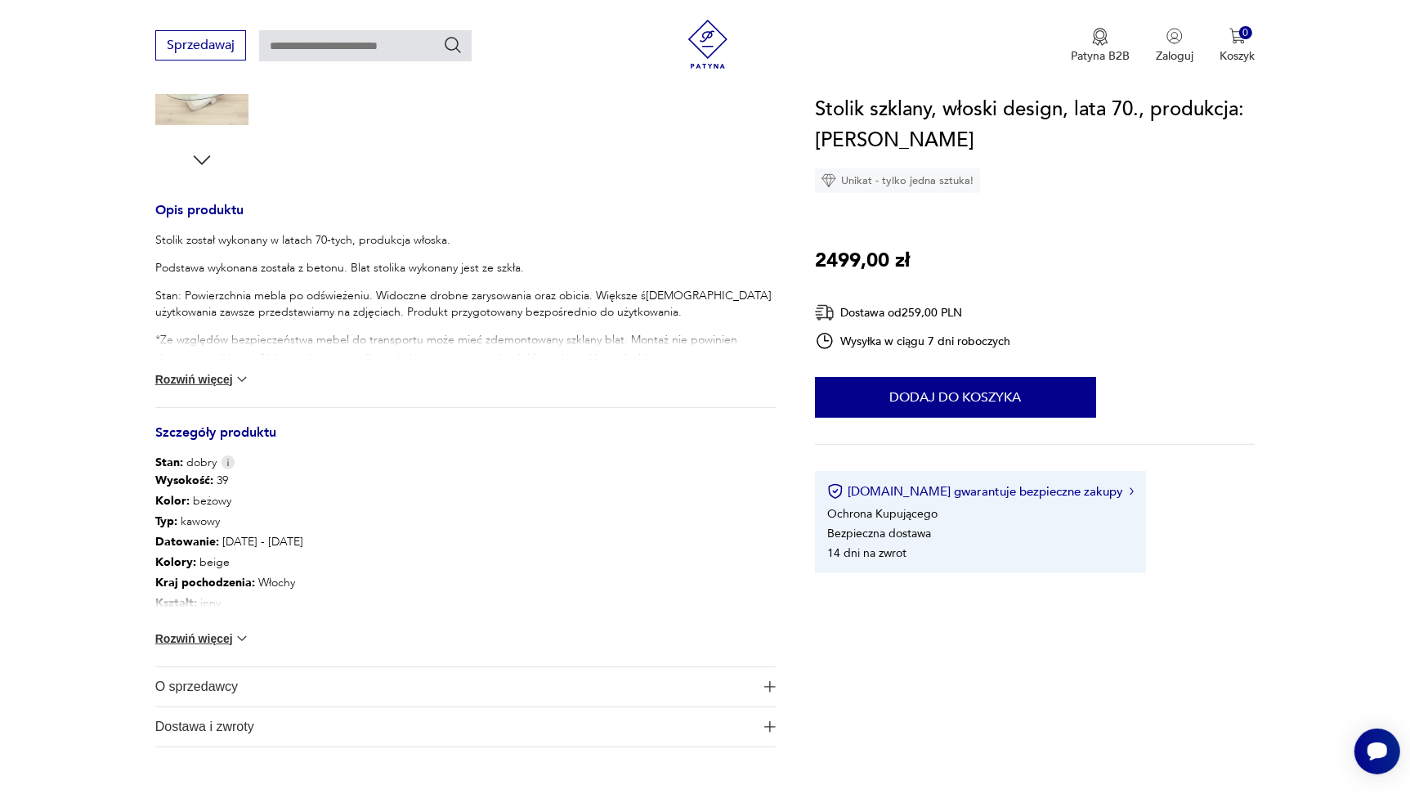
click at [208, 630] on button "Rozwiń więcej" at bounding box center [202, 638] width 95 height 16
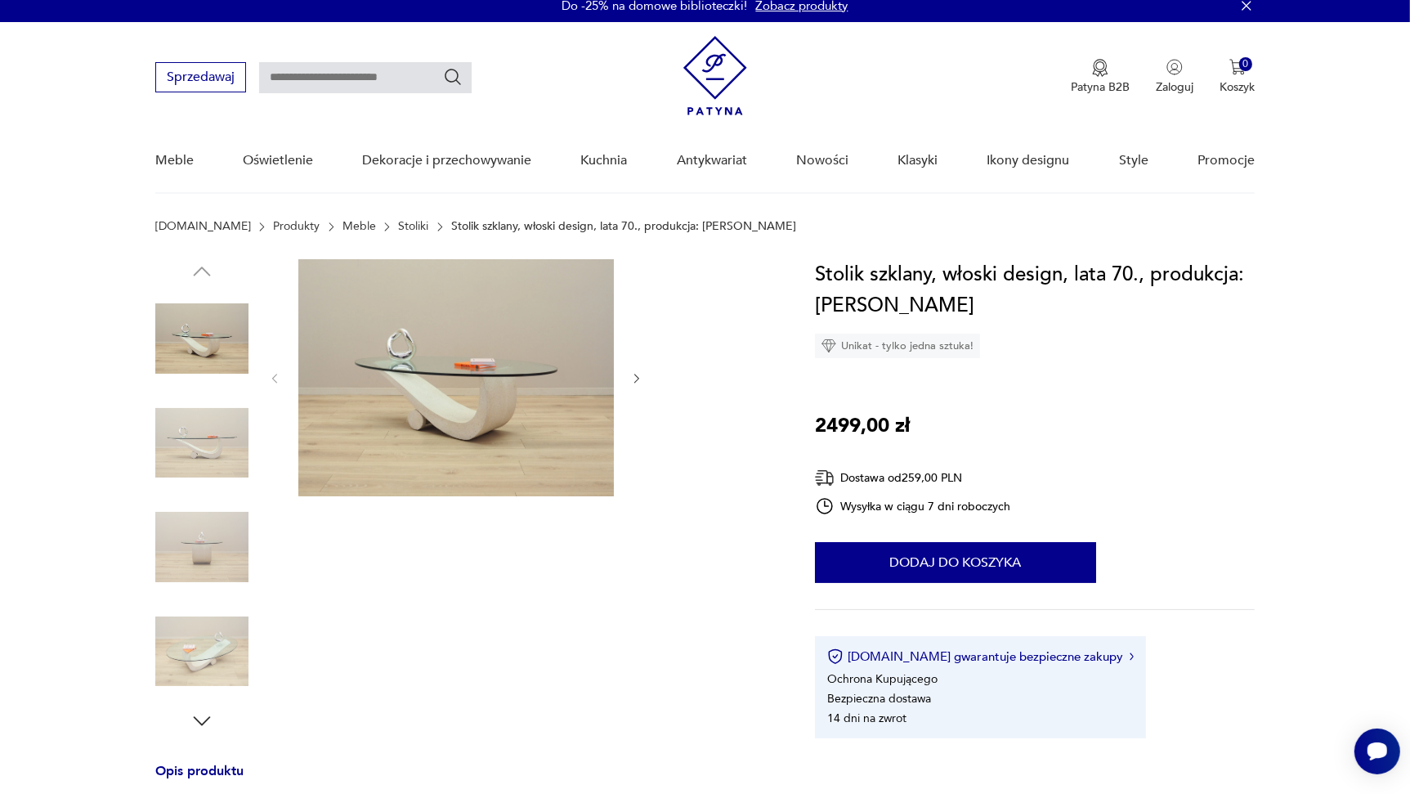
scroll to position [0, 0]
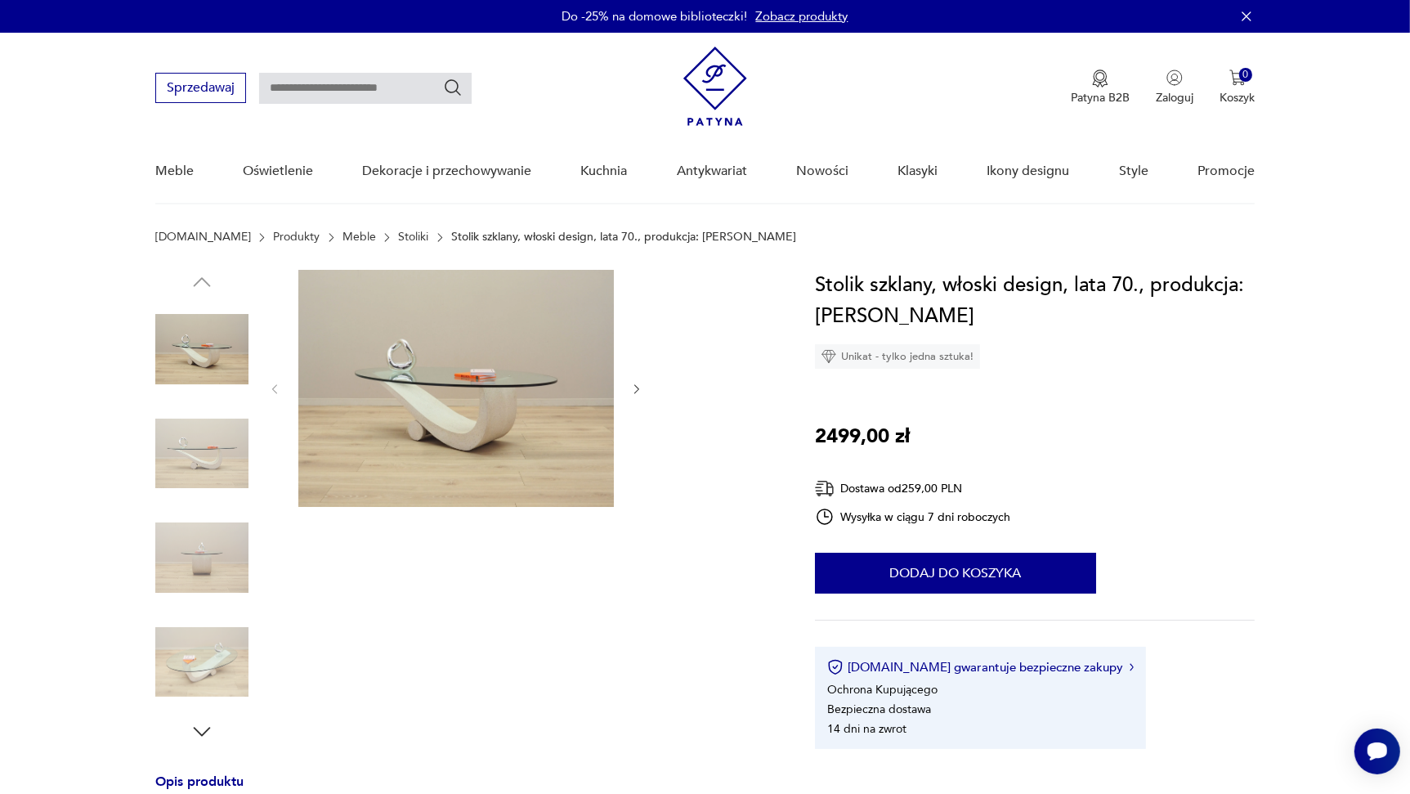
click at [385, 437] on img at bounding box center [456, 388] width 316 height 237
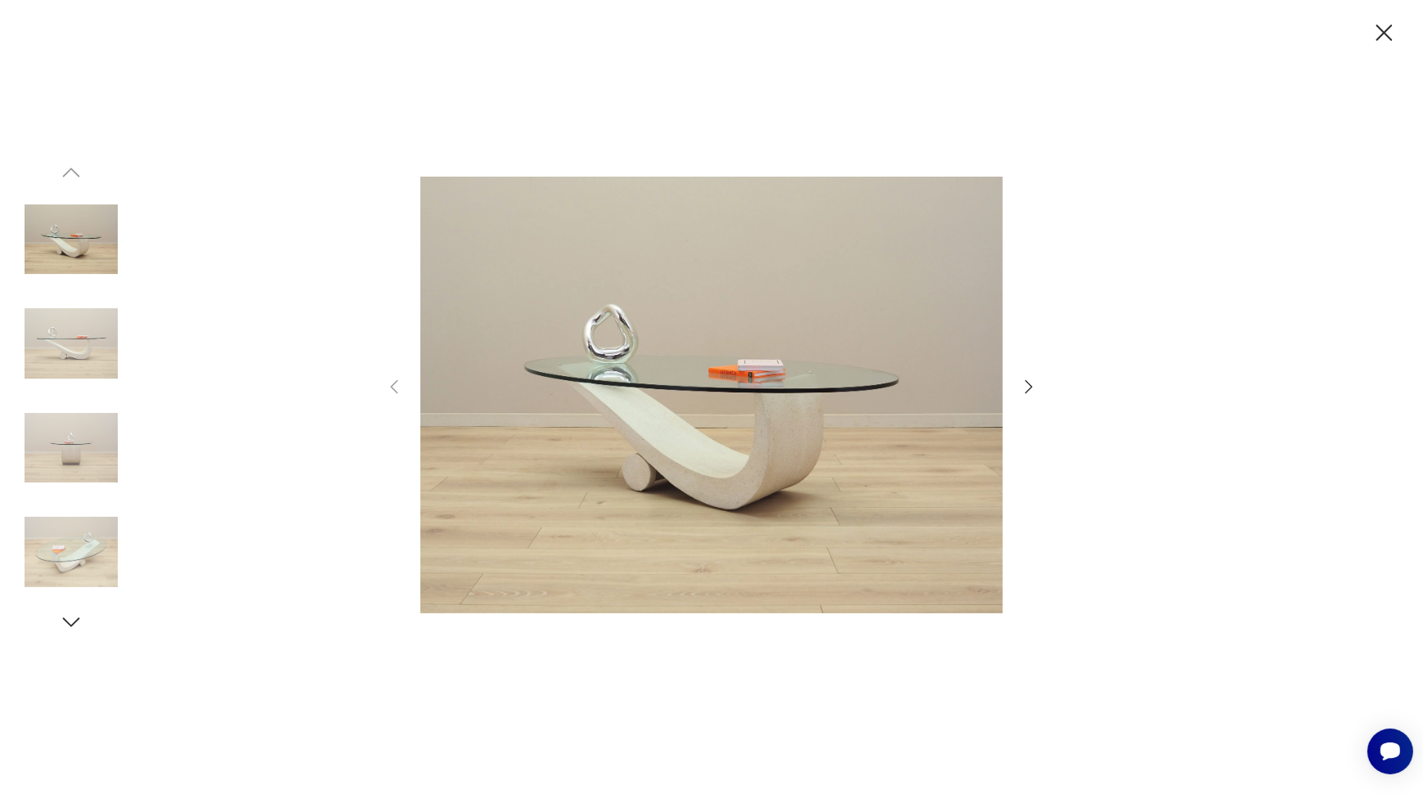
click at [1023, 386] on icon "button" at bounding box center [1029, 387] width 20 height 20
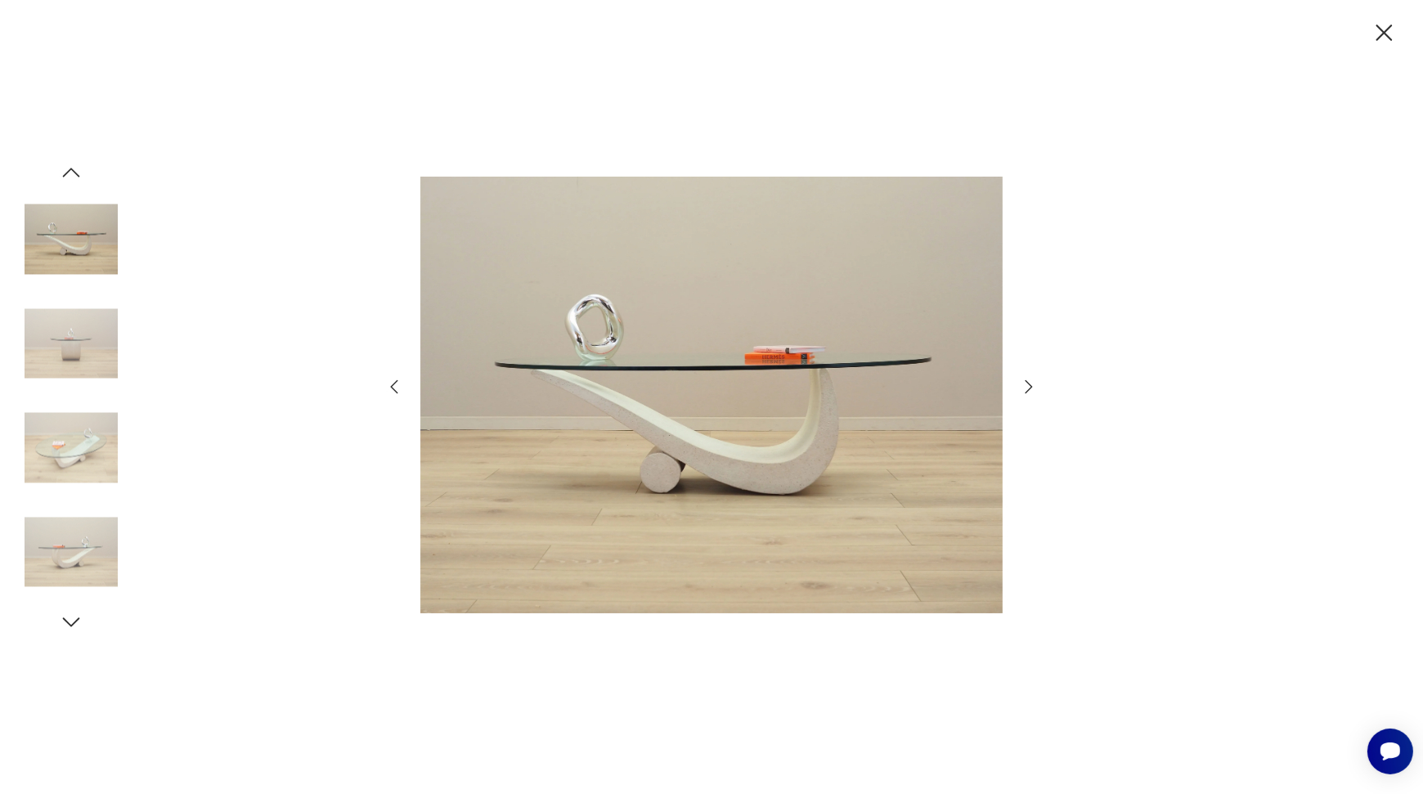
click at [1023, 386] on icon "button" at bounding box center [1029, 387] width 20 height 20
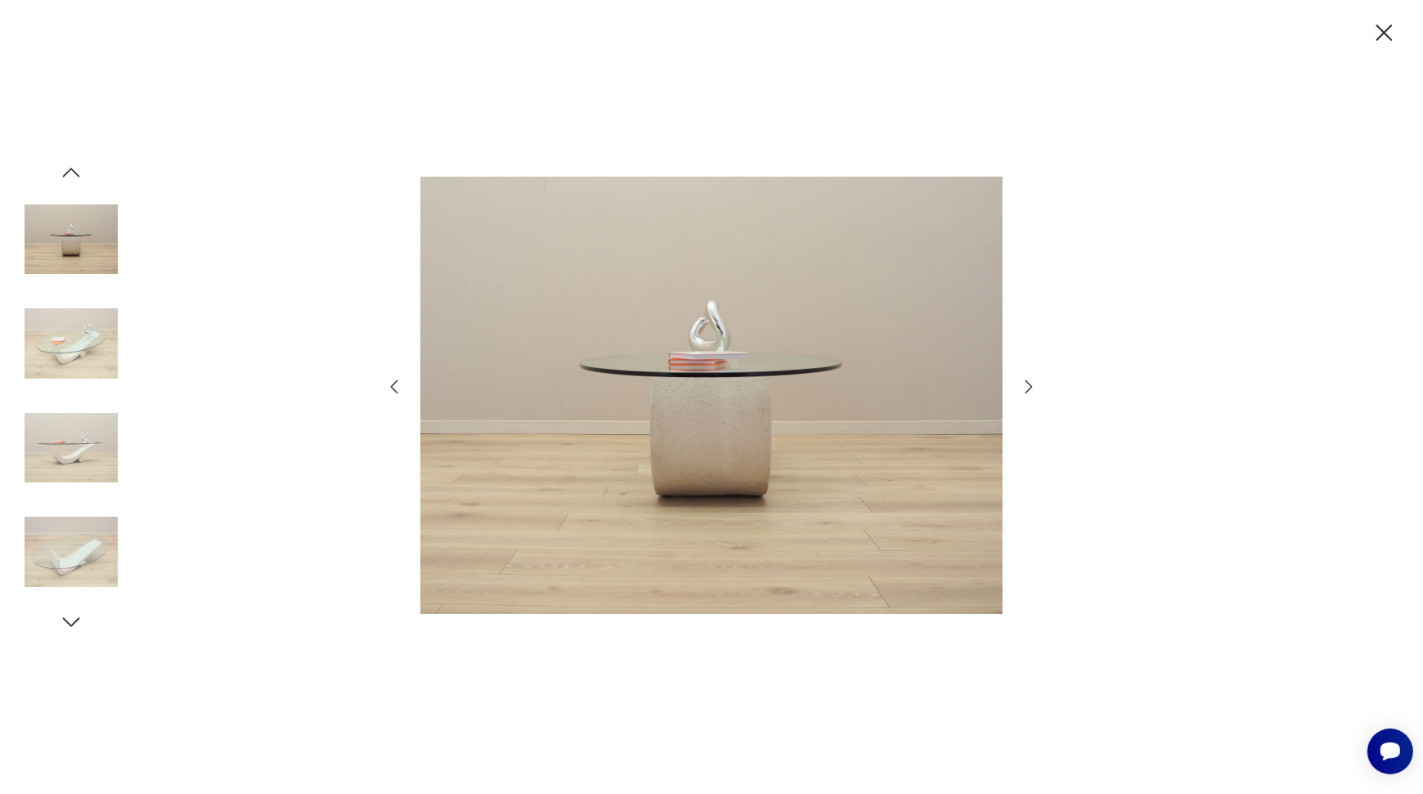
click at [1024, 386] on icon "button" at bounding box center [1029, 387] width 20 height 20
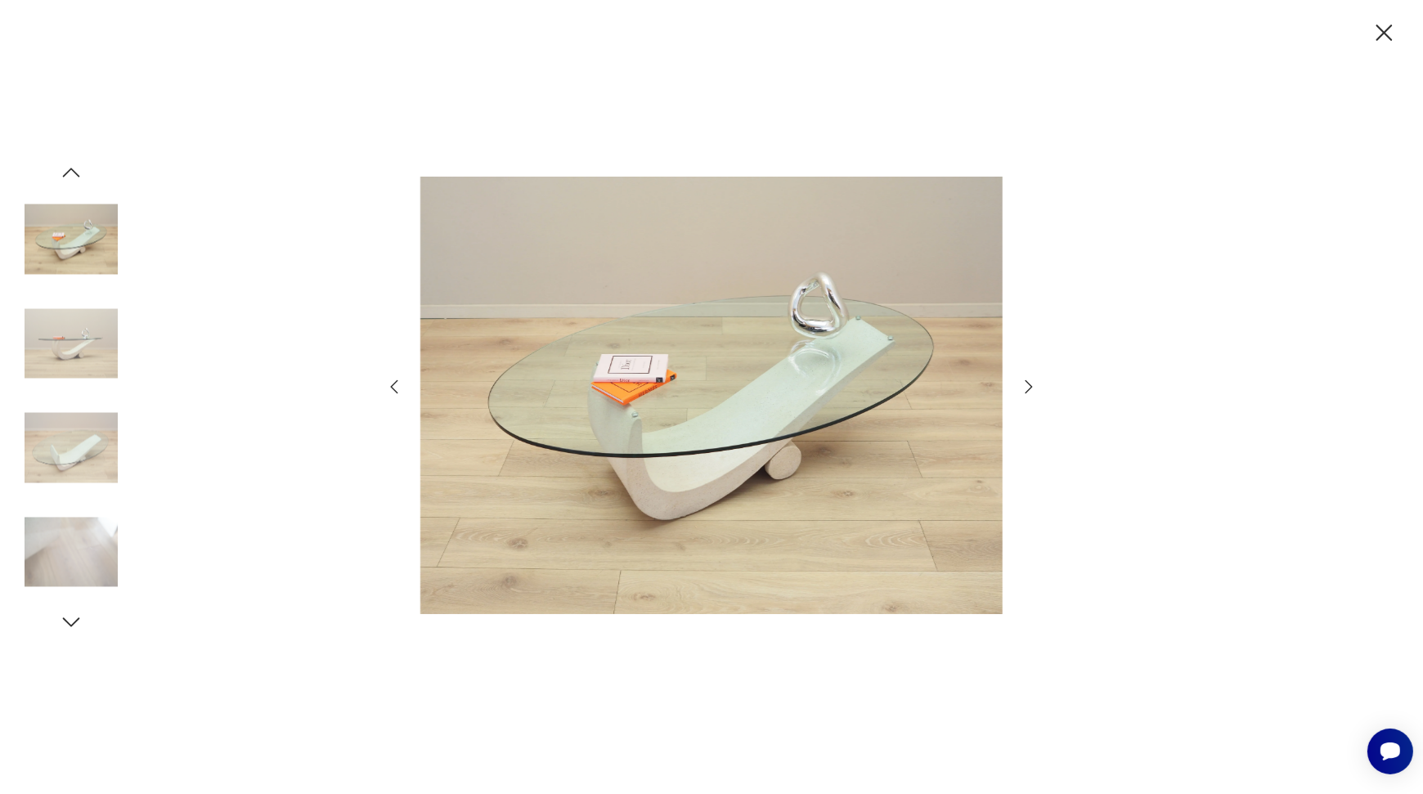
click at [1024, 386] on icon "button" at bounding box center [1029, 387] width 20 height 20
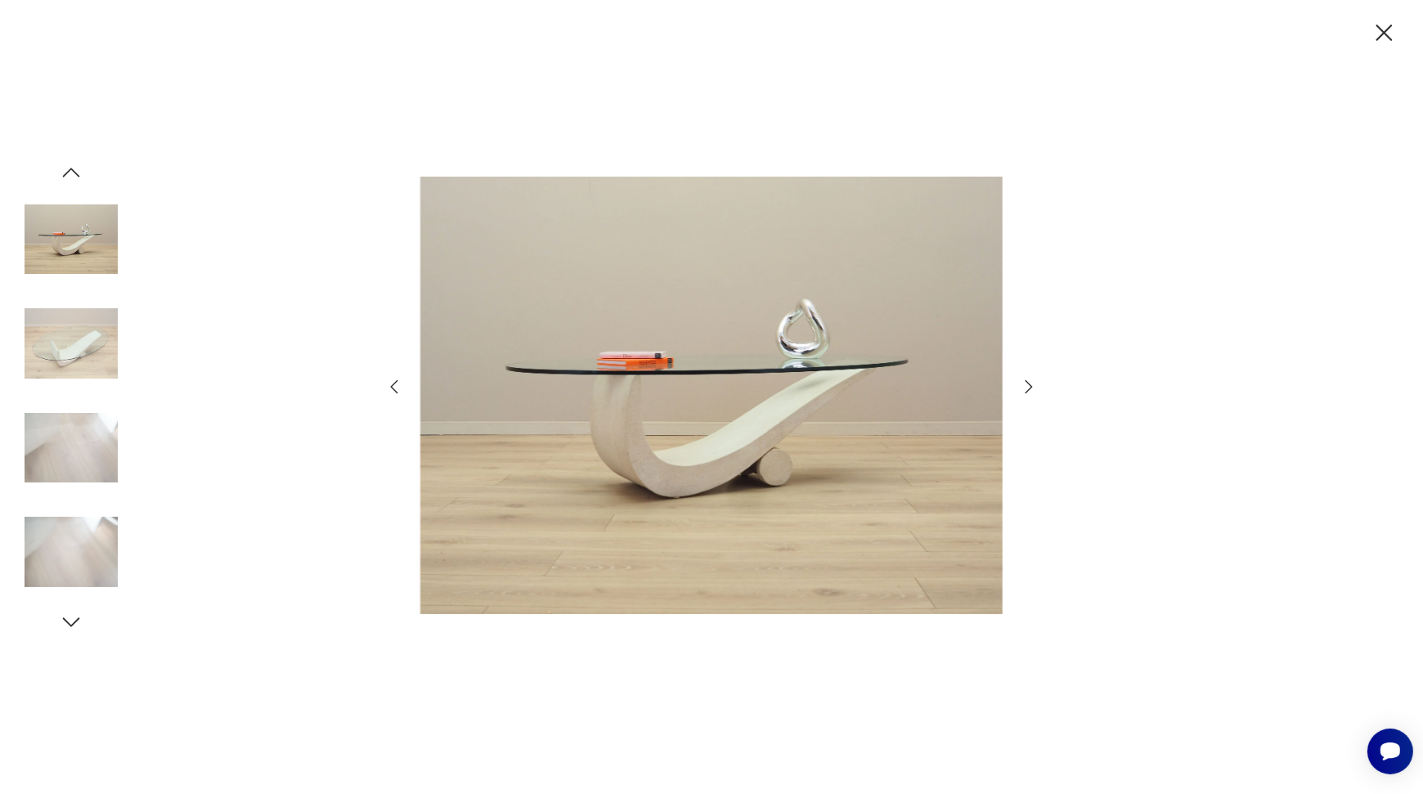
click at [1024, 386] on icon "button" at bounding box center [1029, 387] width 20 height 20
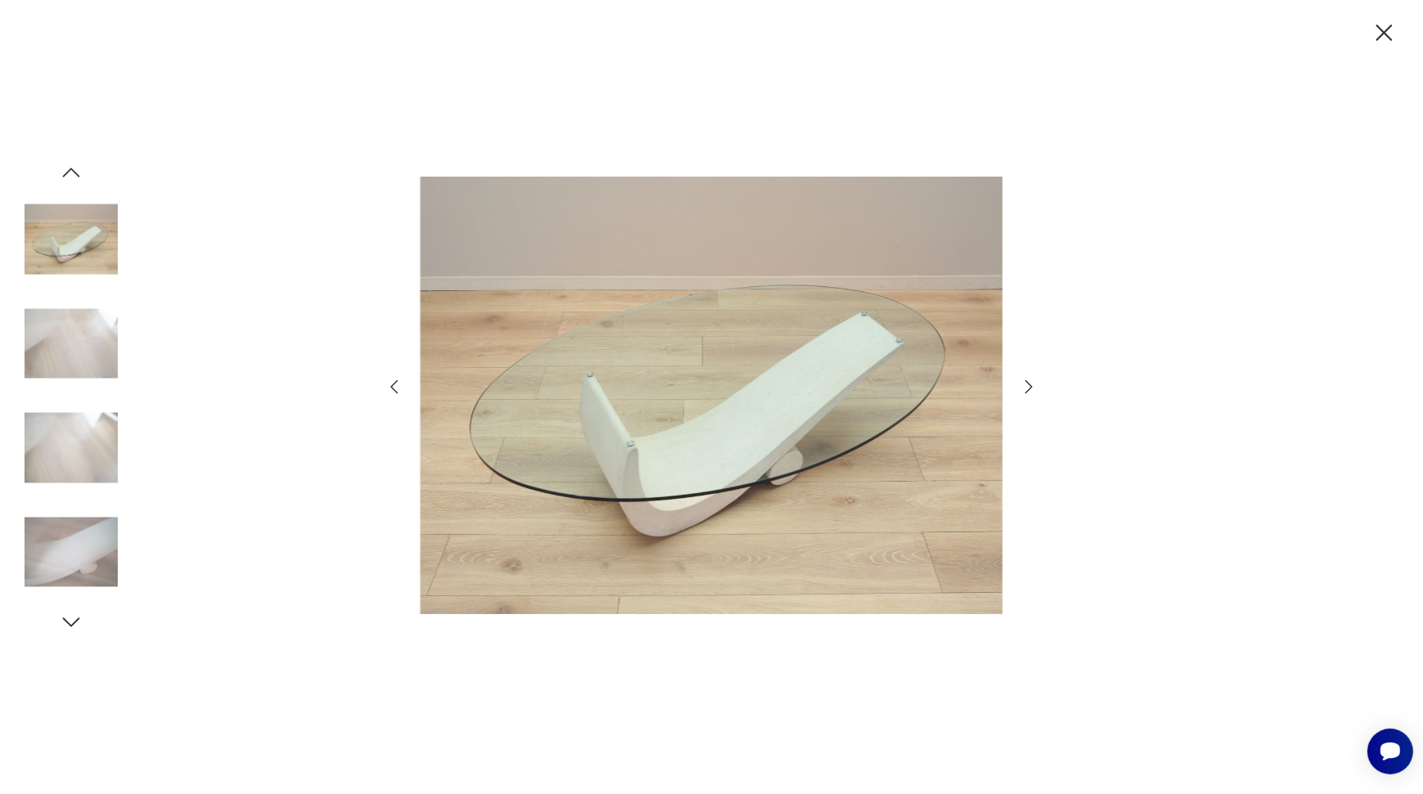
click at [1024, 386] on icon "button" at bounding box center [1029, 387] width 20 height 20
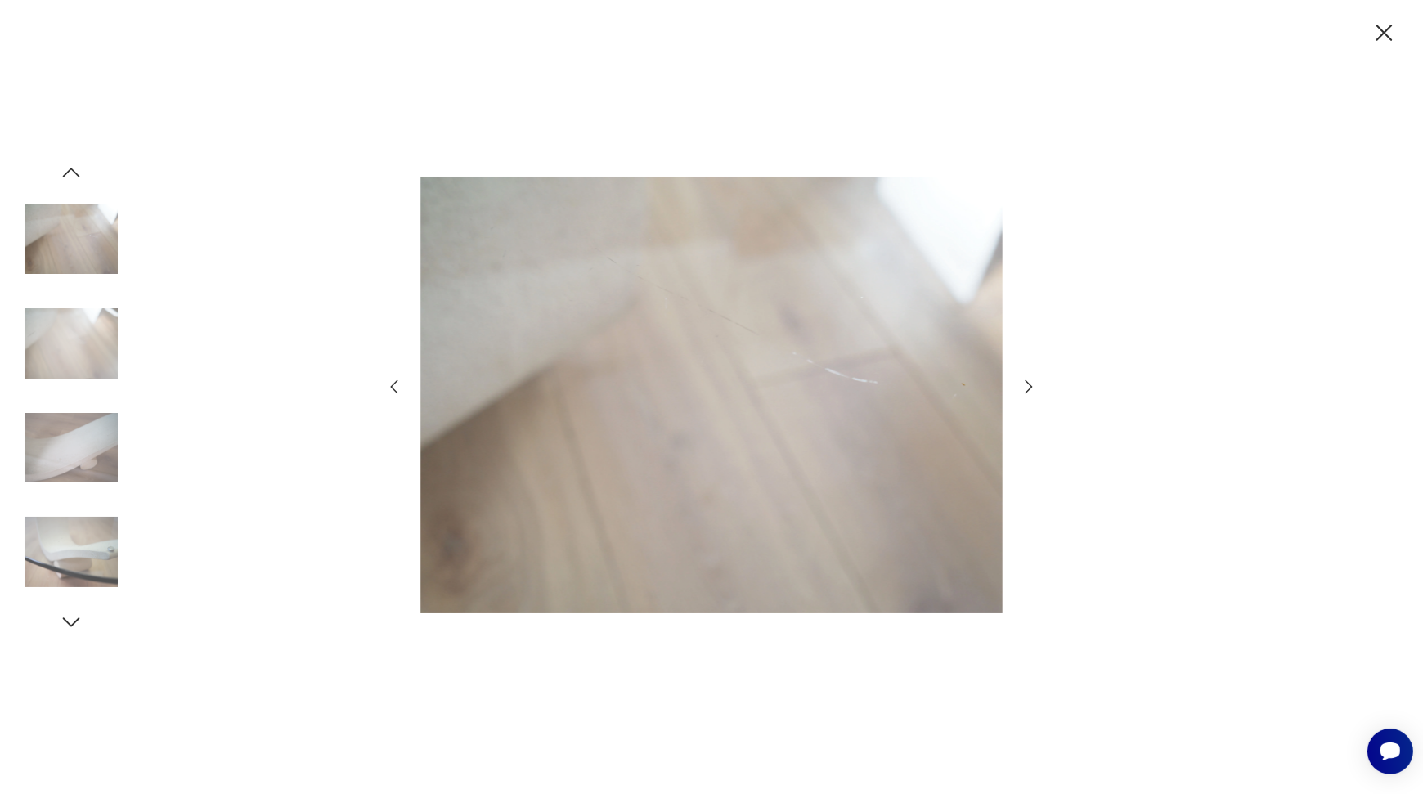
click at [1024, 386] on icon "button" at bounding box center [1029, 387] width 20 height 20
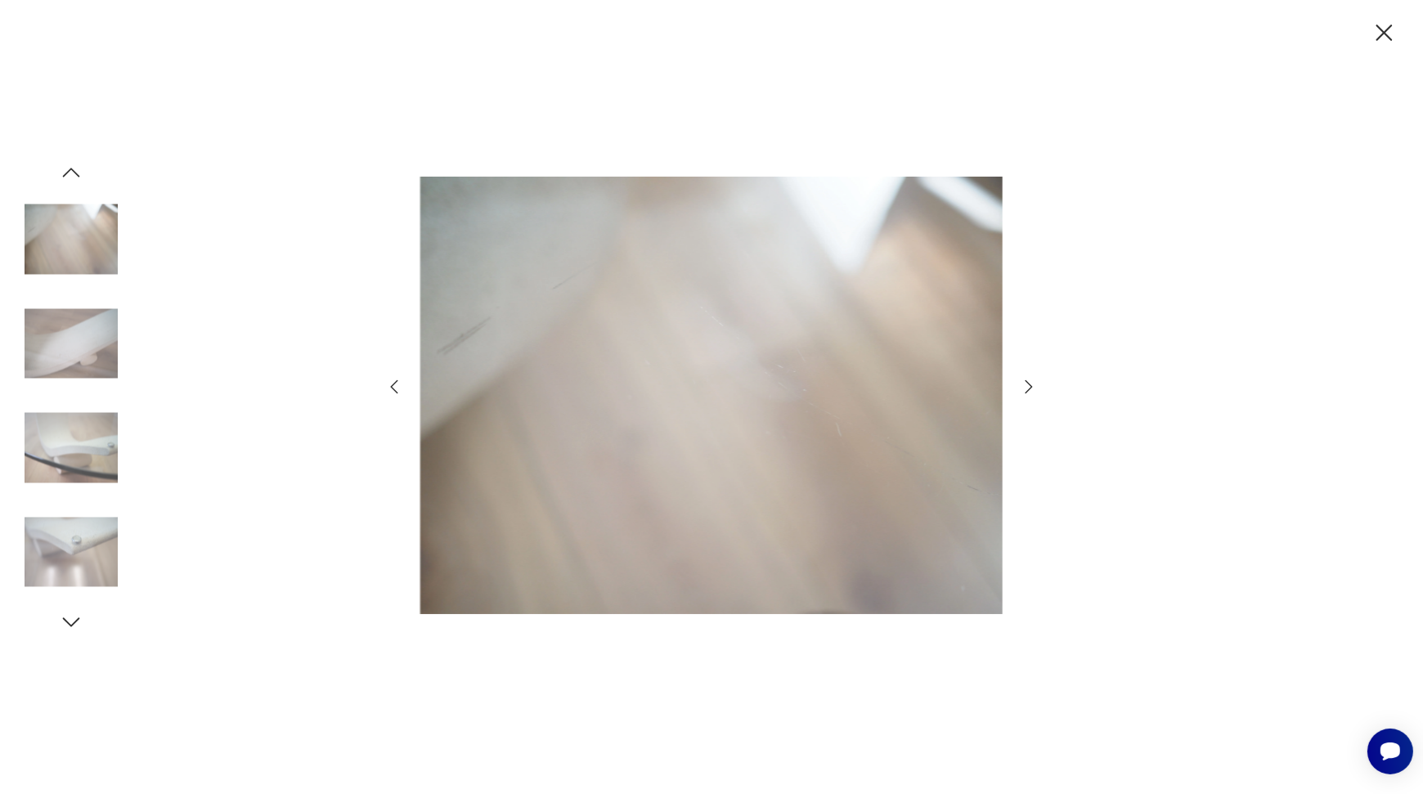
click at [1024, 386] on icon "button" at bounding box center [1029, 387] width 20 height 20
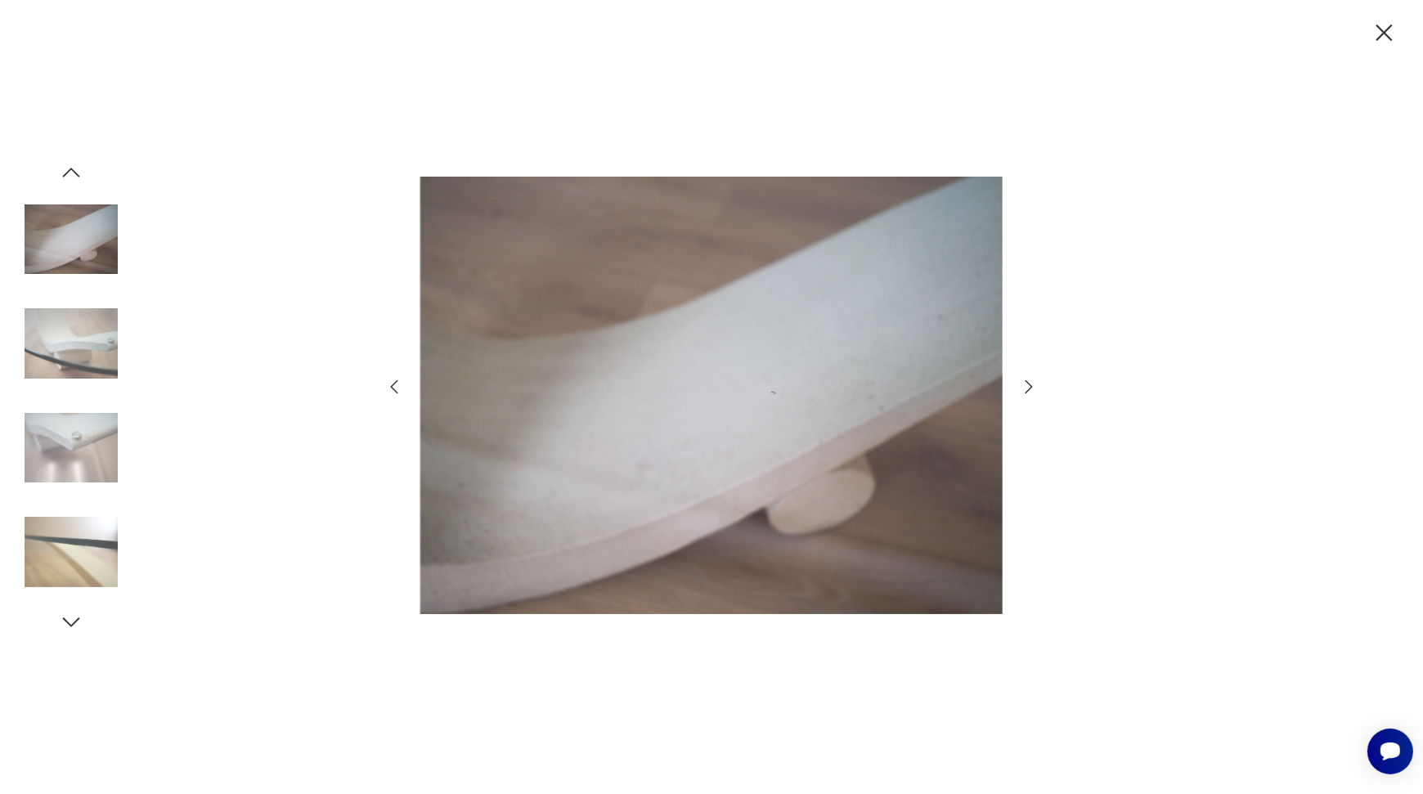
click at [1383, 25] on icon "button" at bounding box center [1384, 33] width 29 height 29
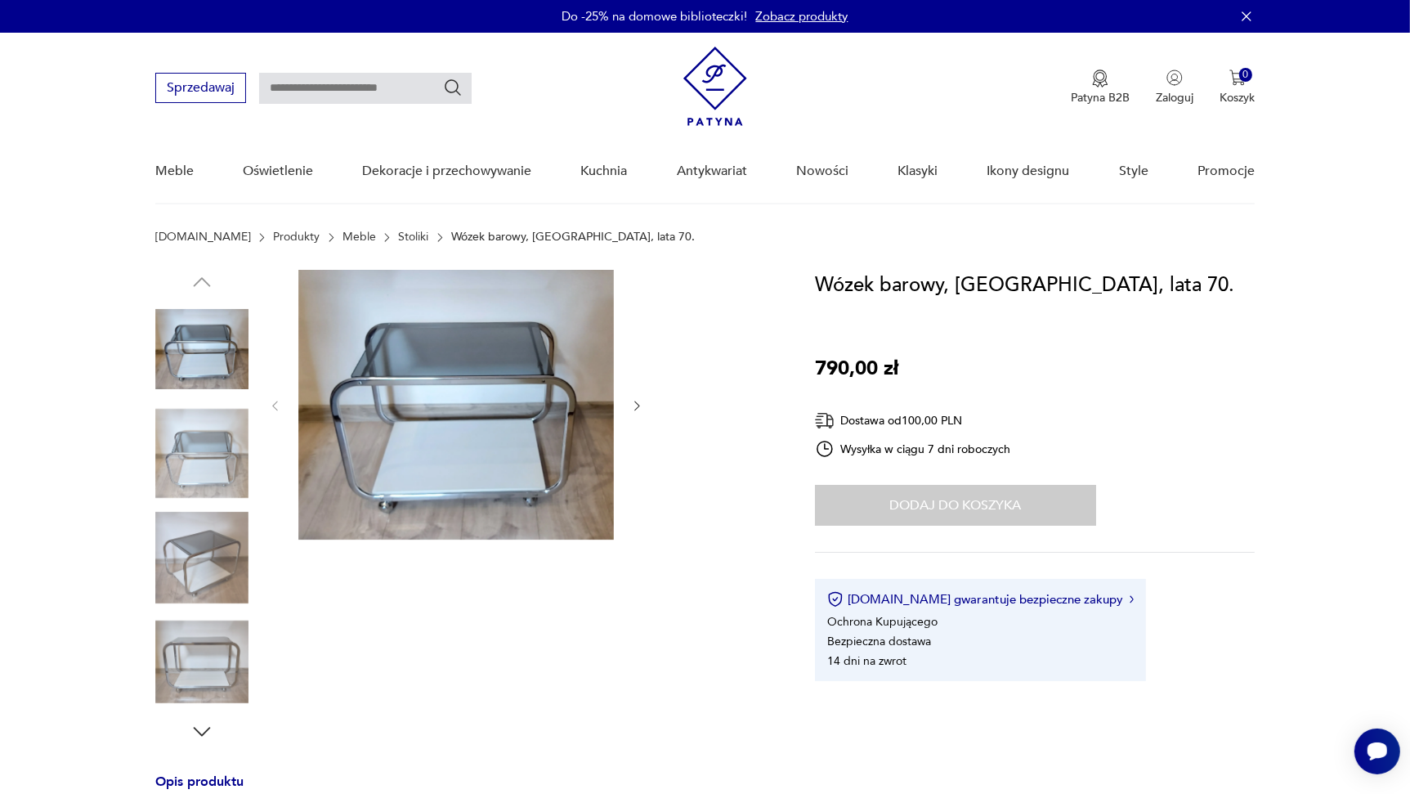
click at [487, 406] on img at bounding box center [456, 405] width 316 height 270
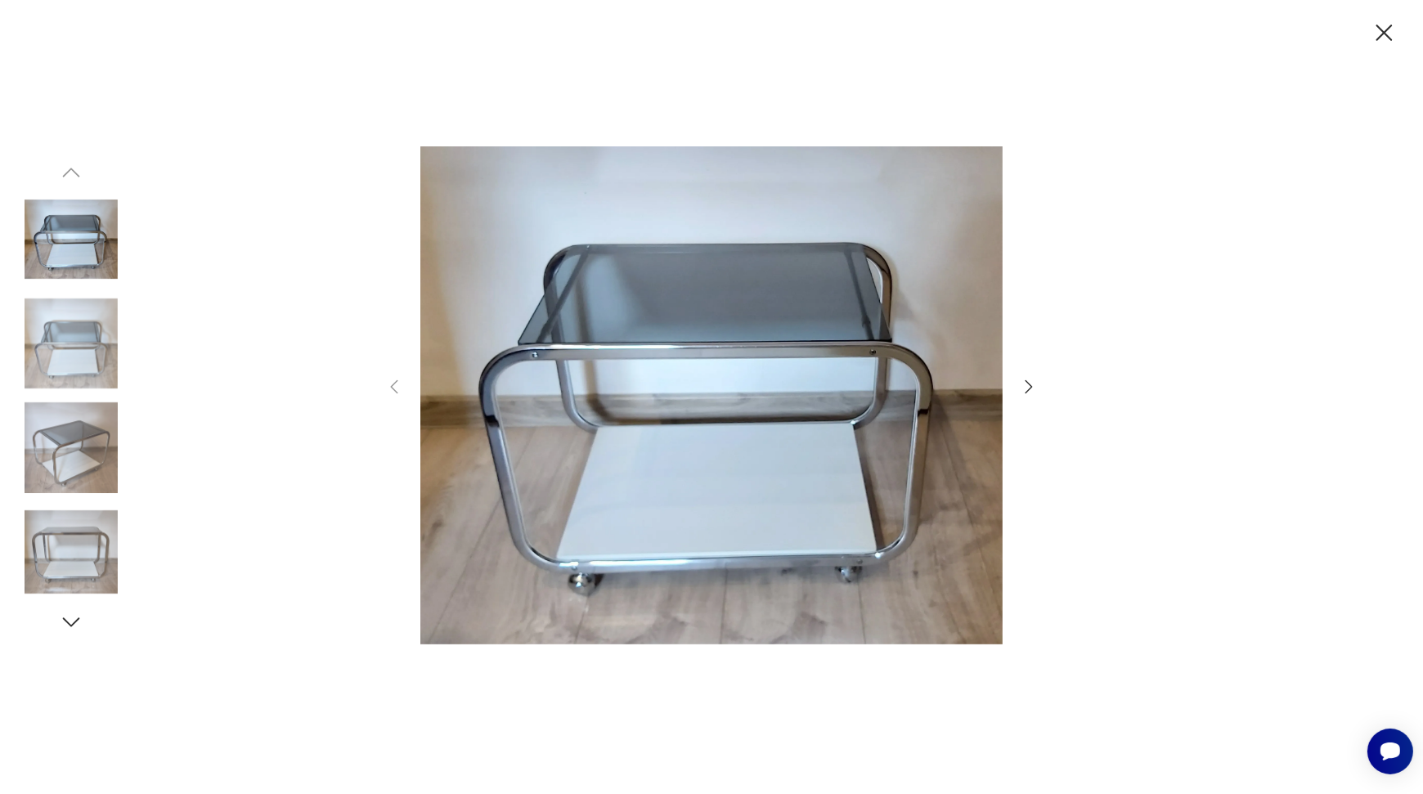
click at [1033, 382] on icon "button" at bounding box center [1029, 387] width 20 height 20
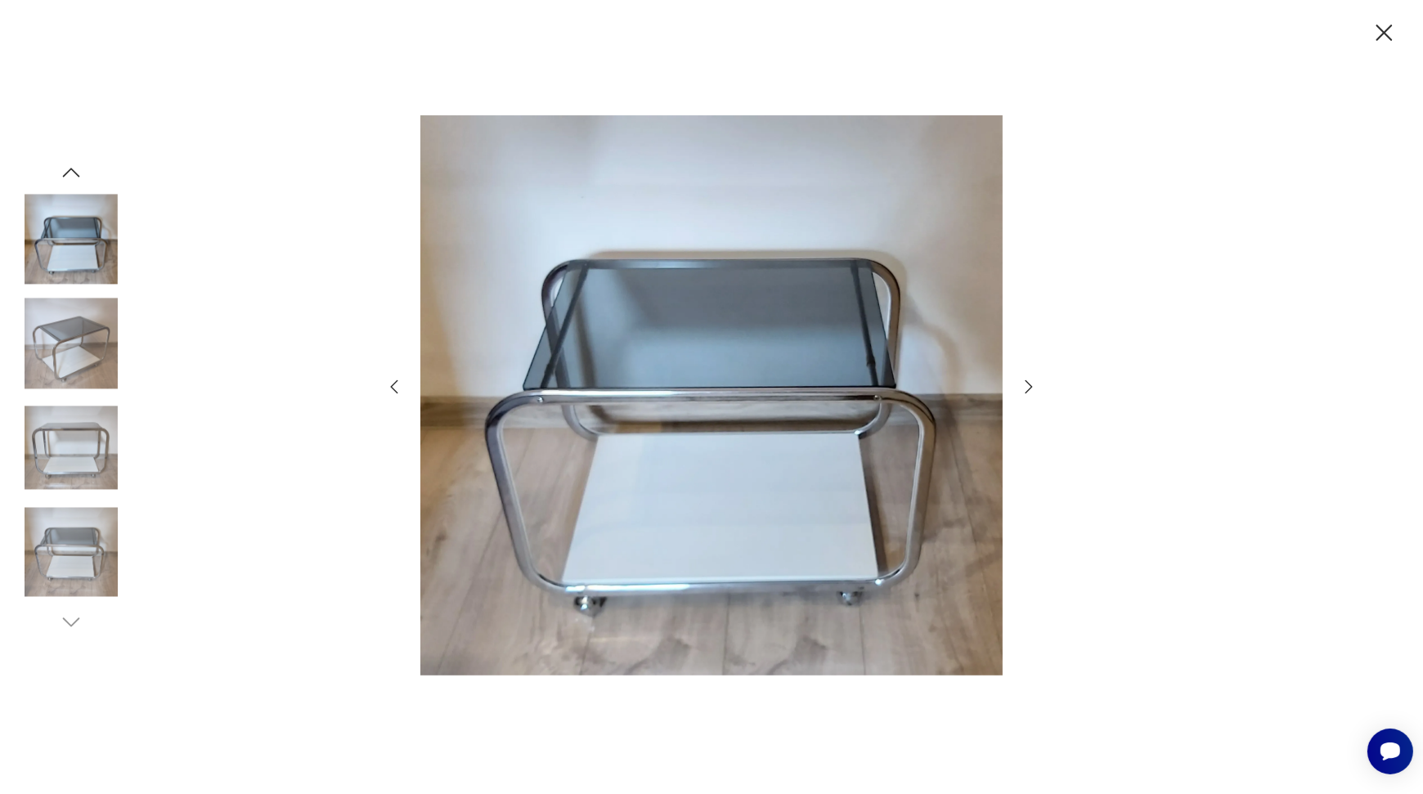
click at [1032, 383] on icon "button" at bounding box center [1029, 387] width 20 height 20
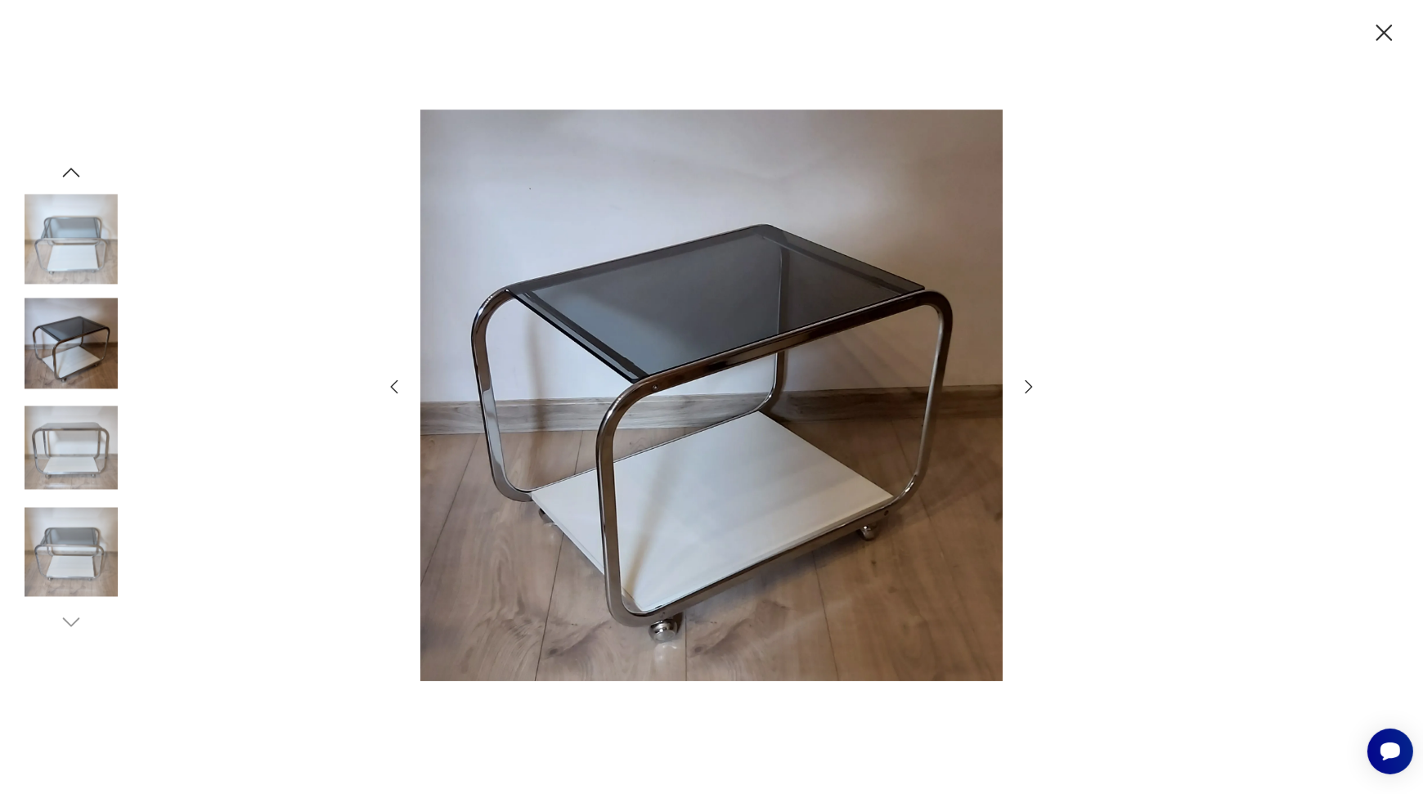
click at [1032, 383] on icon "button" at bounding box center [1029, 387] width 20 height 20
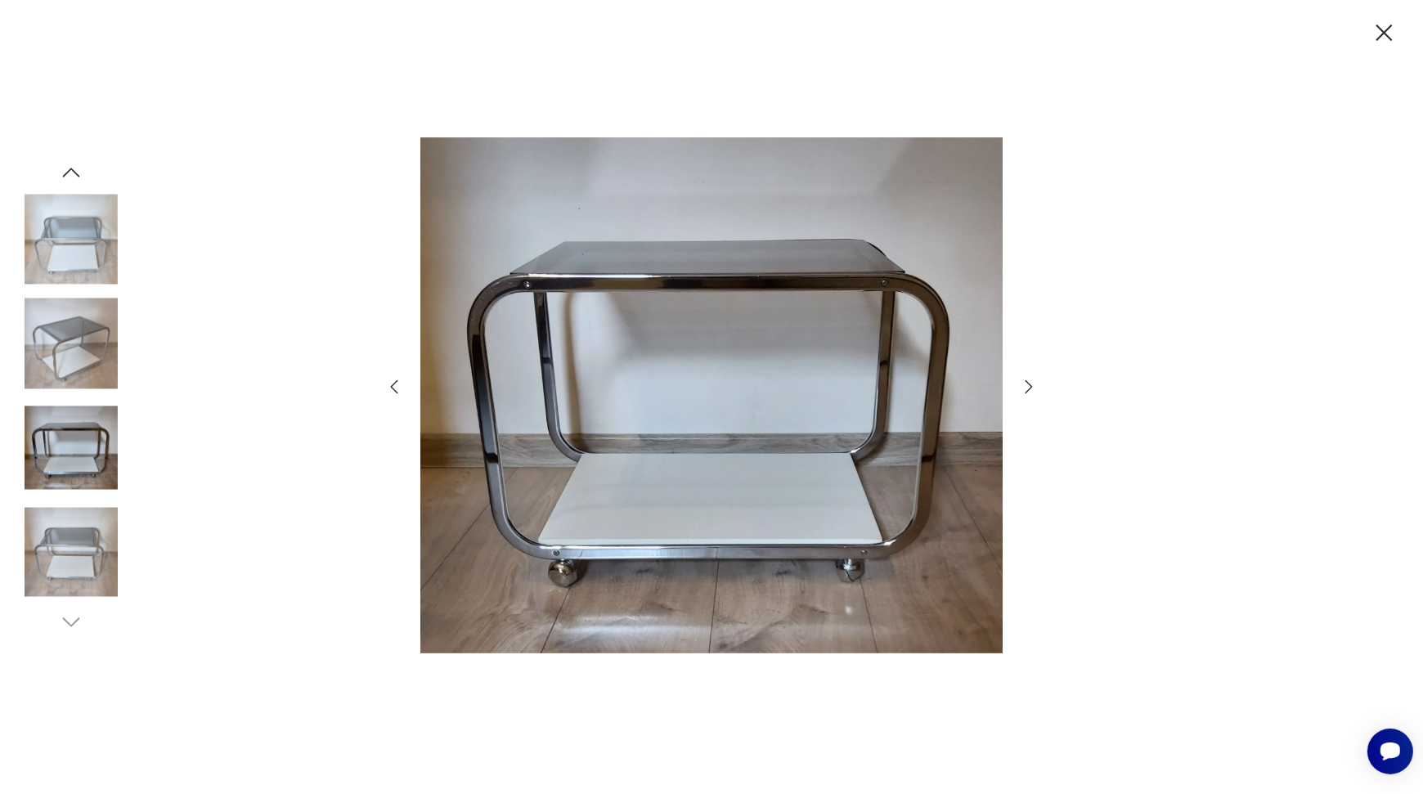
click at [1032, 383] on icon "button" at bounding box center [1029, 387] width 20 height 20
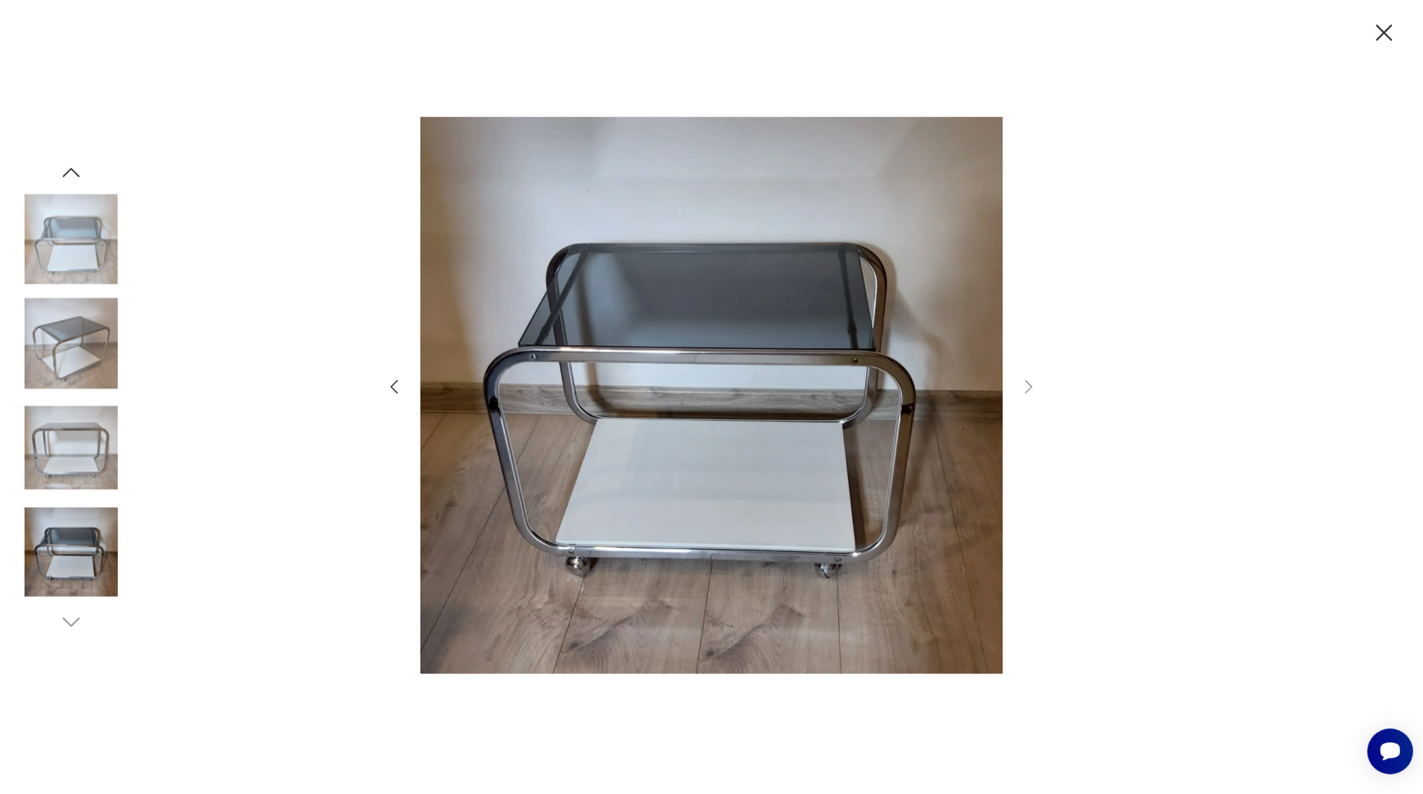
click at [1392, 31] on icon "button" at bounding box center [1384, 33] width 29 height 29
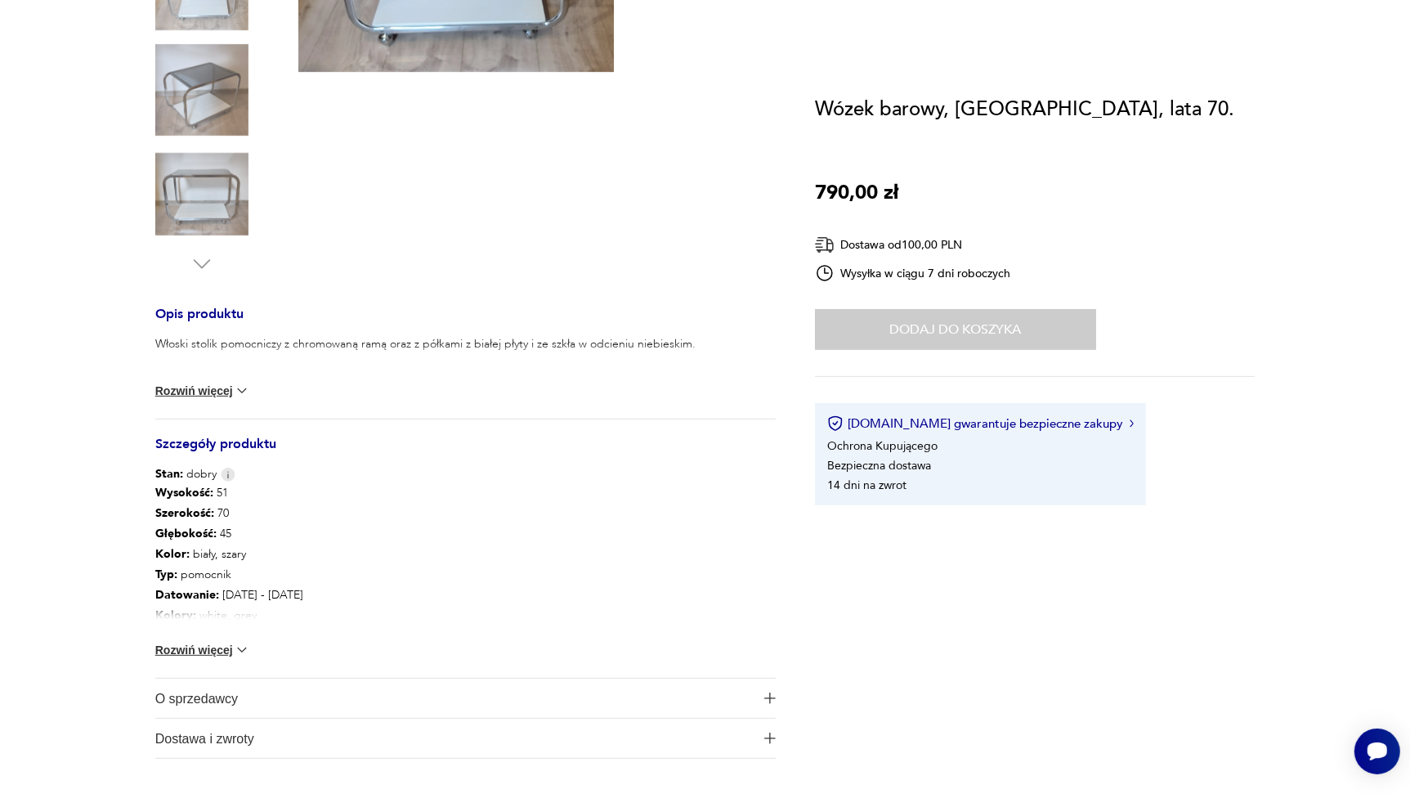
scroll to position [491, 0]
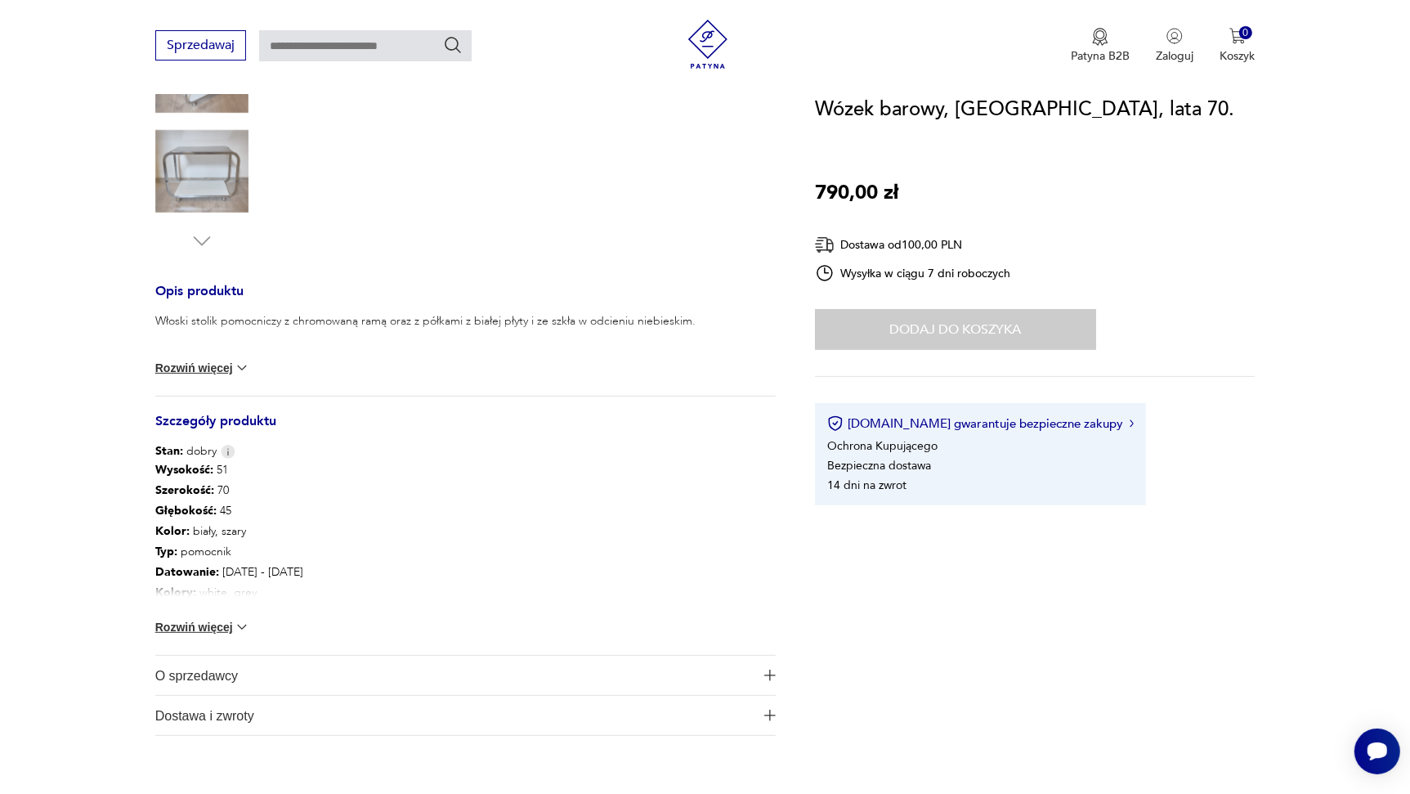
click at [208, 621] on button "Rozwiń więcej" at bounding box center [202, 627] width 95 height 16
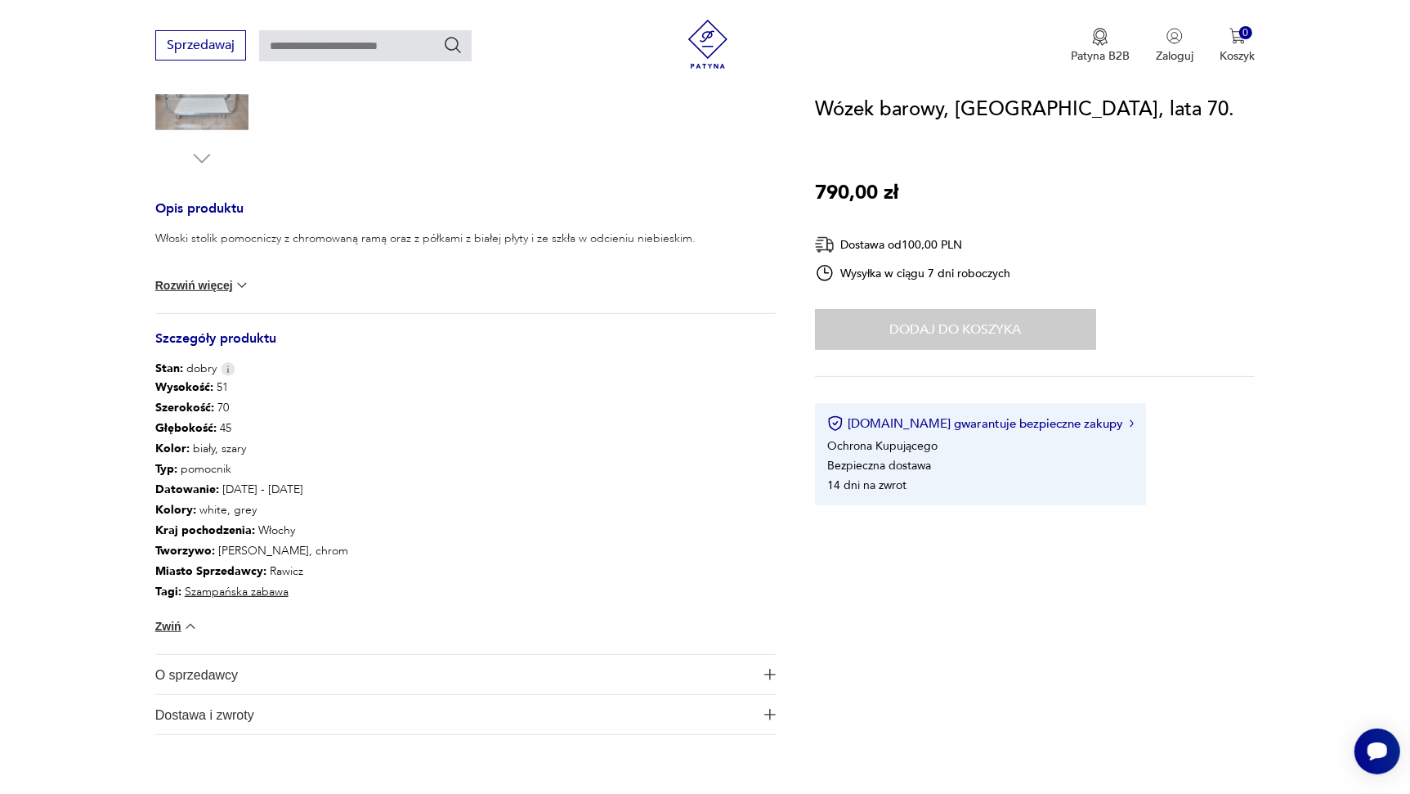
scroll to position [572, 0]
click at [221, 589] on link "Szampańska zabawa" at bounding box center [237, 593] width 104 height 16
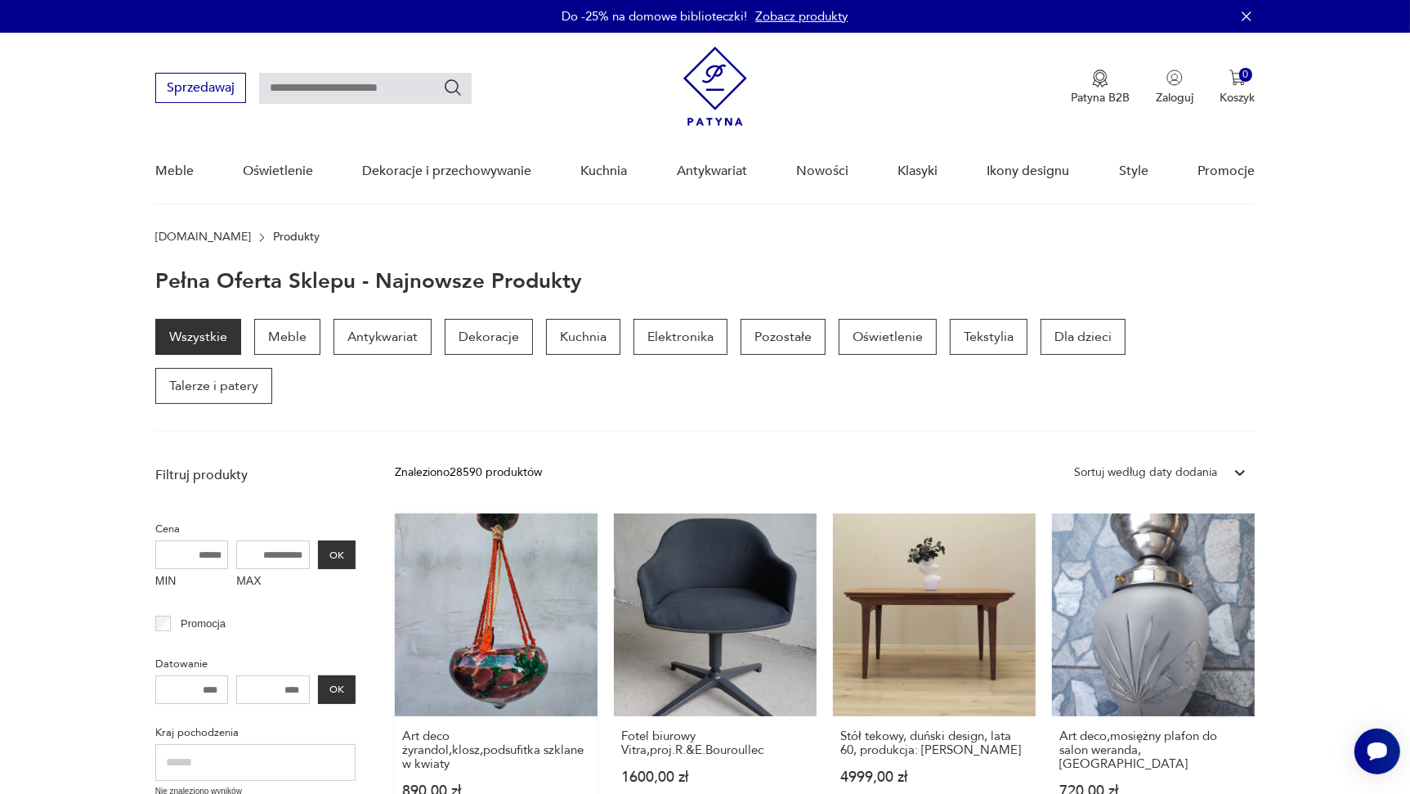
click at [507, 545] on link "Art deco żyrandol,klosz,podsufitka szklane w kwiaty 890,00 zł" at bounding box center [496, 671] width 203 height 316
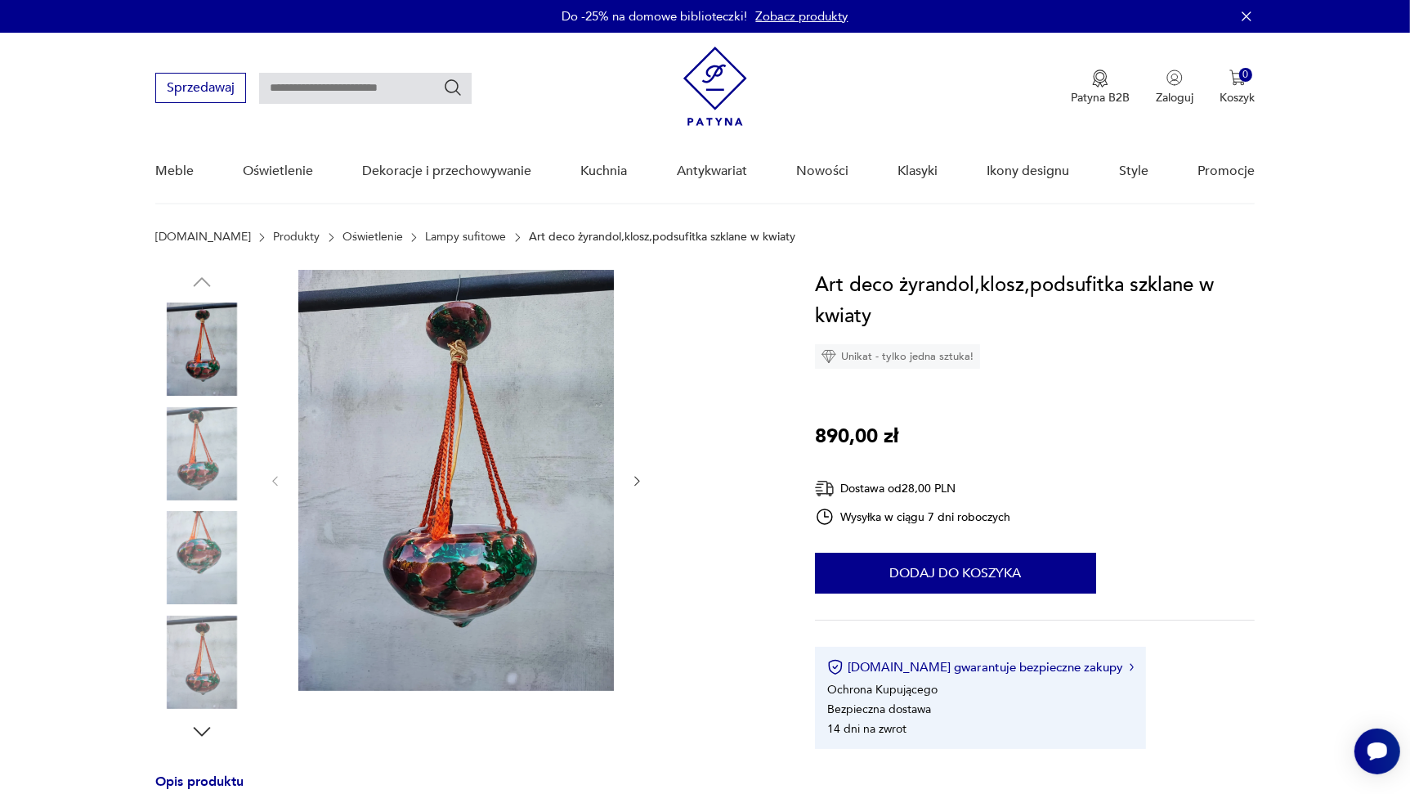
click at [639, 482] on icon "button" at bounding box center [637, 481] width 14 height 14
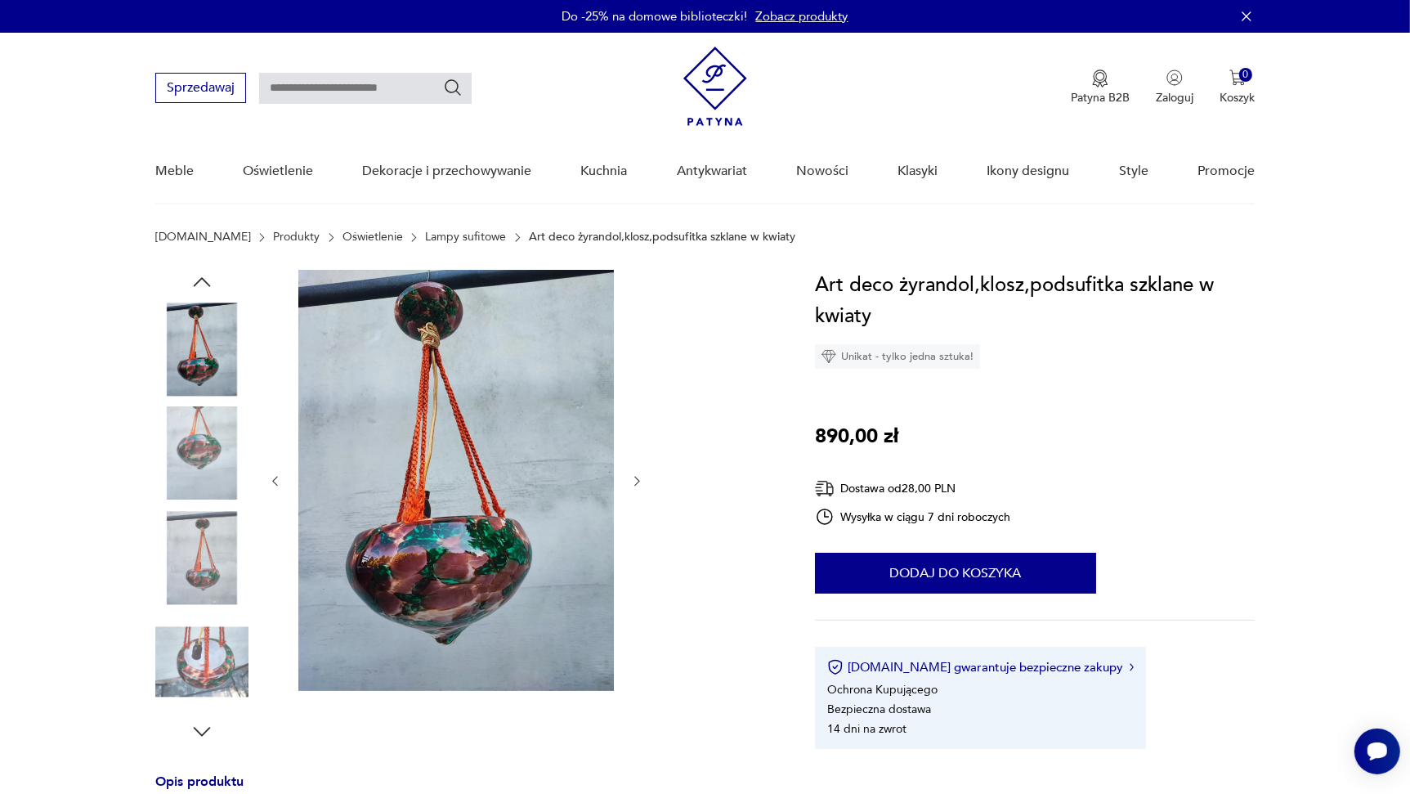
click at [639, 482] on icon "button" at bounding box center [637, 481] width 14 height 14
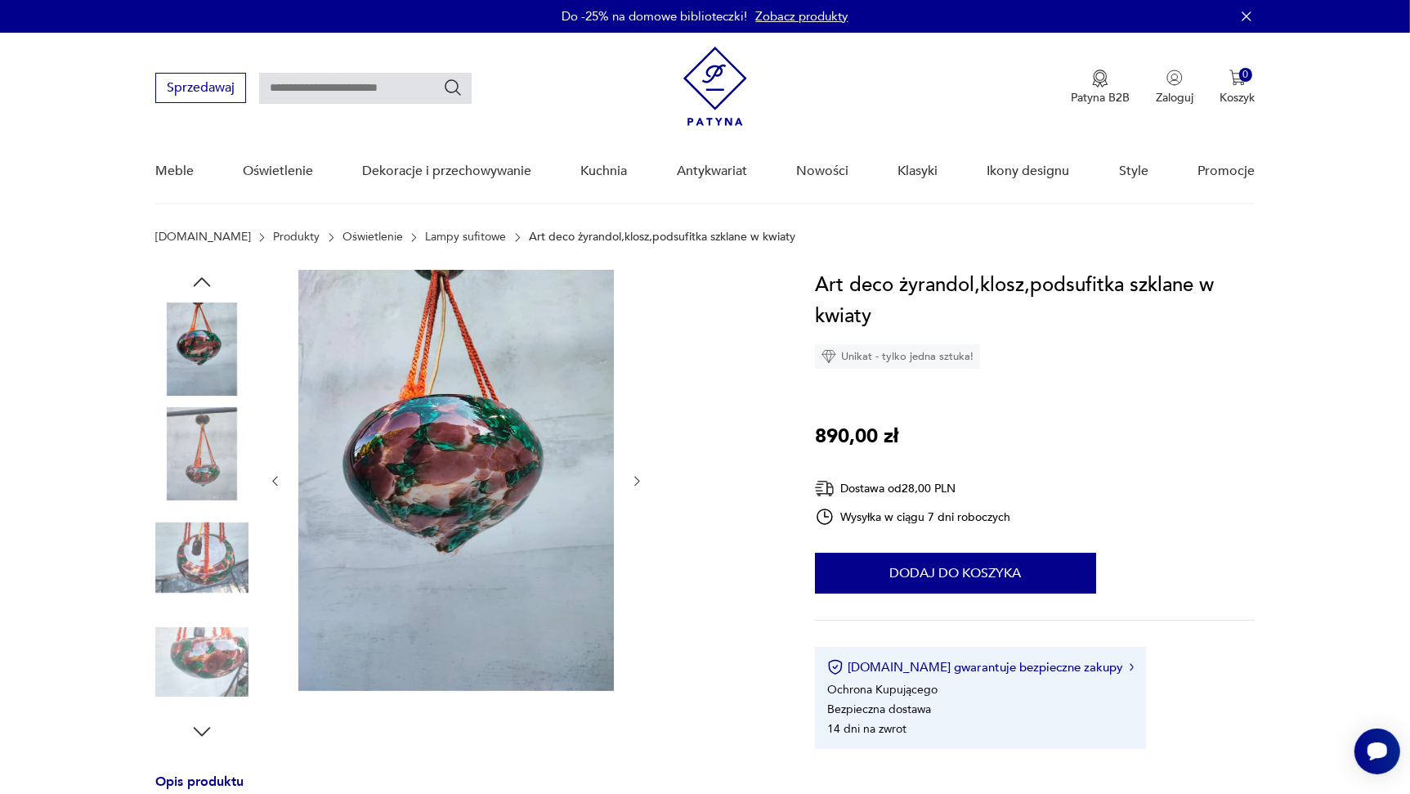
click at [639, 482] on icon "button" at bounding box center [637, 481] width 14 height 14
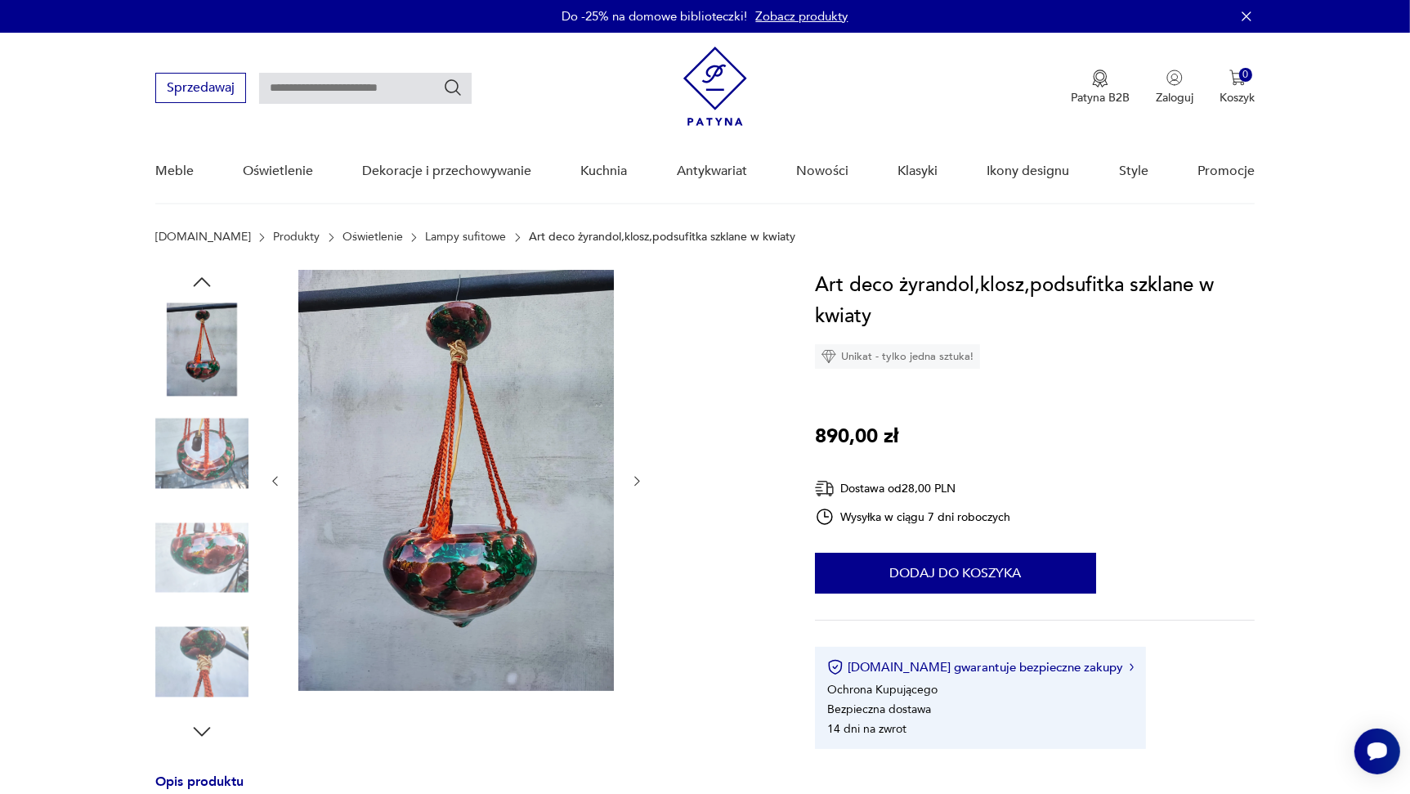
click at [639, 482] on icon "button" at bounding box center [637, 481] width 14 height 14
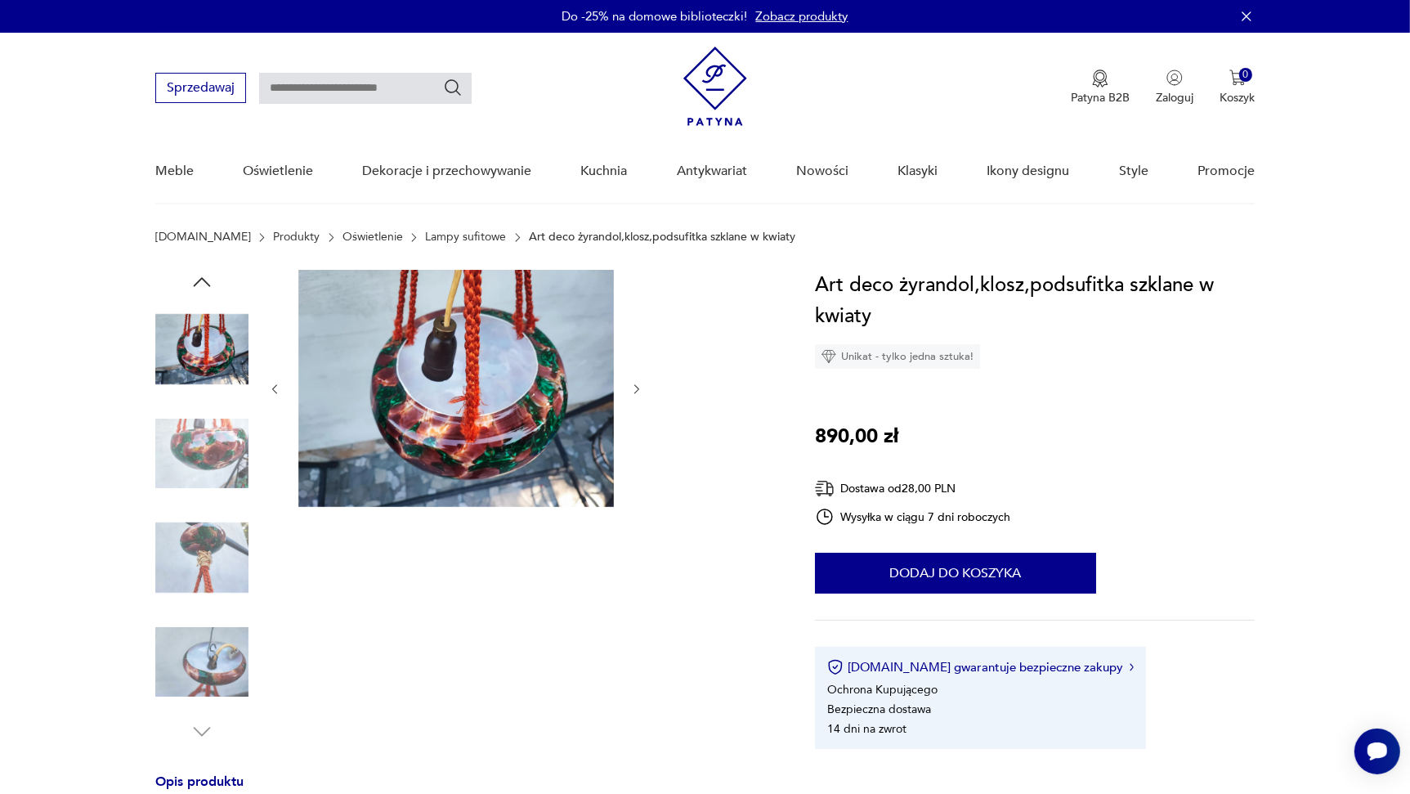
click at [637, 482] on div at bounding box center [456, 389] width 376 height 239
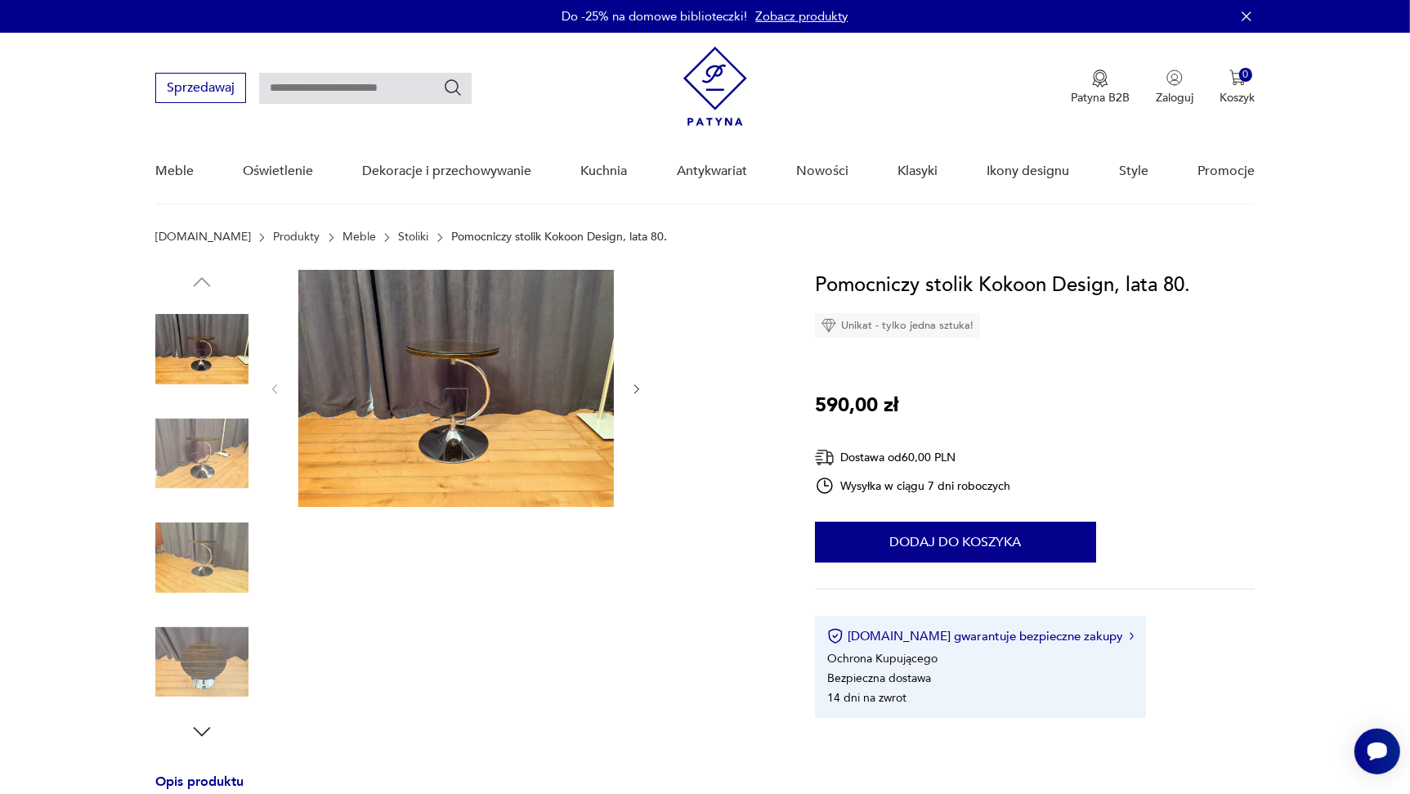
click at [510, 368] on img at bounding box center [456, 388] width 316 height 237
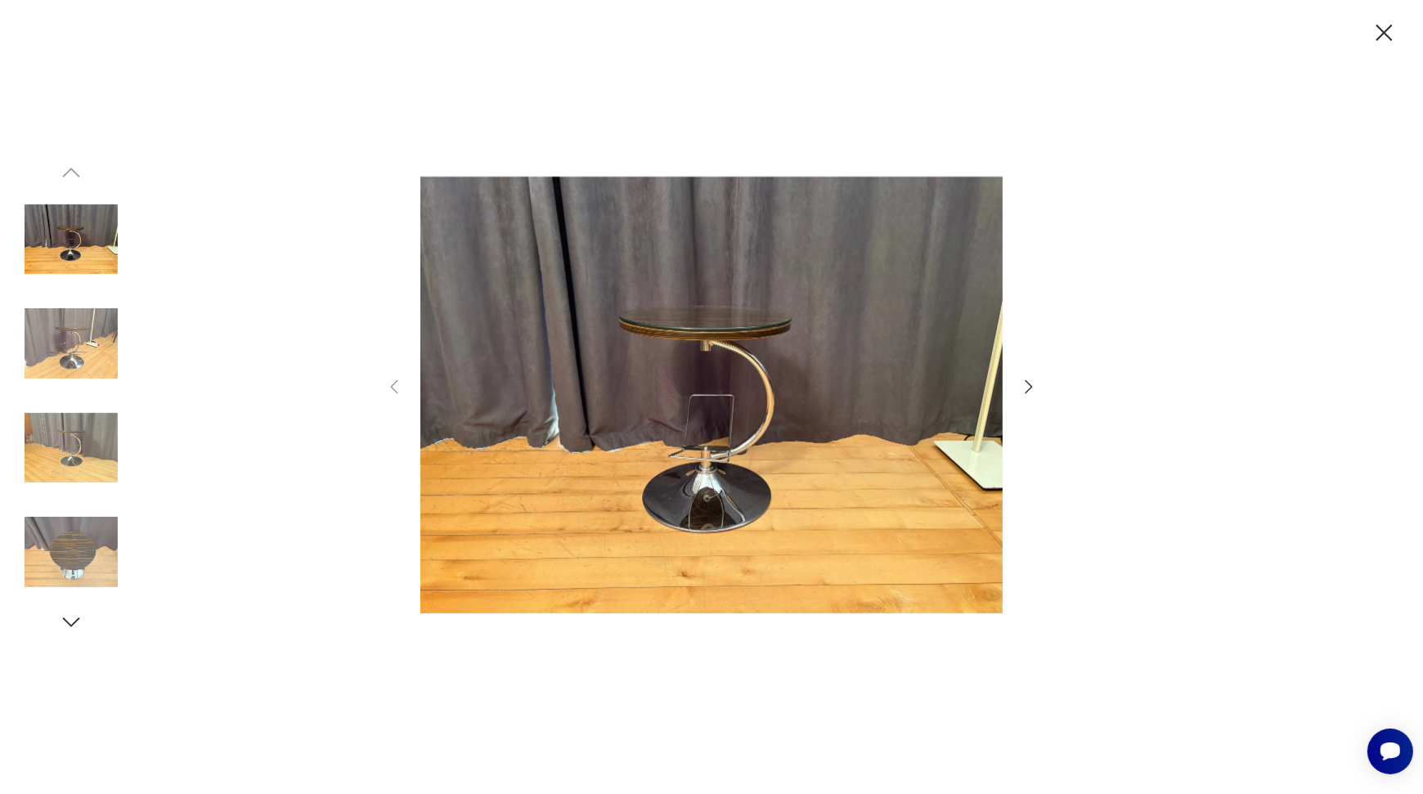
click at [1026, 384] on icon "button" at bounding box center [1029, 387] width 20 height 20
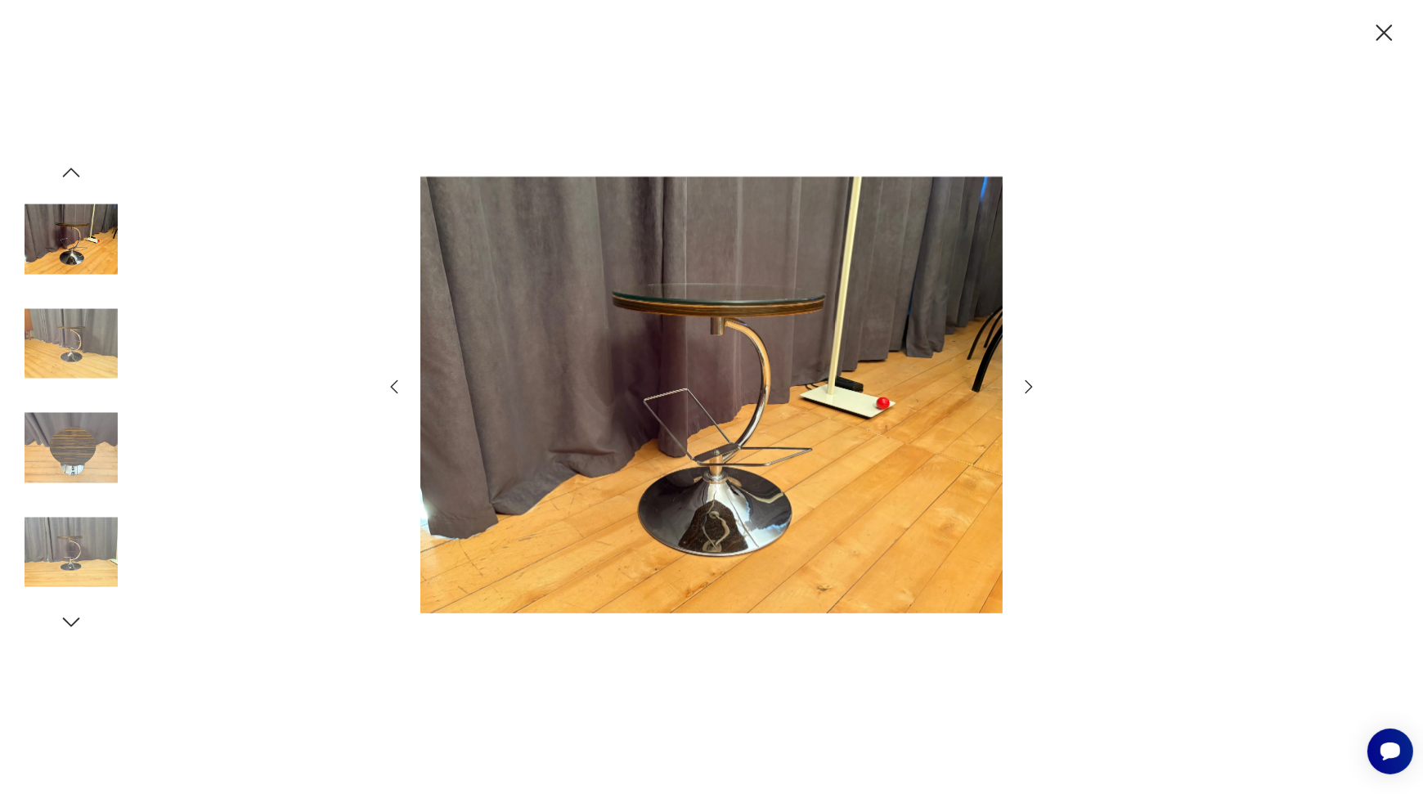
click at [1024, 385] on icon "button" at bounding box center [1029, 387] width 20 height 20
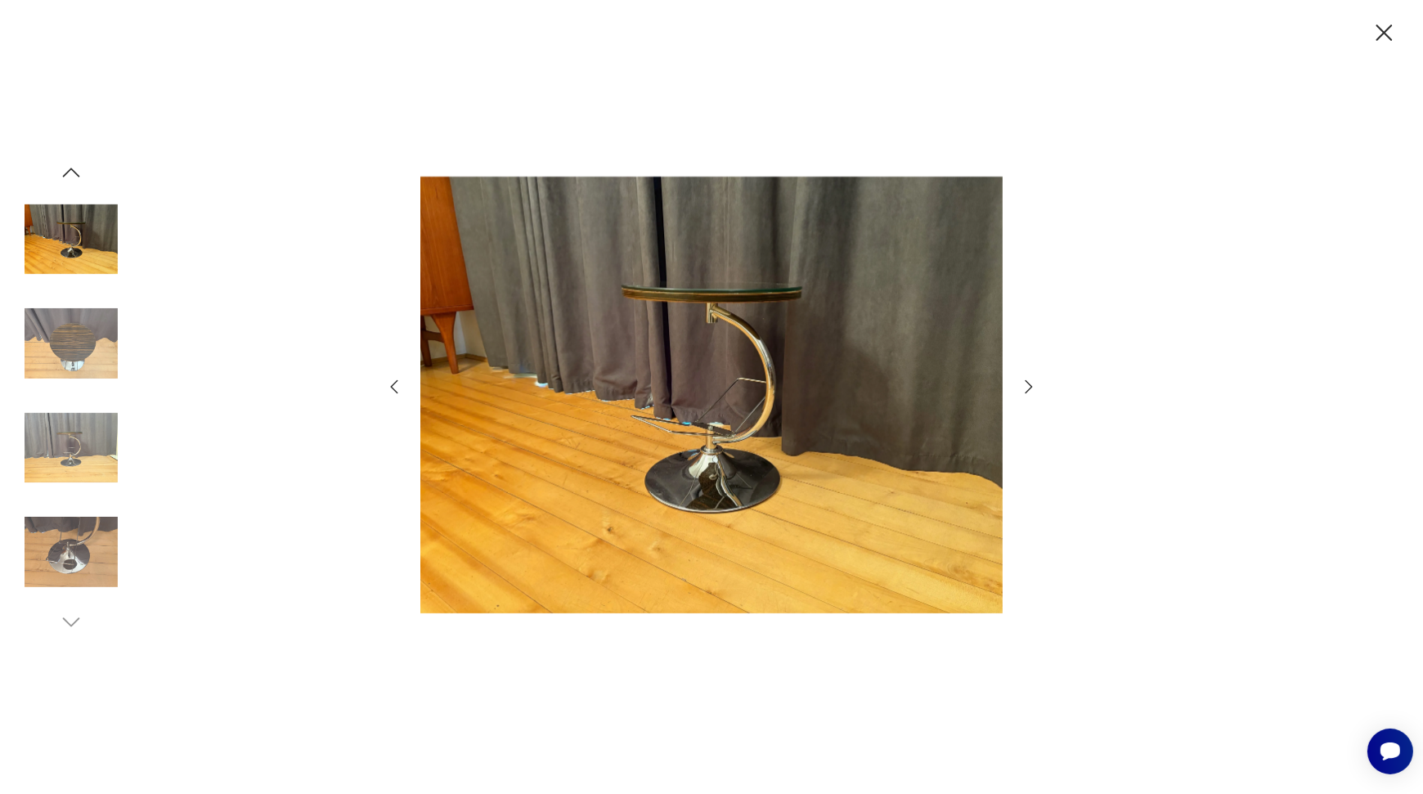
click at [1024, 386] on icon "button" at bounding box center [1029, 387] width 20 height 20
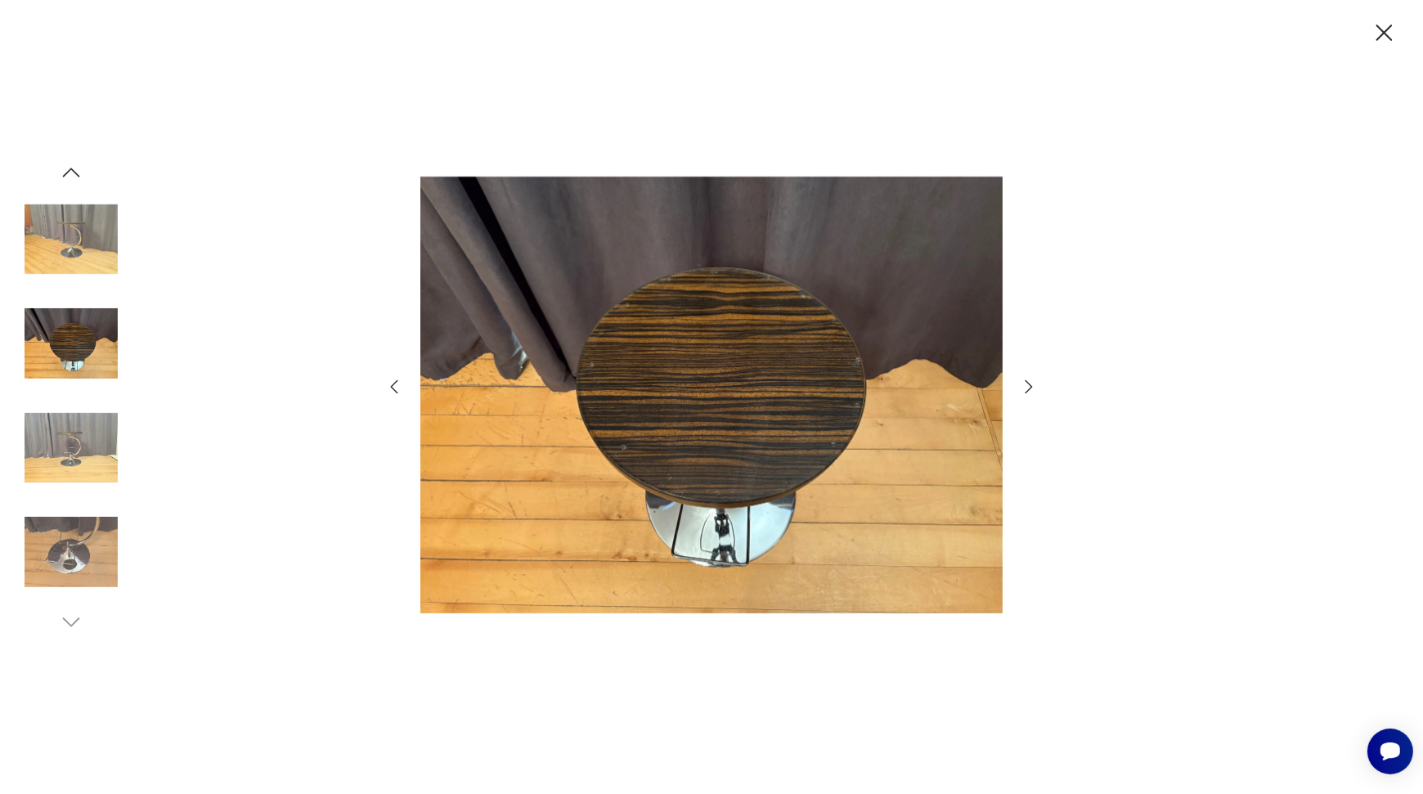
click at [1024, 386] on icon "button" at bounding box center [1029, 387] width 20 height 20
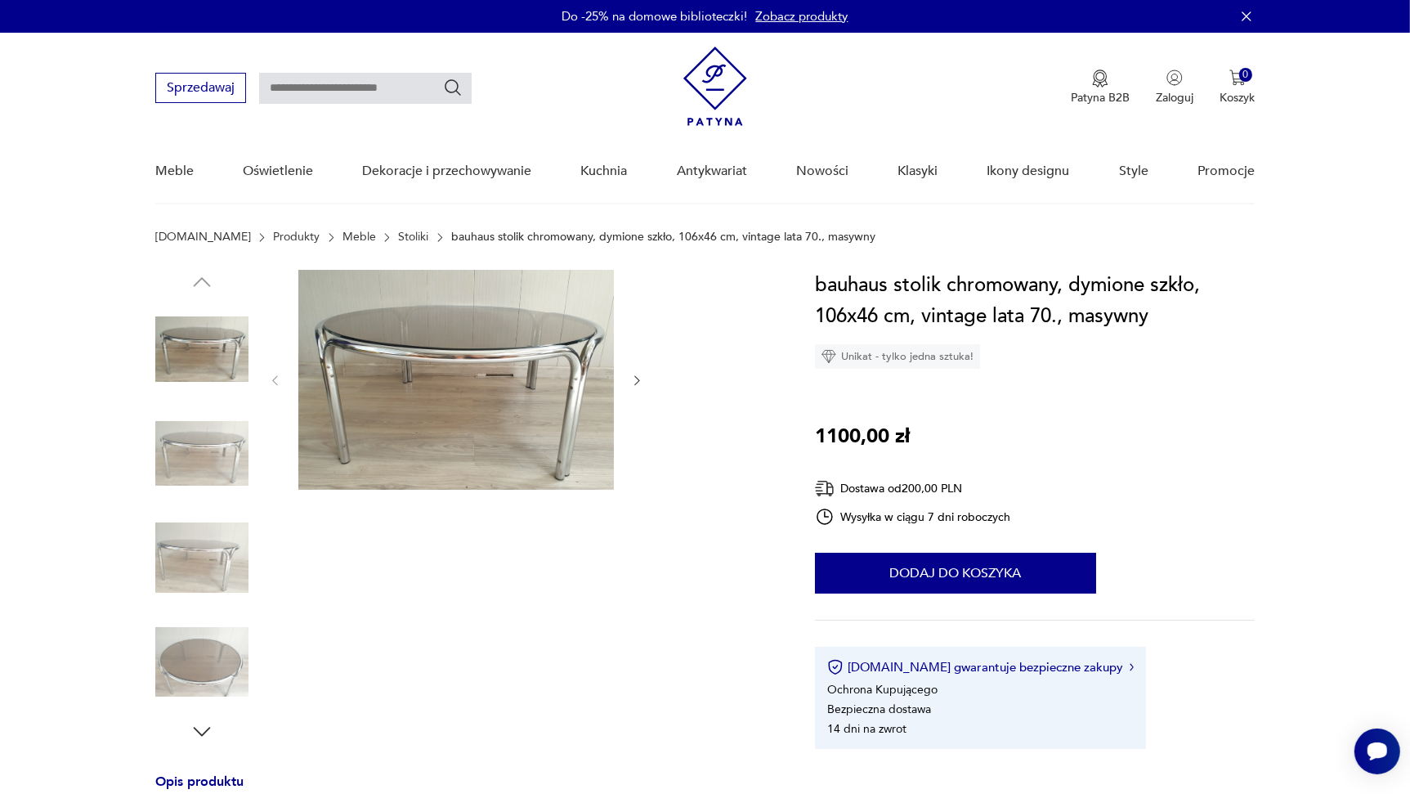
click at [625, 375] on div at bounding box center [456, 381] width 376 height 222
click at [642, 375] on icon "button" at bounding box center [637, 381] width 14 height 14
click at [639, 377] on icon "button" at bounding box center [637, 381] width 14 height 14
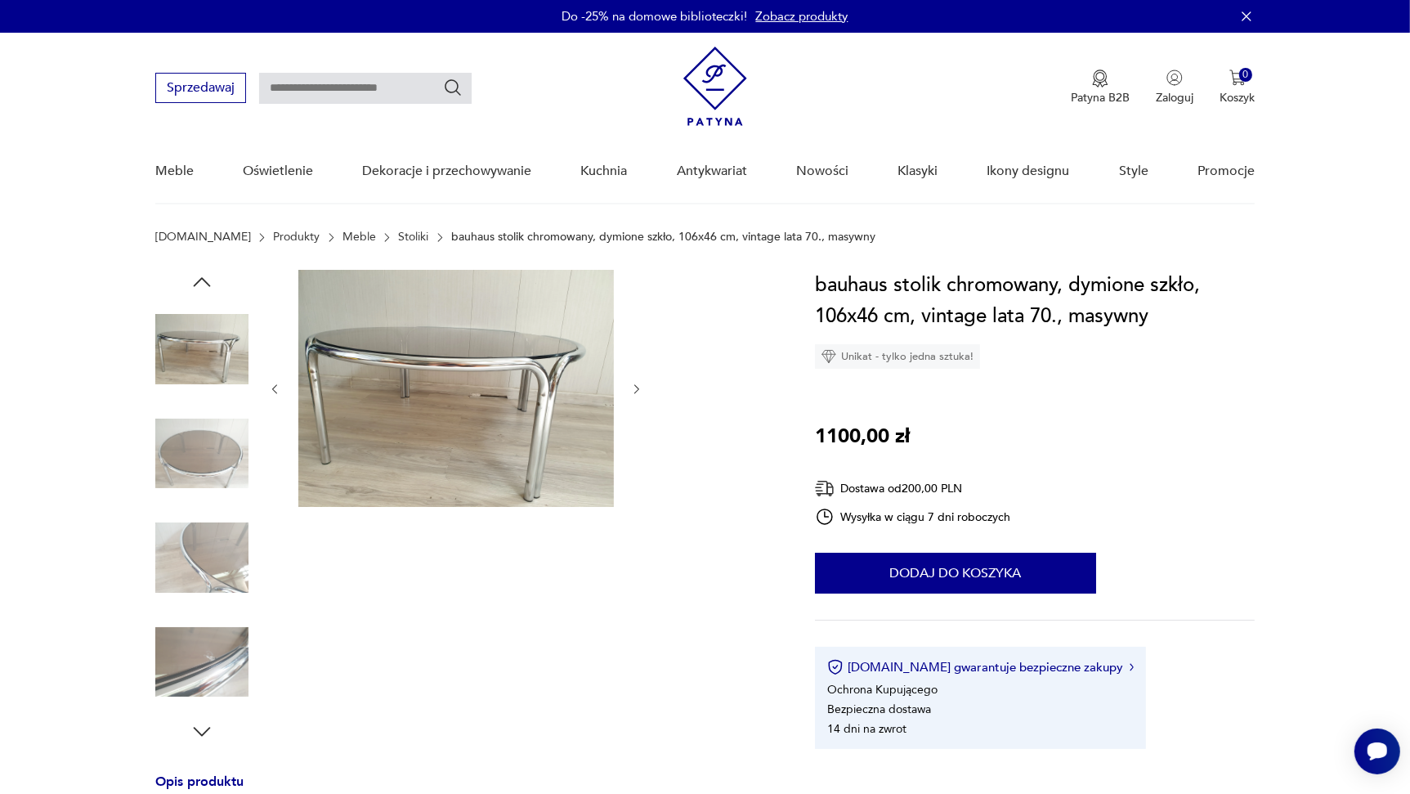
click at [639, 377] on div at bounding box center [456, 389] width 376 height 239
click at [460, 390] on img at bounding box center [456, 388] width 316 height 237
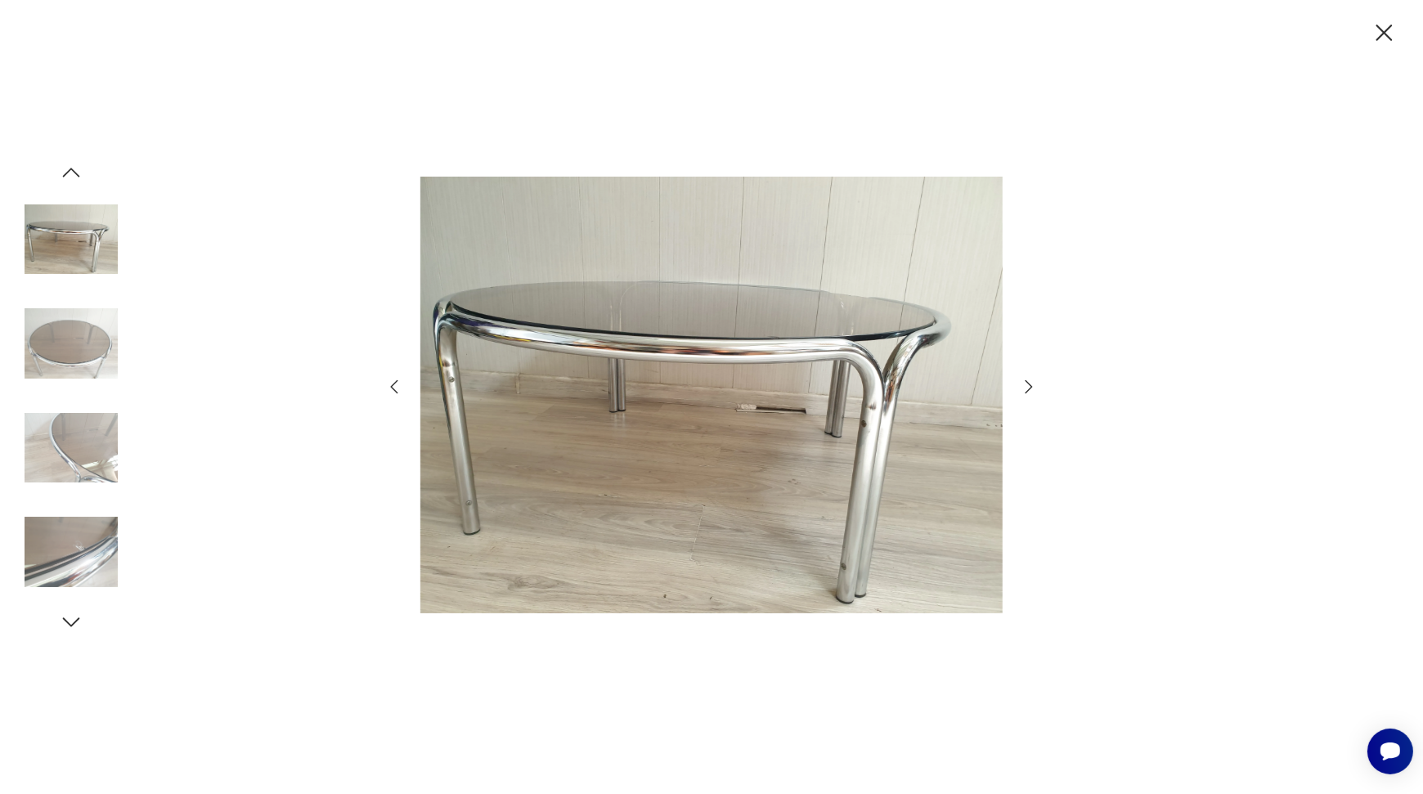
click at [1026, 393] on icon "button" at bounding box center [1029, 387] width 20 height 20
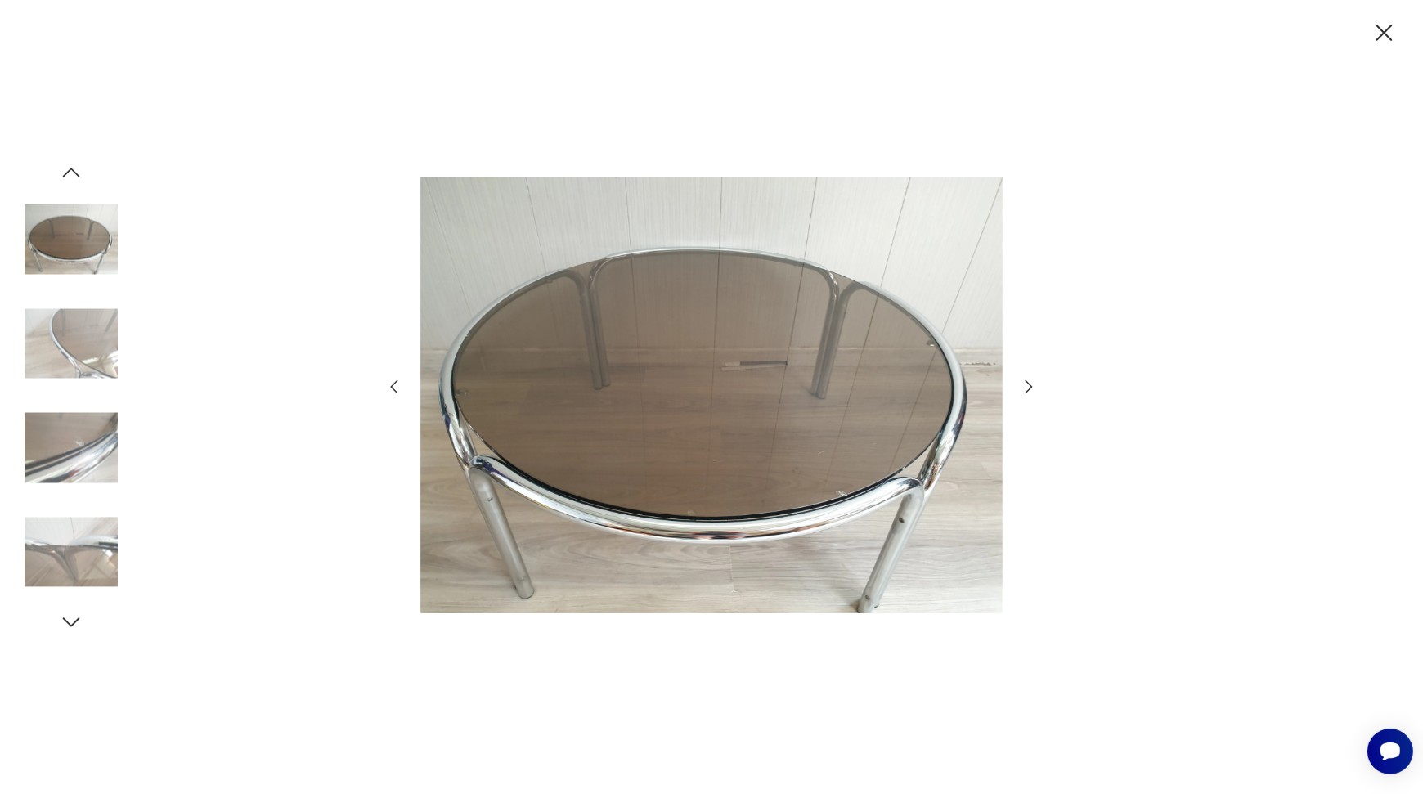
click at [1026, 386] on icon "button" at bounding box center [1029, 387] width 20 height 20
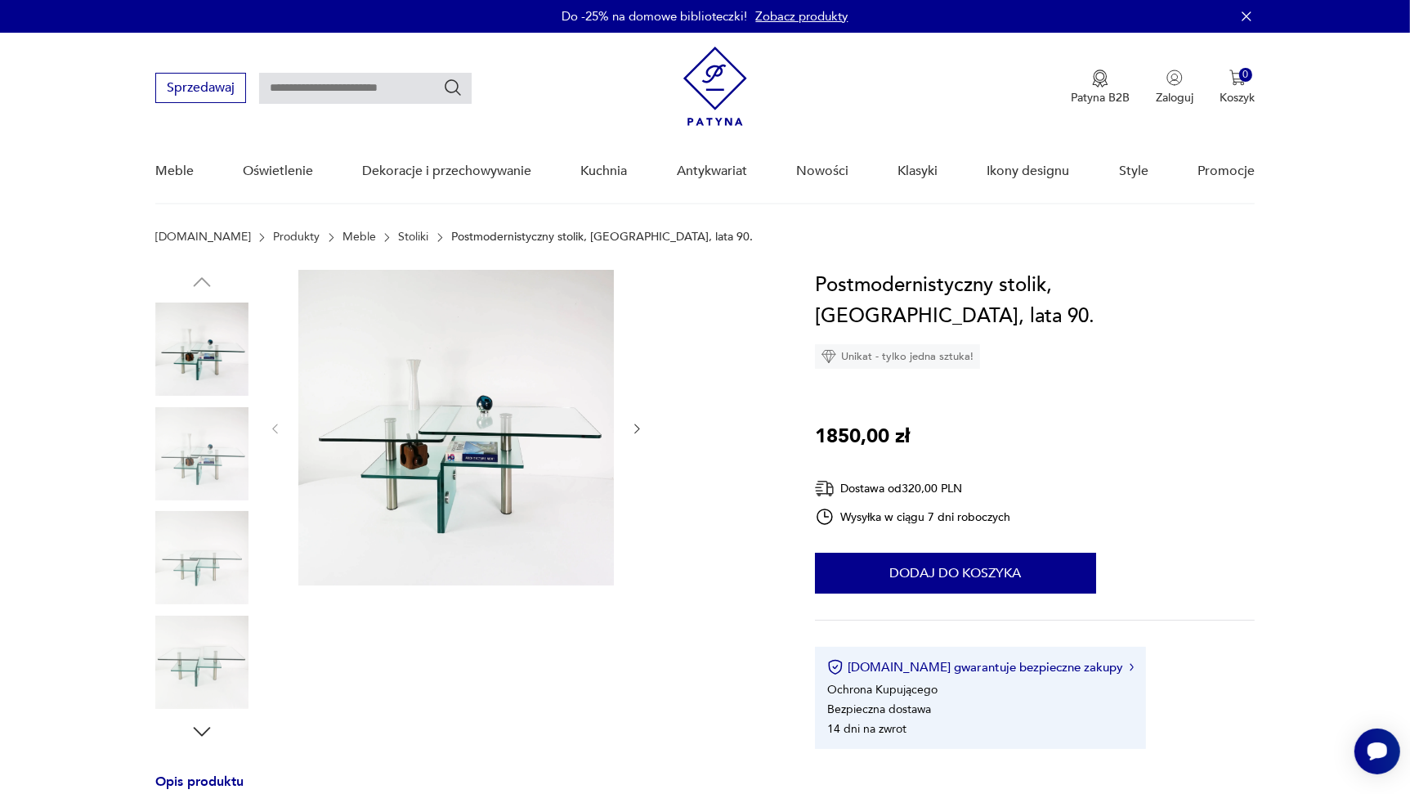
click at [472, 431] on img at bounding box center [456, 428] width 316 height 316
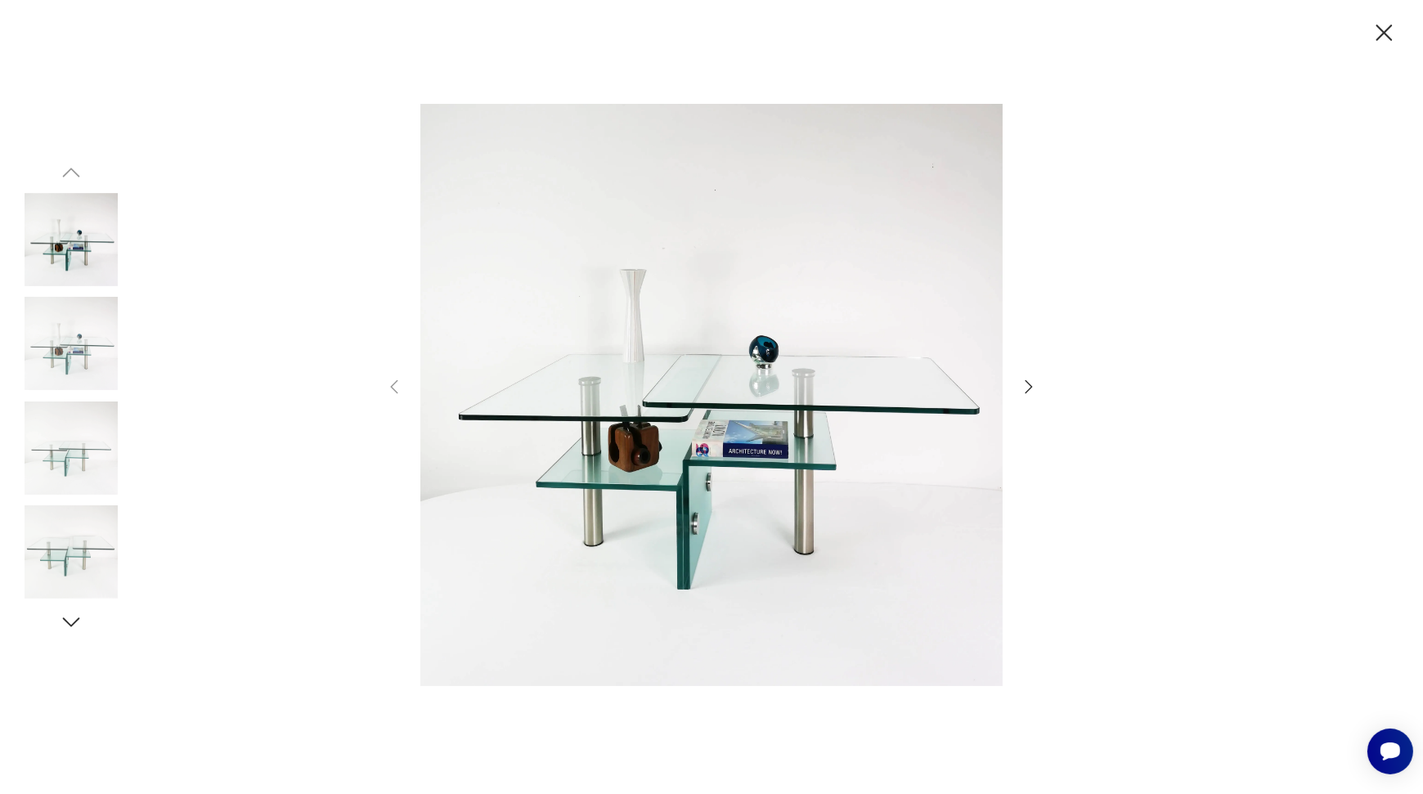
click at [1027, 385] on icon "button" at bounding box center [1029, 387] width 20 height 20
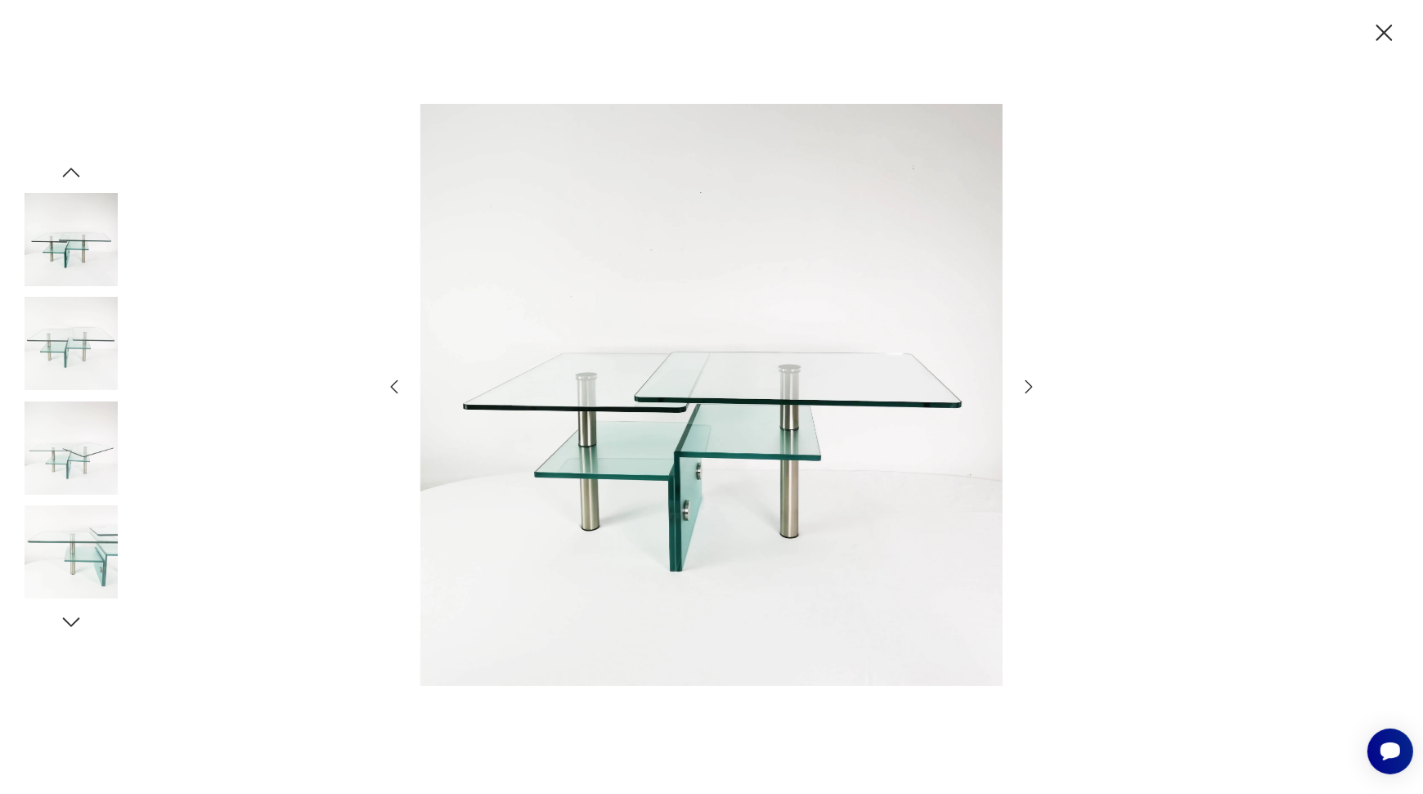
click at [1027, 385] on icon "button" at bounding box center [1029, 387] width 20 height 20
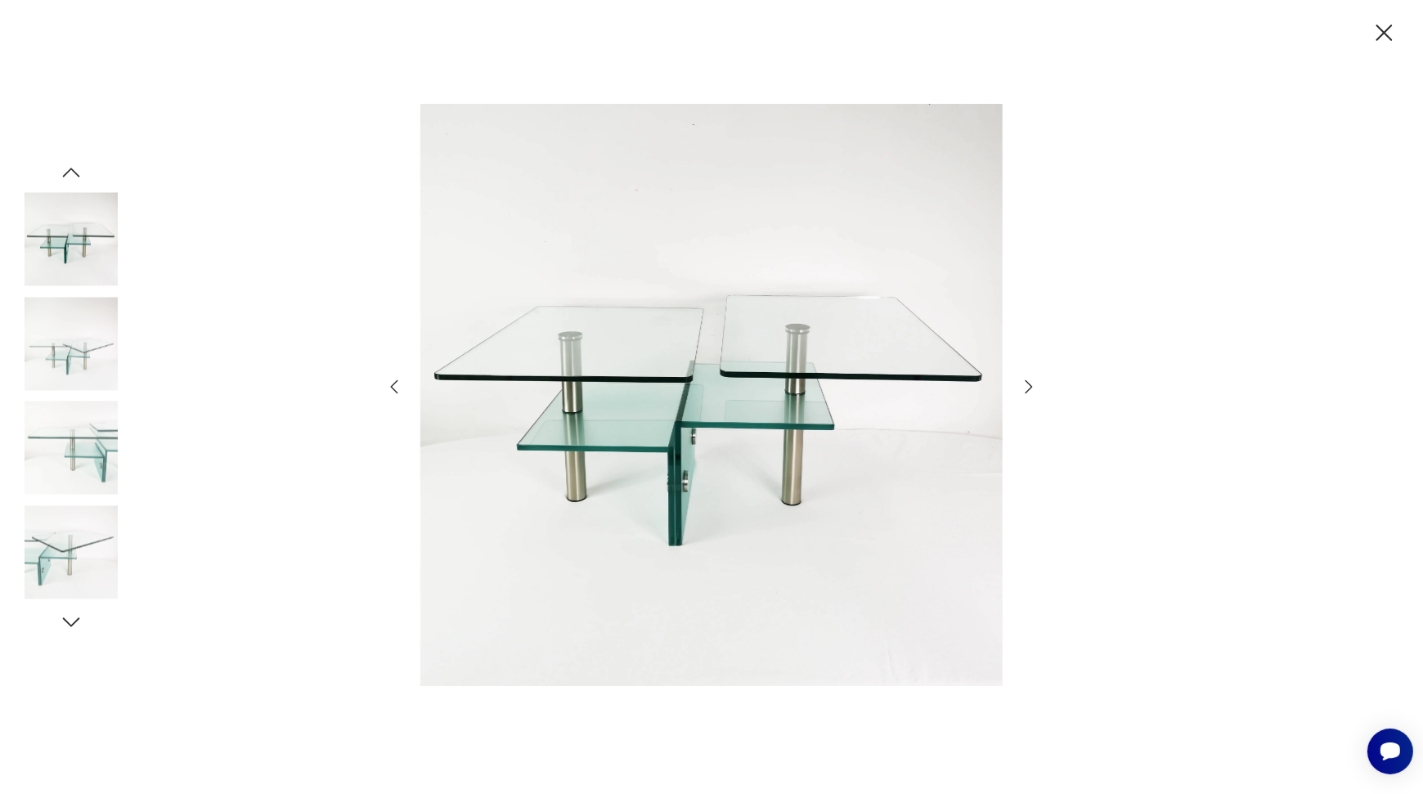
click at [1027, 385] on icon "button" at bounding box center [1029, 387] width 20 height 20
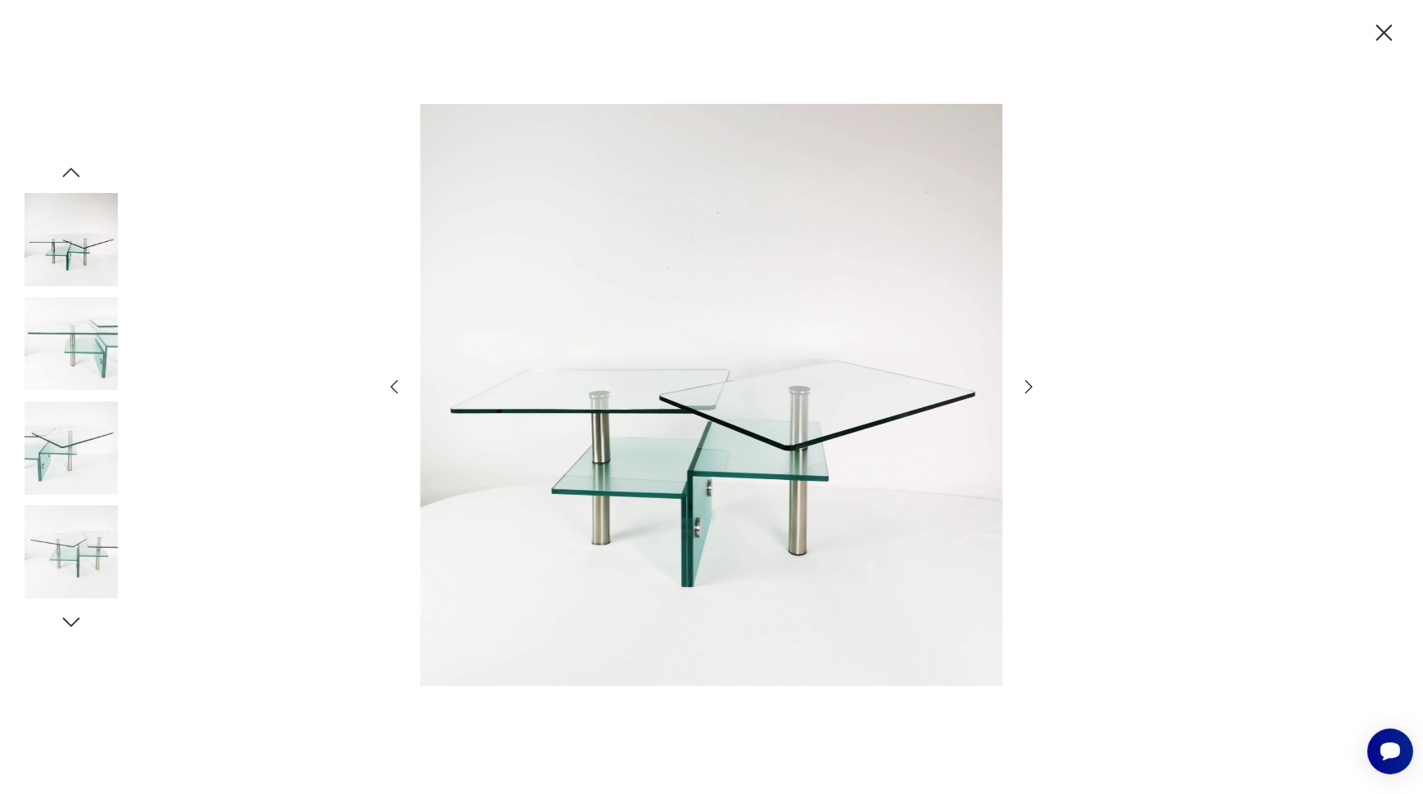
click at [1027, 385] on icon "button" at bounding box center [1029, 387] width 20 height 20
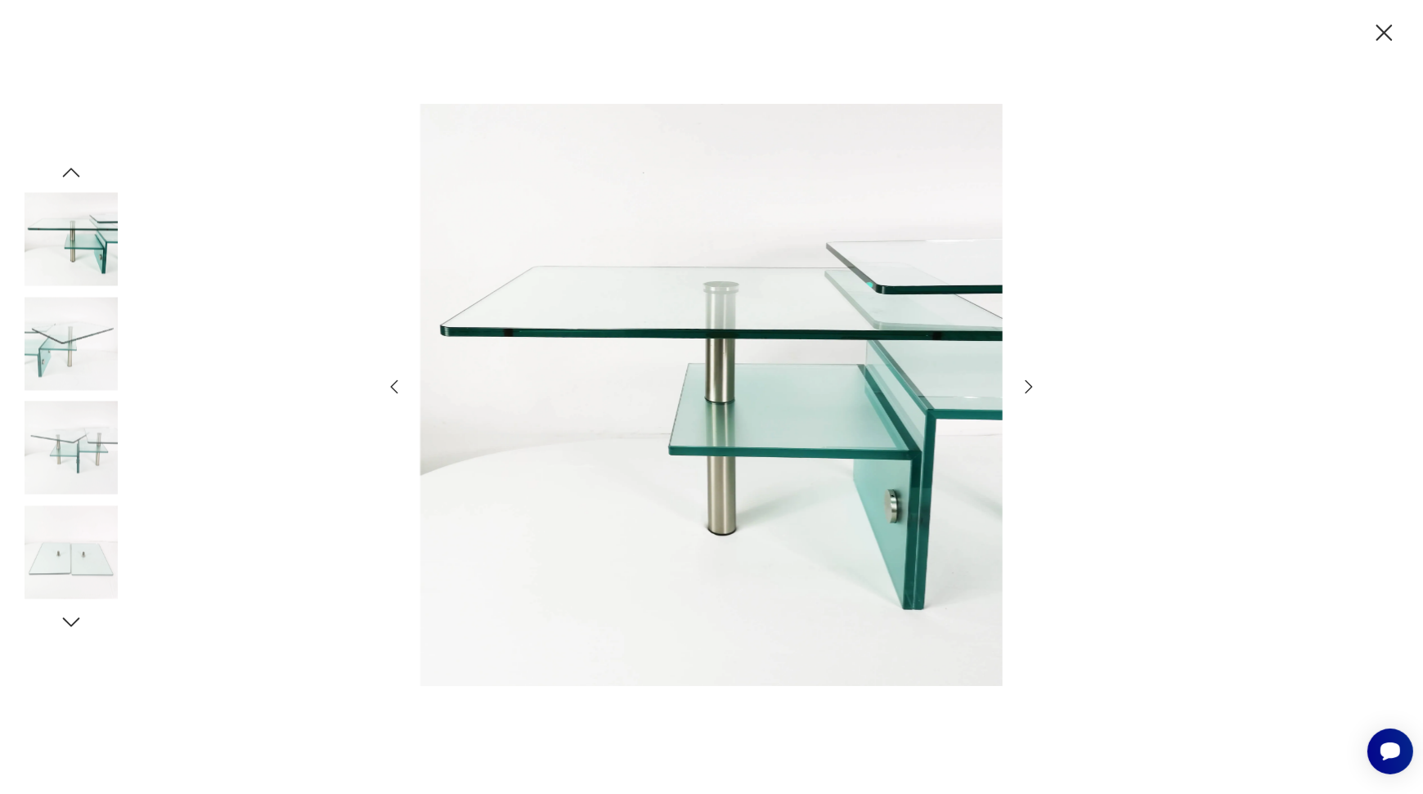
click at [1027, 385] on icon "button" at bounding box center [1029, 387] width 20 height 20
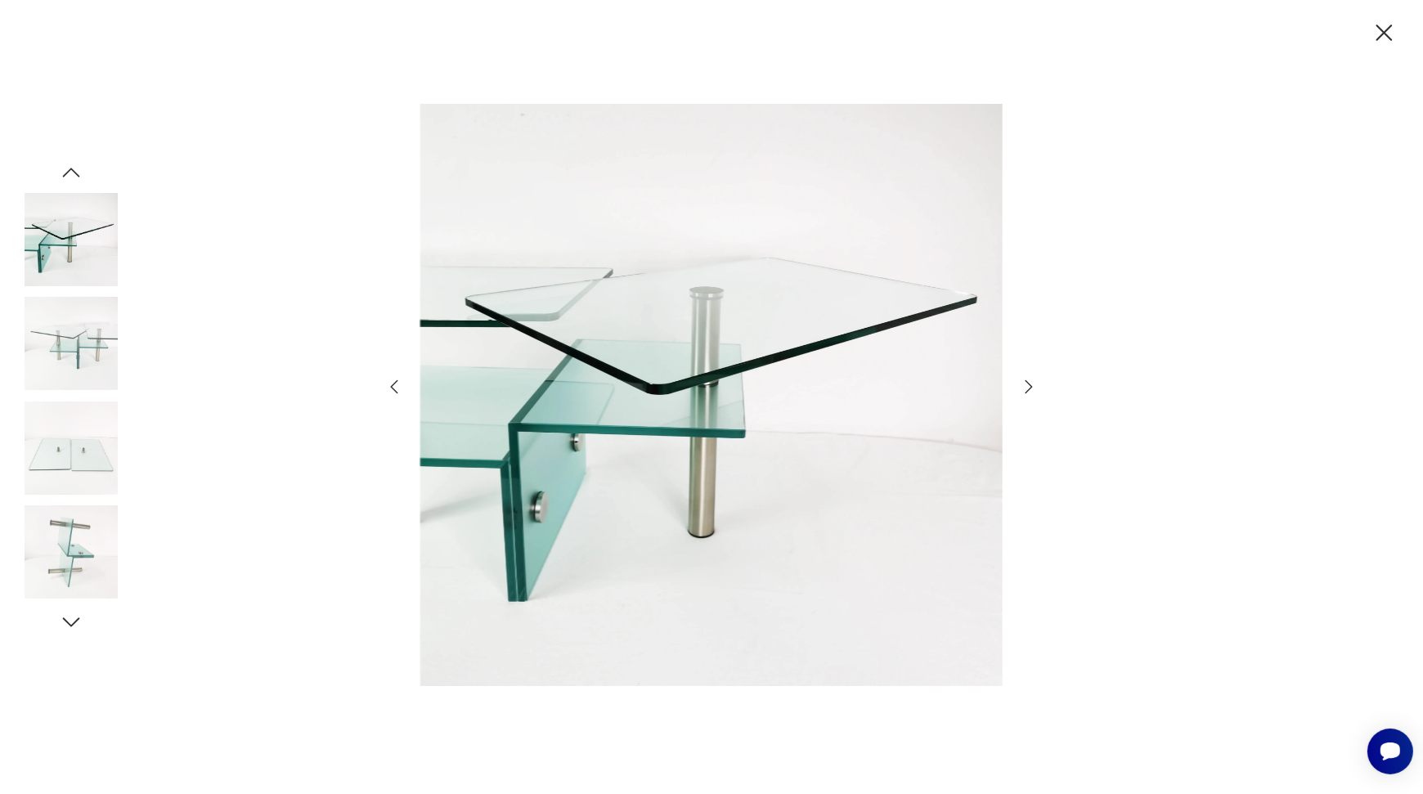
click at [1027, 385] on icon "button" at bounding box center [1029, 387] width 20 height 20
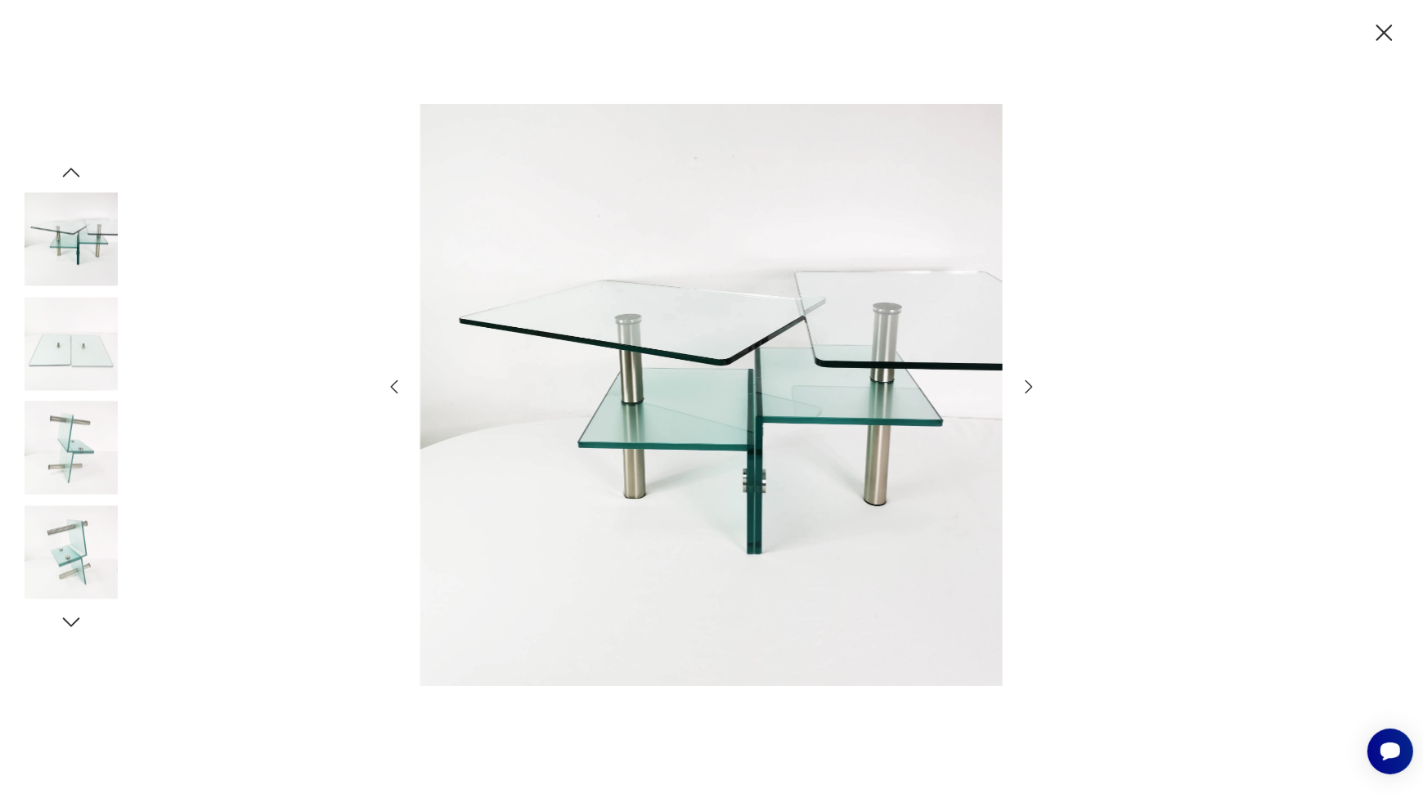
click at [1027, 385] on icon "button" at bounding box center [1029, 387] width 20 height 20
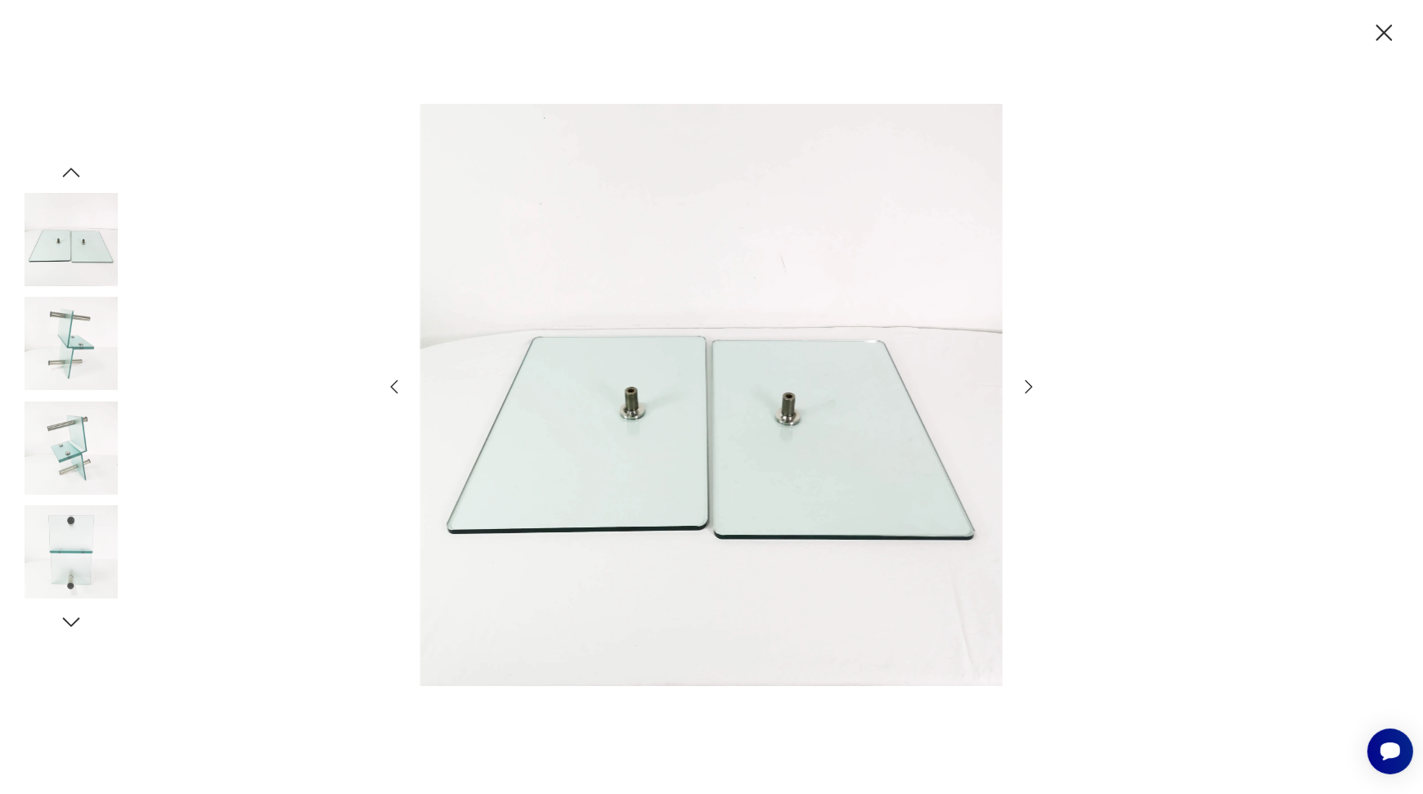
click at [1032, 386] on icon "button" at bounding box center [1028, 386] width 7 height 13
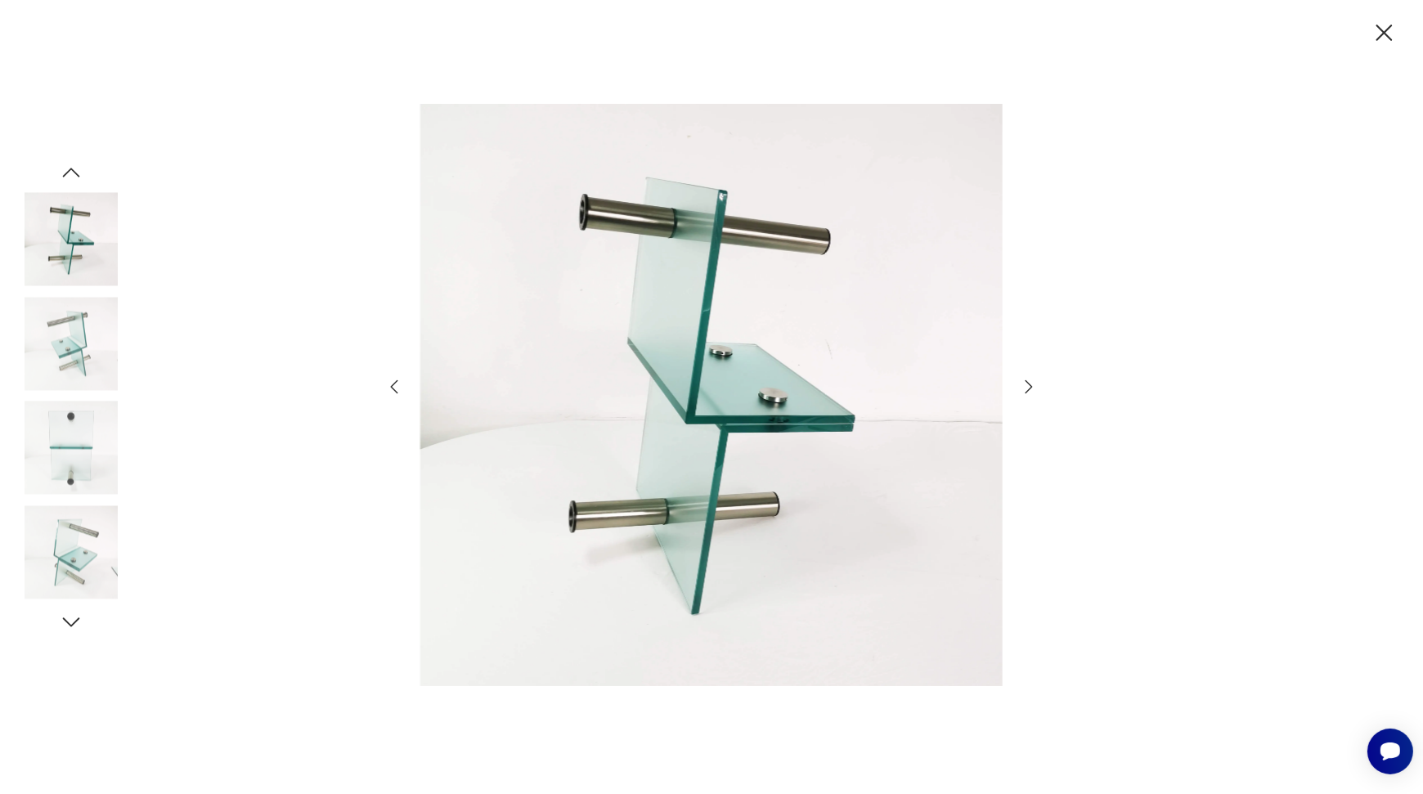
click at [1031, 386] on icon "button" at bounding box center [1028, 386] width 7 height 13
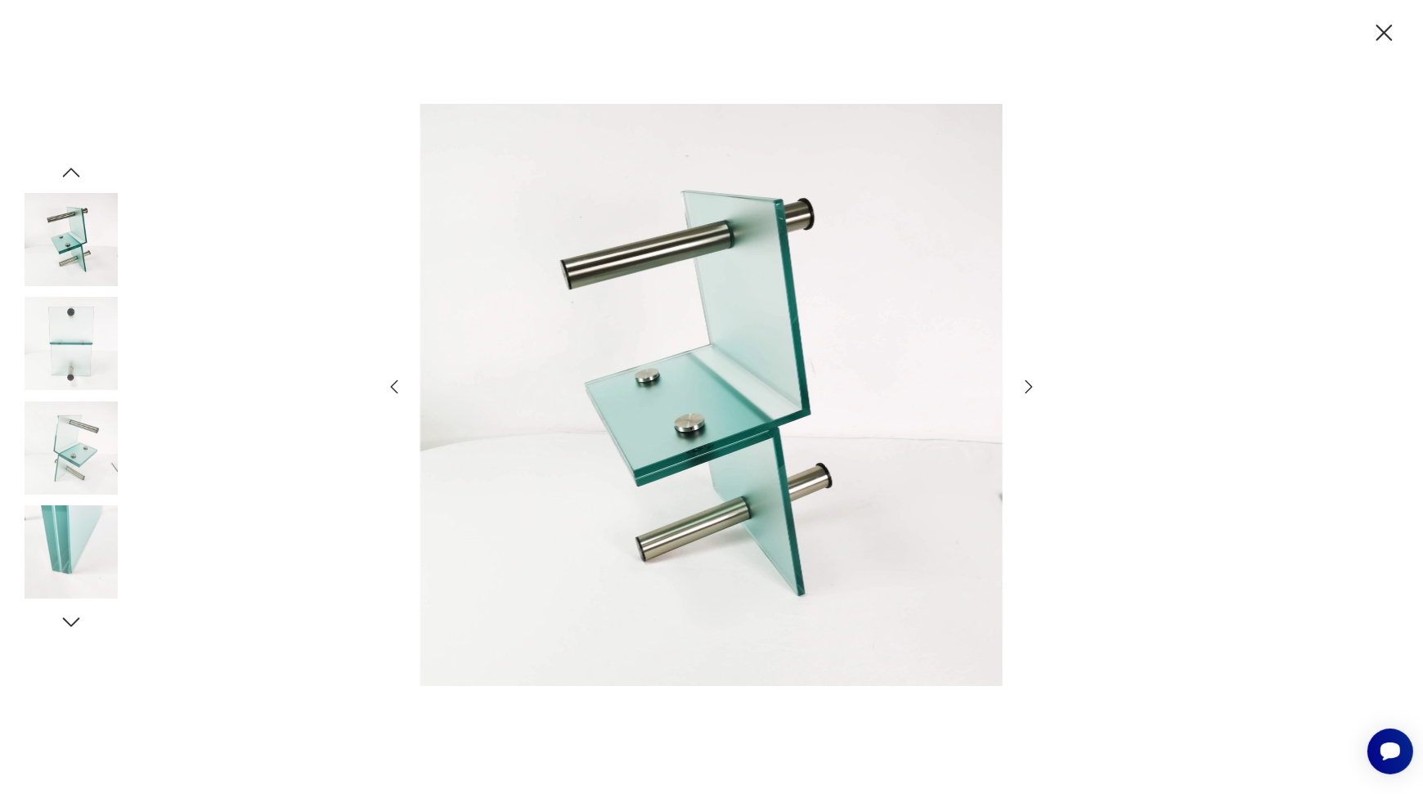
click at [1029, 386] on icon "button" at bounding box center [1029, 387] width 20 height 20
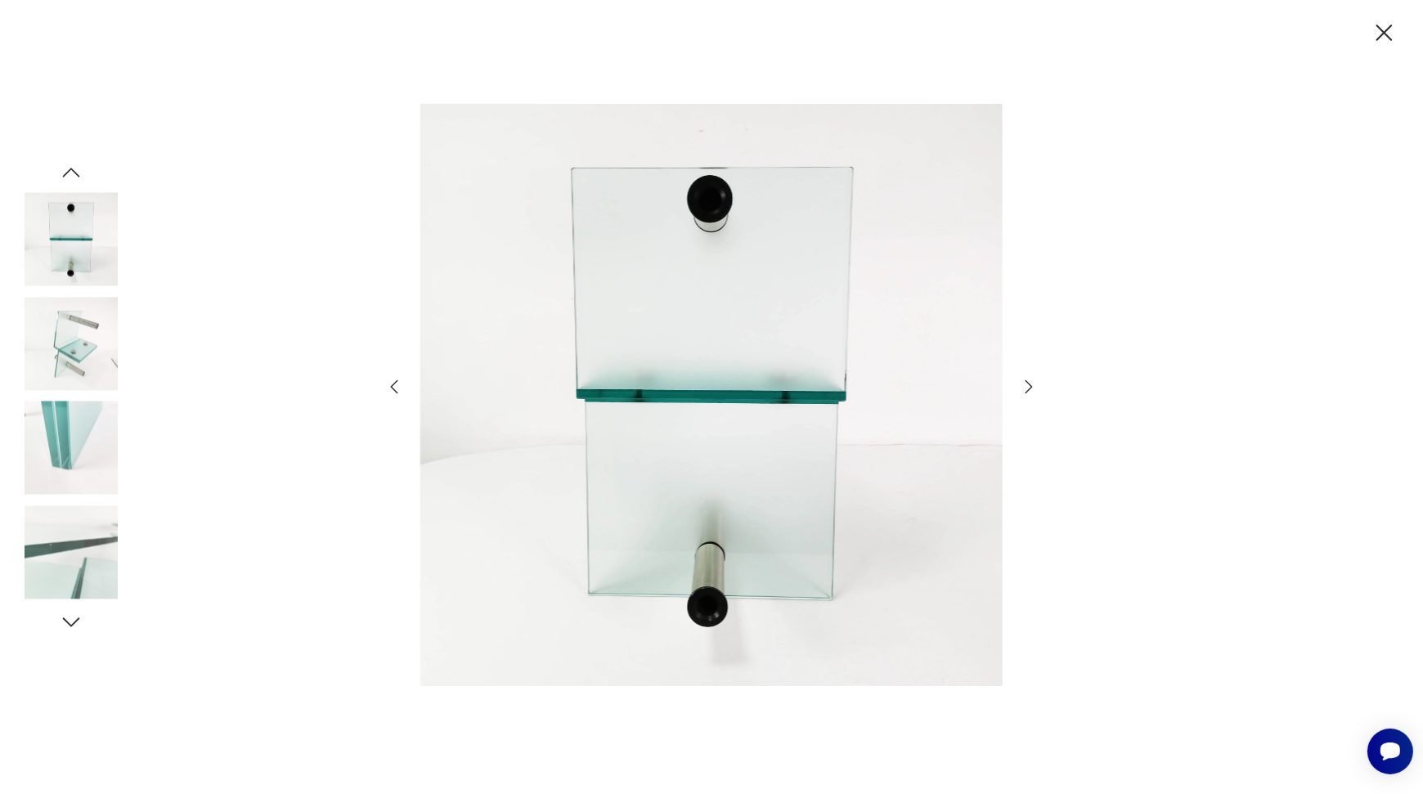
click at [1025, 387] on icon "button" at bounding box center [1029, 387] width 20 height 20
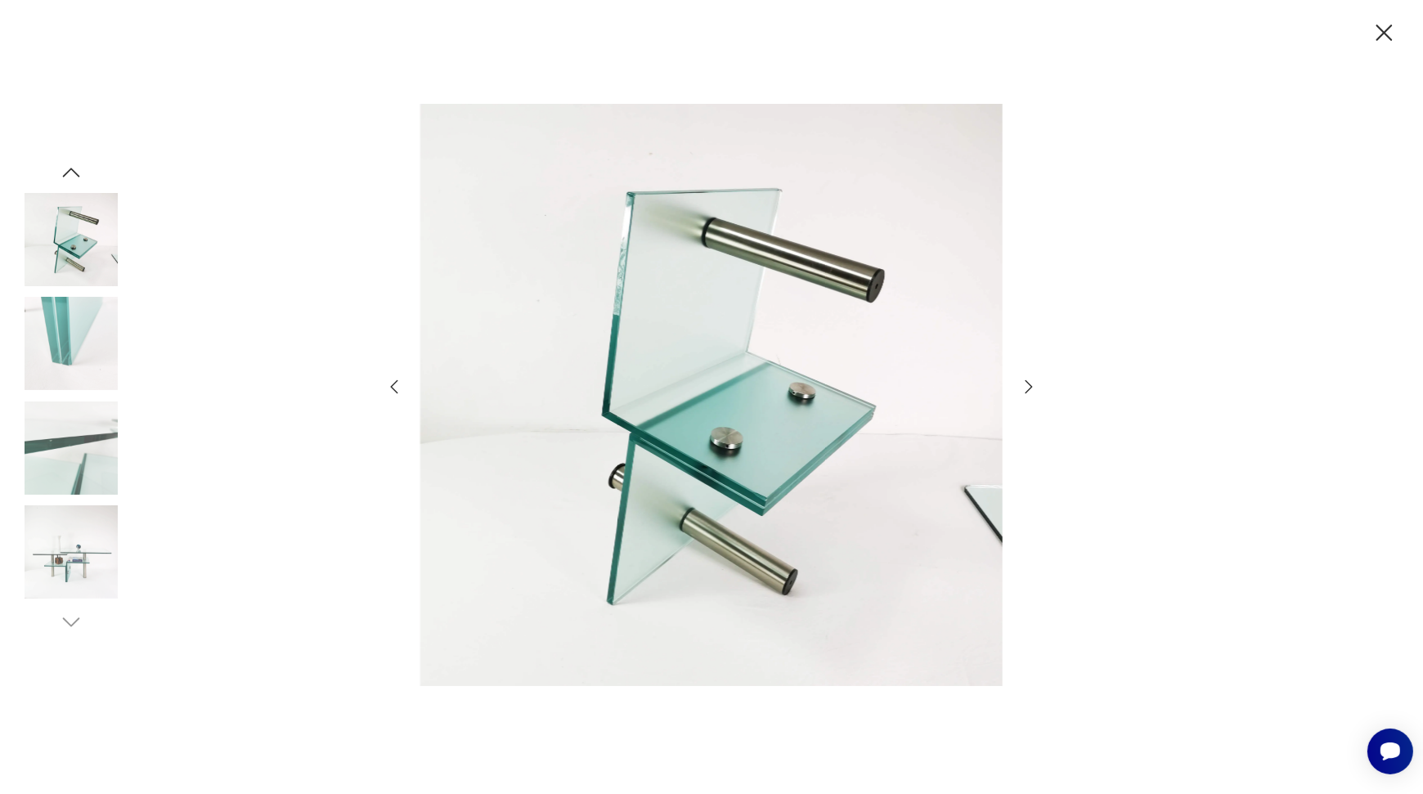
click at [1384, 34] on icon "button" at bounding box center [1384, 33] width 29 height 29
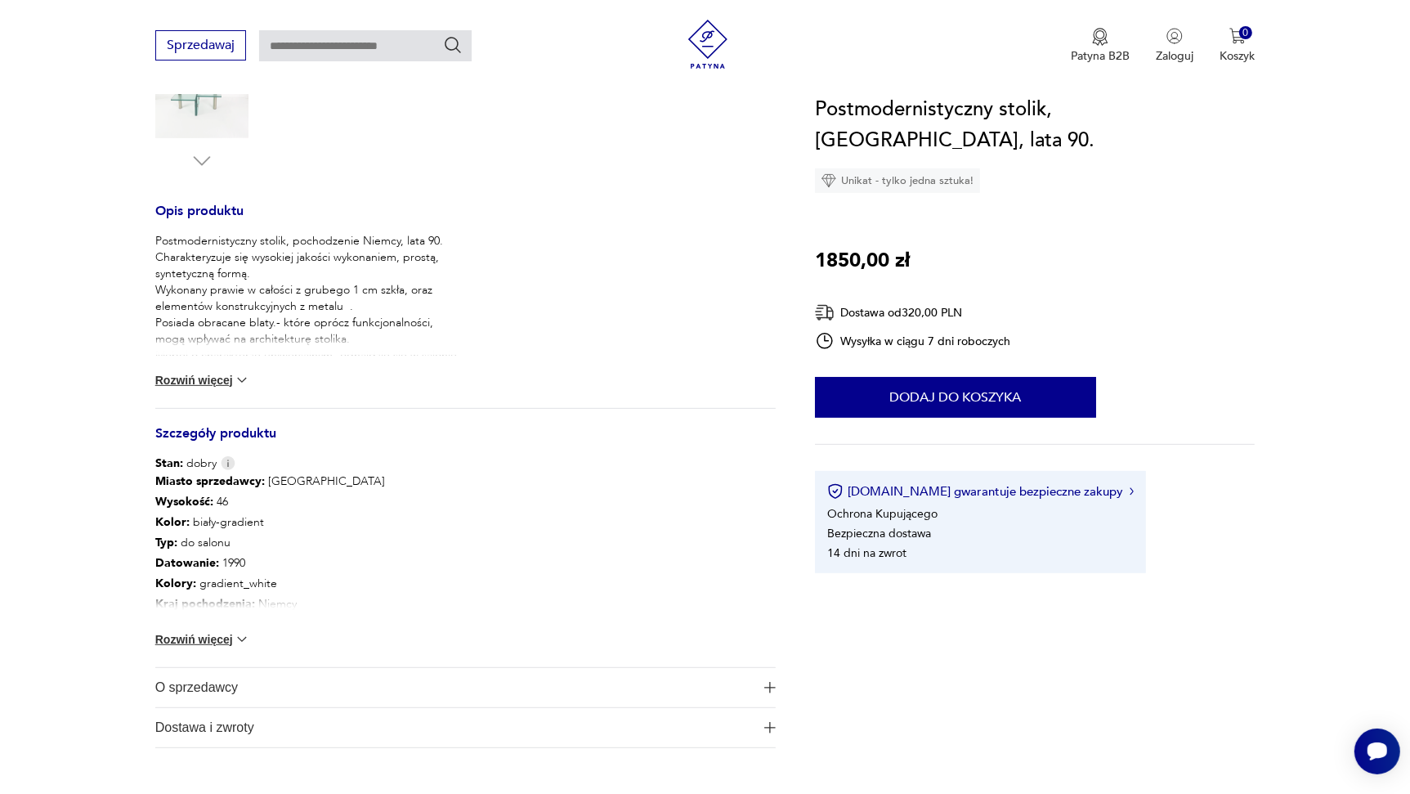
scroll to position [572, 0]
click at [215, 642] on button "Rozwiń więcej" at bounding box center [202, 638] width 95 height 16
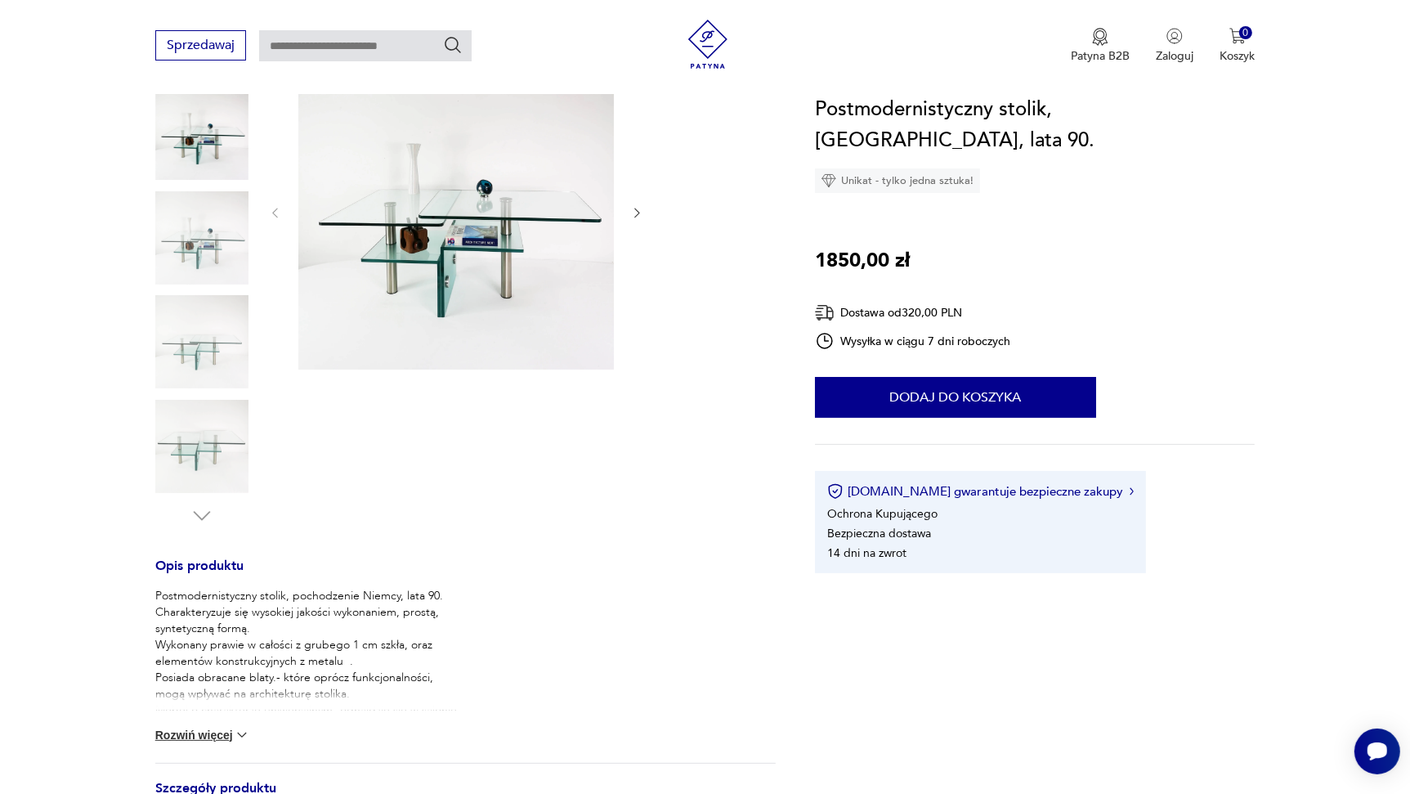
scroll to position [0, 0]
